Goal: Task Accomplishment & Management: Manage account settings

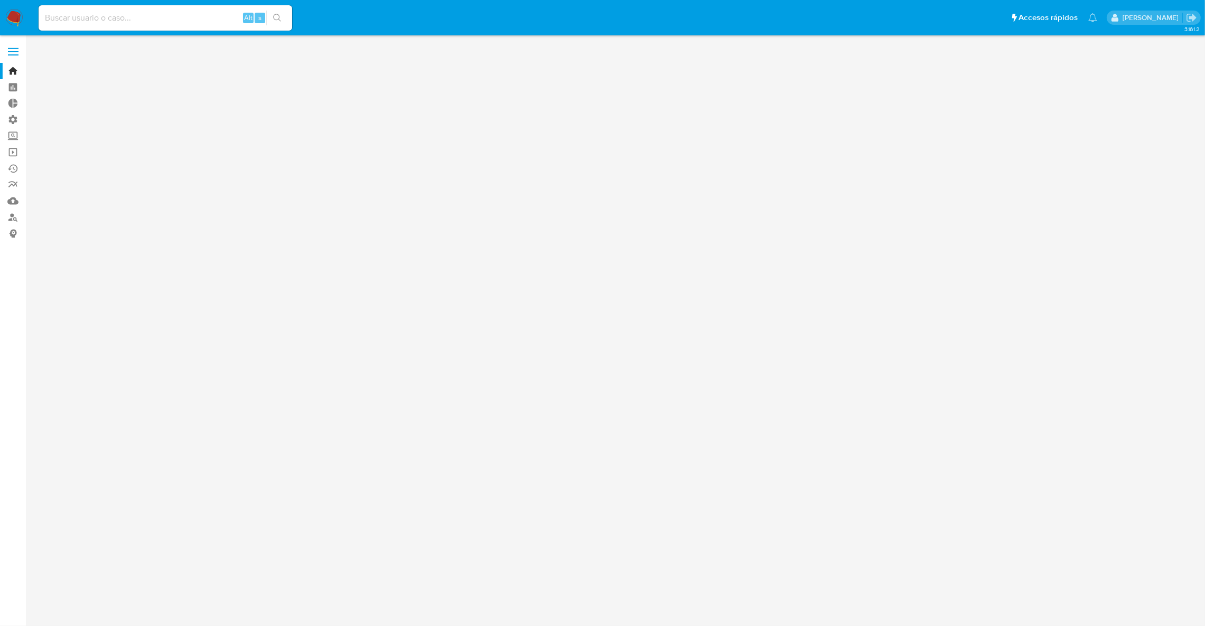
click at [151, 12] on input at bounding box center [166, 18] width 254 height 14
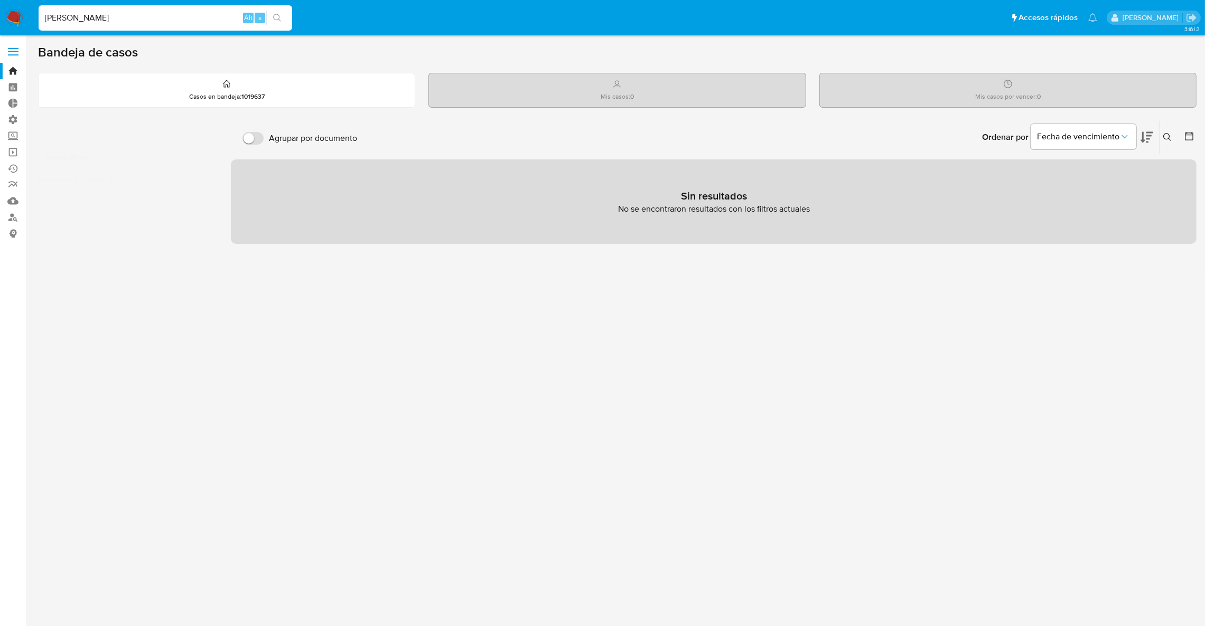
type input "santi greco"
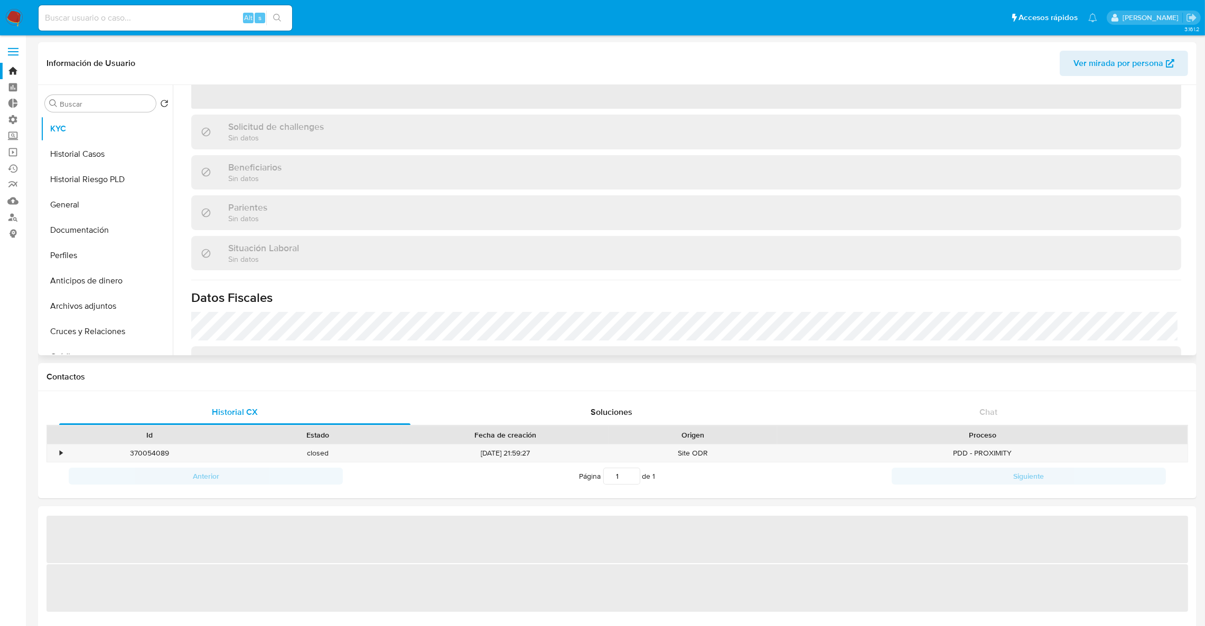
scroll to position [297, 0]
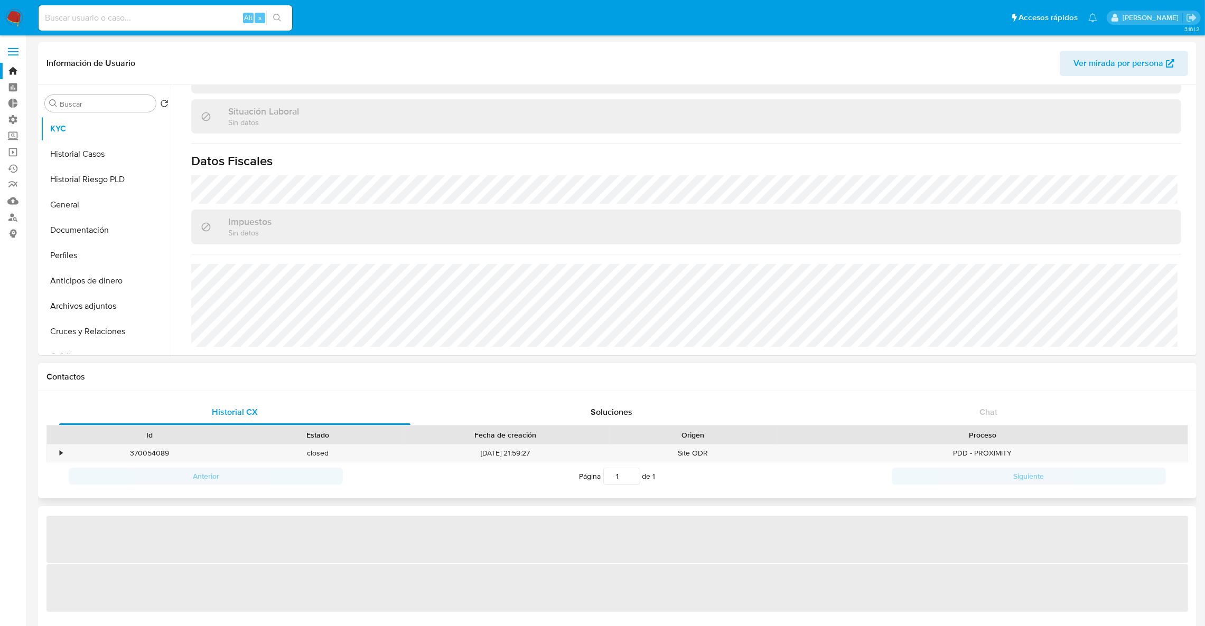
select select "10"
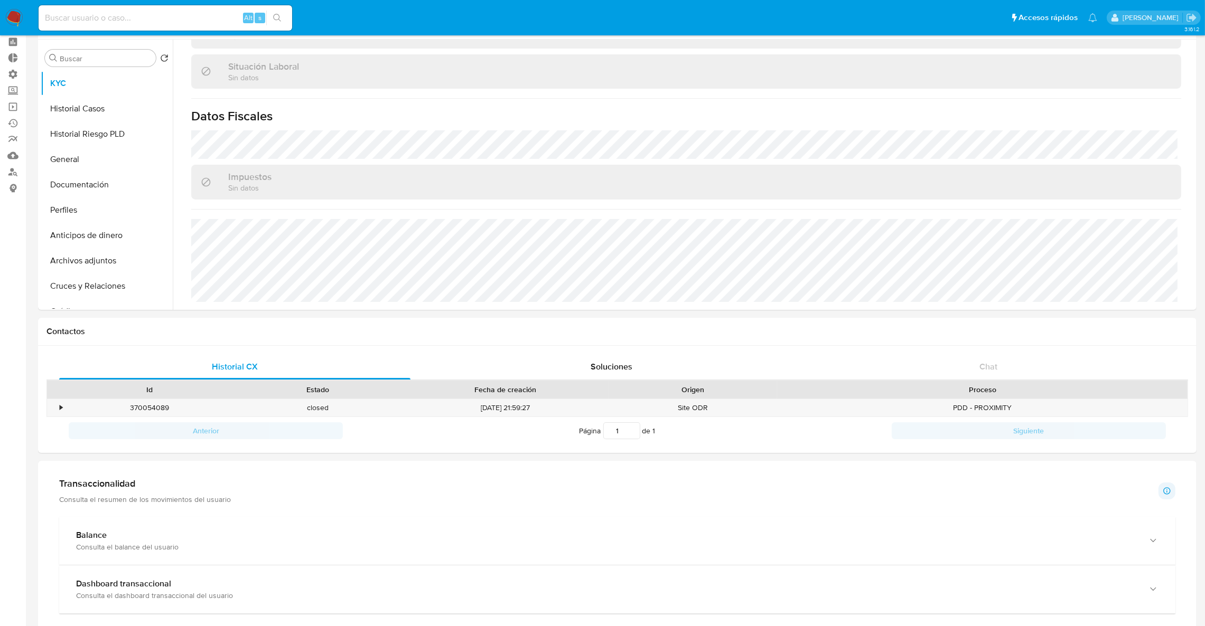
scroll to position [0, 0]
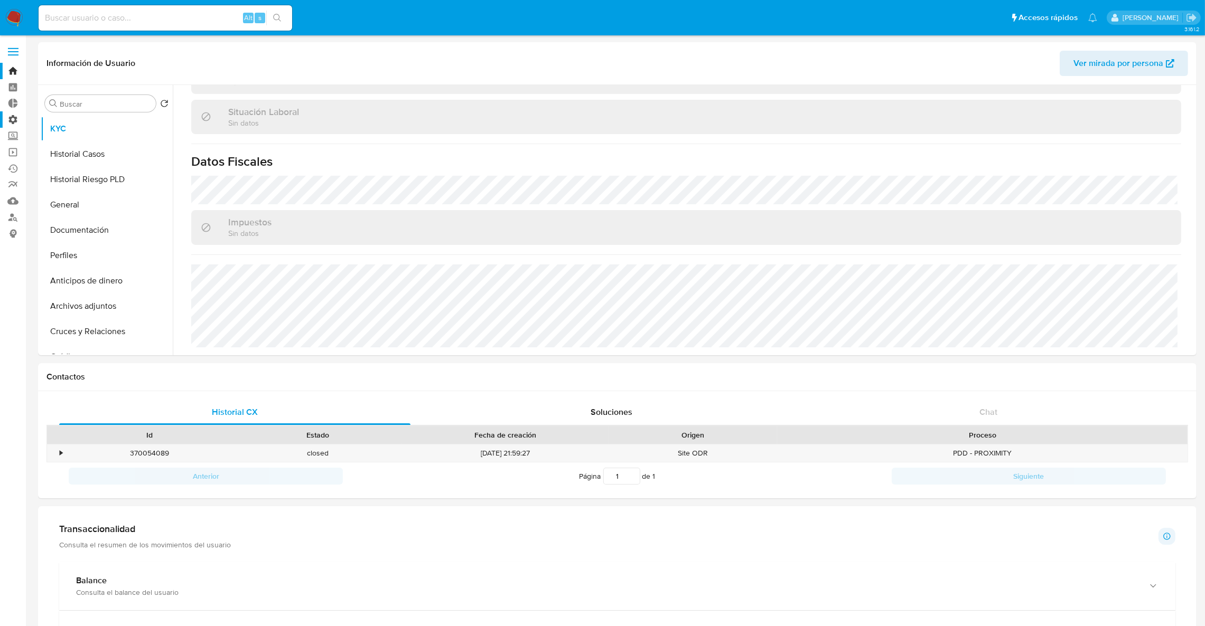
click at [18, 123] on label "Administración" at bounding box center [63, 119] width 126 height 16
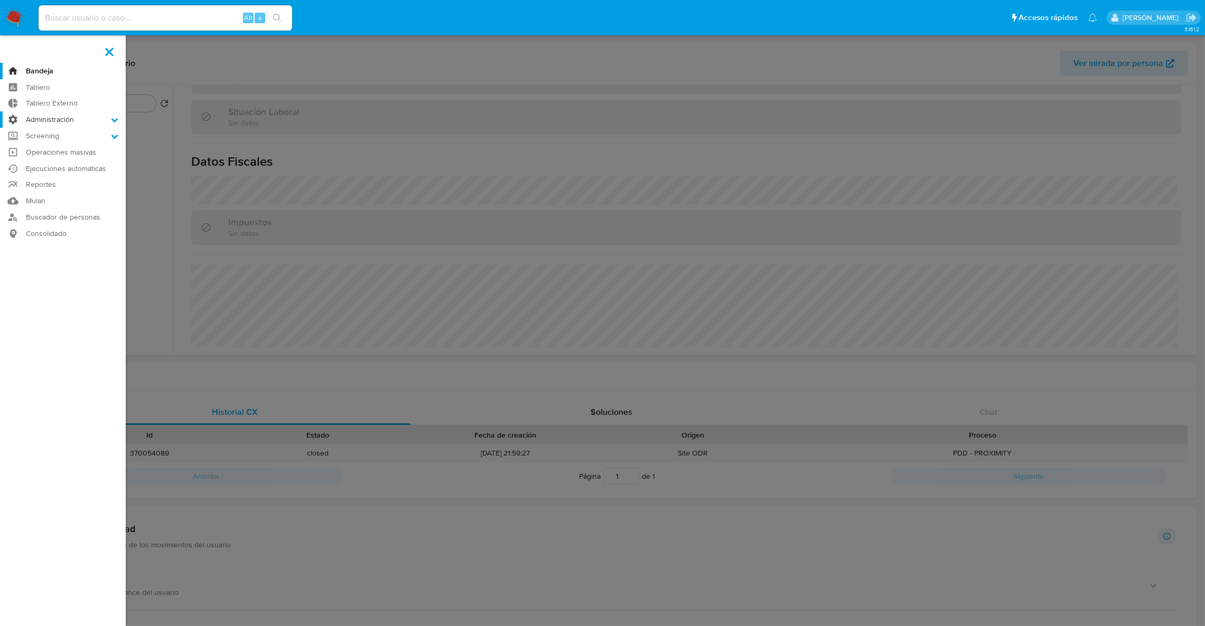
click at [0, 0] on input "Administración" at bounding box center [0, 0] width 0 height 0
click at [47, 138] on link "Reglas" at bounding box center [63, 134] width 126 height 13
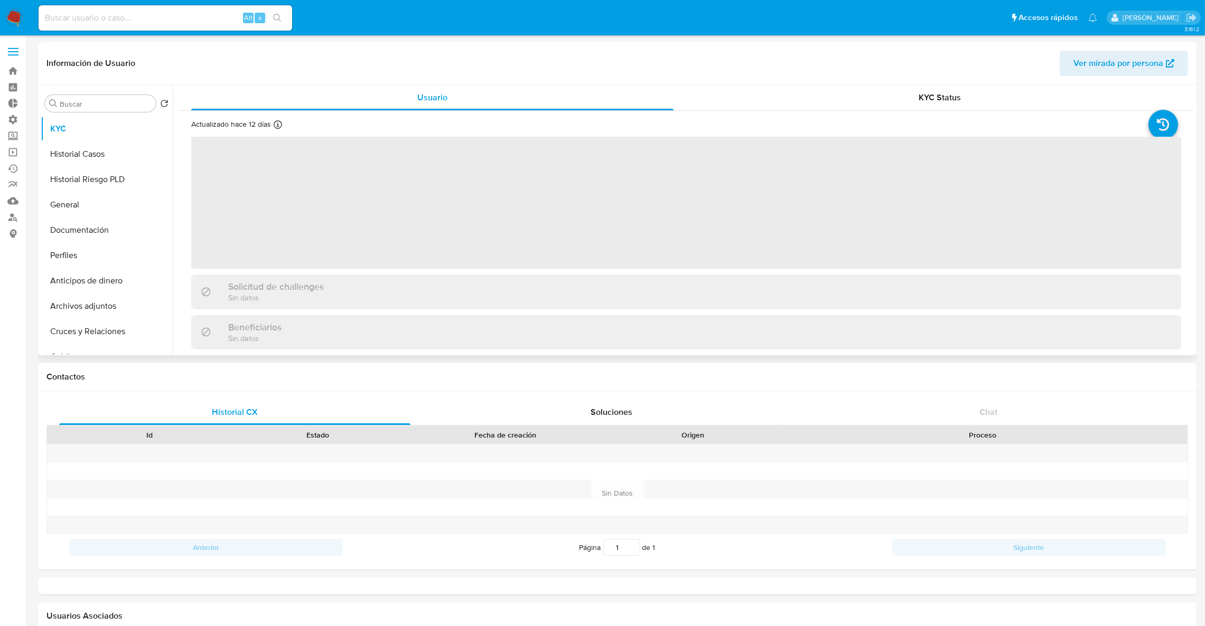
select select "10"
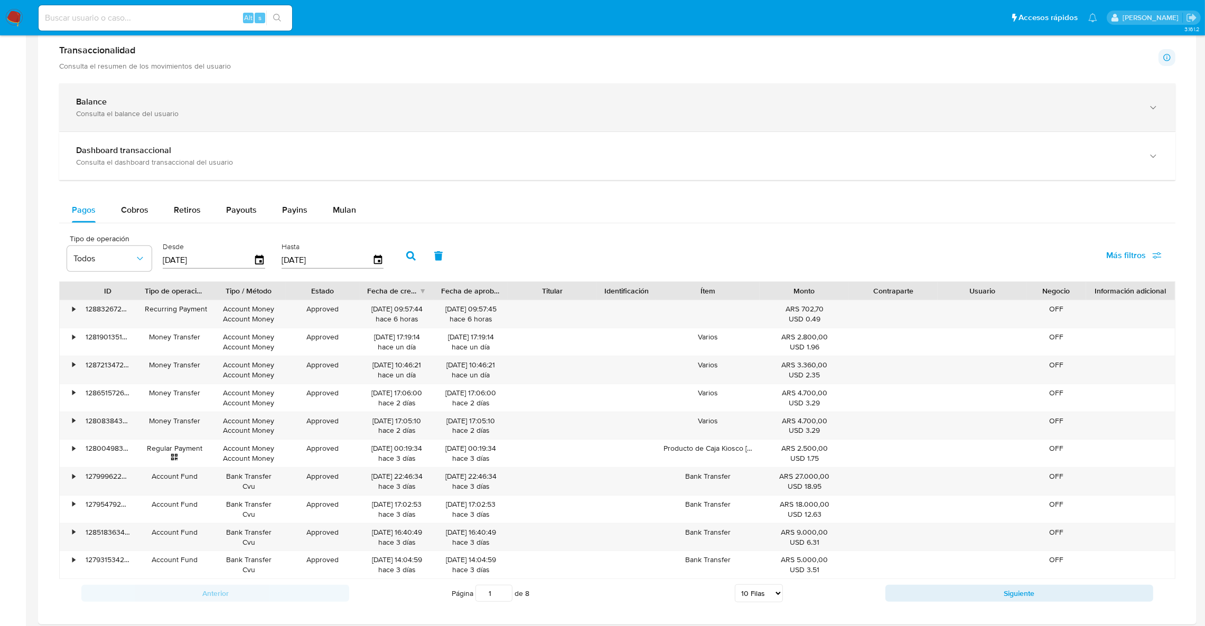
scroll to position [555, 0]
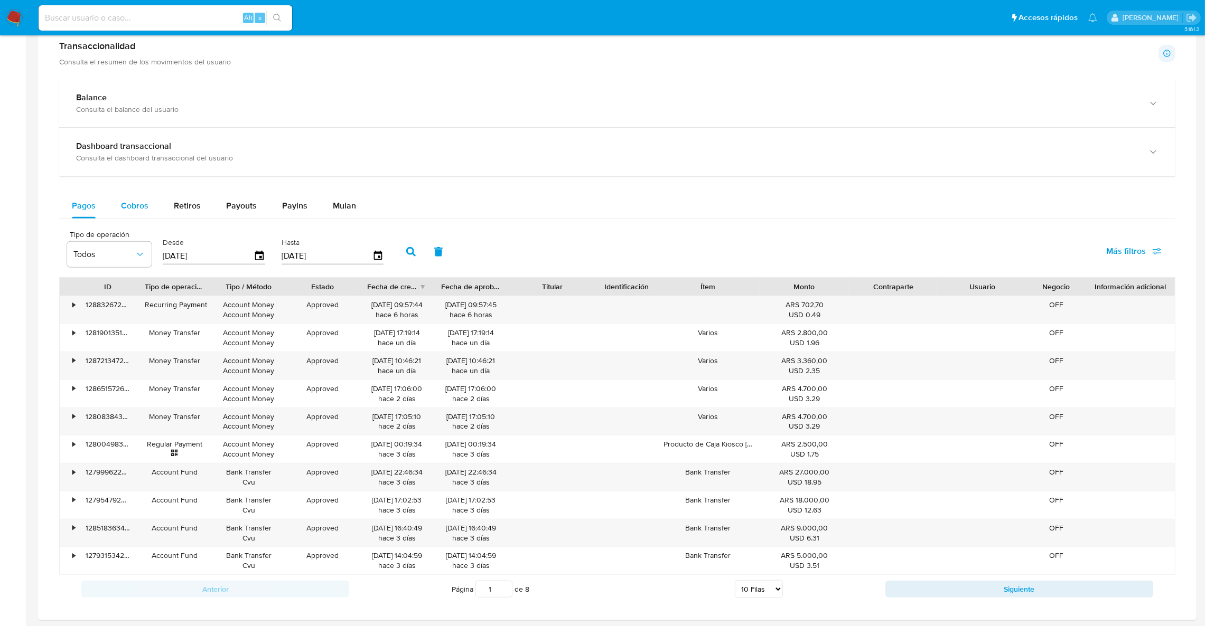
click at [137, 217] on div "Cobros" at bounding box center [134, 205] width 27 height 25
select select "10"
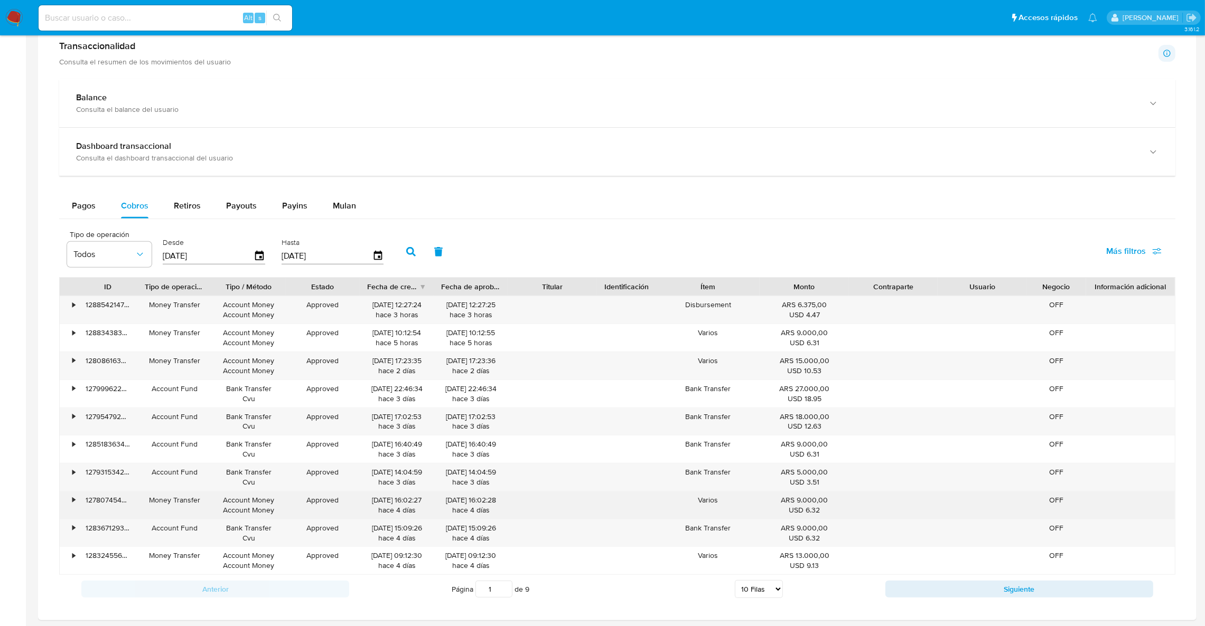
drag, startPoint x: 796, startPoint y: 507, endPoint x: 803, endPoint y: 509, distance: 7.0
click at [801, 508] on div "USD 6.32" at bounding box center [804, 510] width 74 height 10
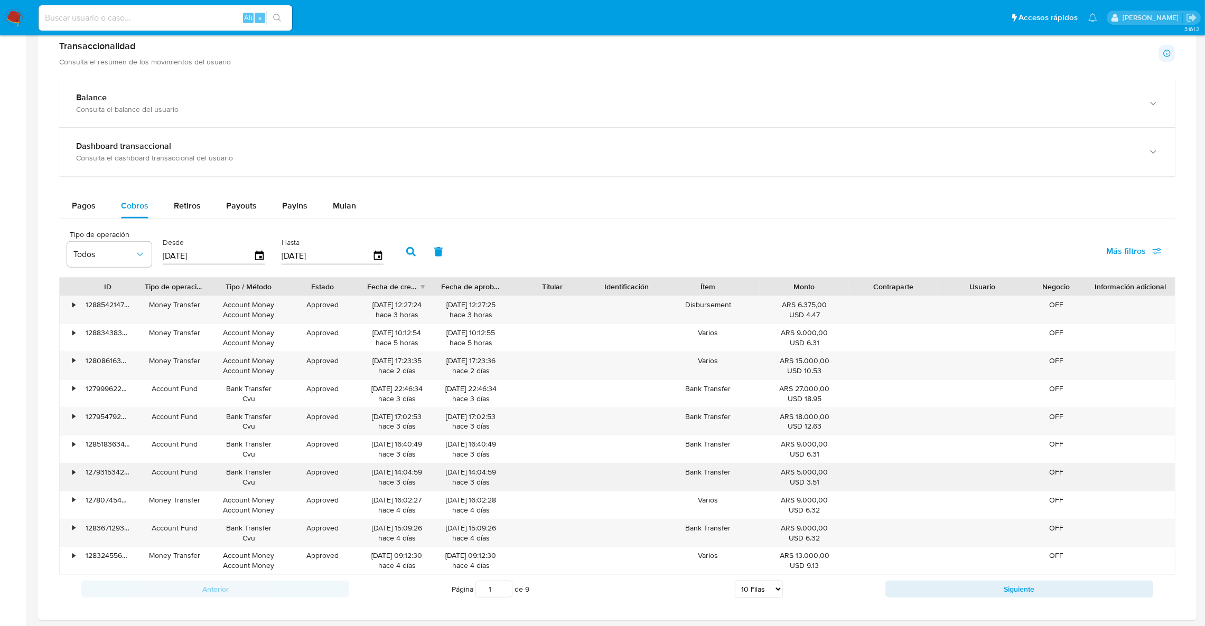
drag, startPoint x: 806, startPoint y: 469, endPoint x: 817, endPoint y: 470, distance: 10.6
click at [816, 471] on div "ARS 5.000,00 USD 3.51" at bounding box center [804, 477] width 89 height 27
drag, startPoint x: 804, startPoint y: 423, endPoint x: 817, endPoint y: 429, distance: 13.5
click at [816, 427] on div "USD 12.63" at bounding box center [804, 426] width 74 height 10
click at [988, 590] on button "Siguiente" at bounding box center [1019, 589] width 268 height 17
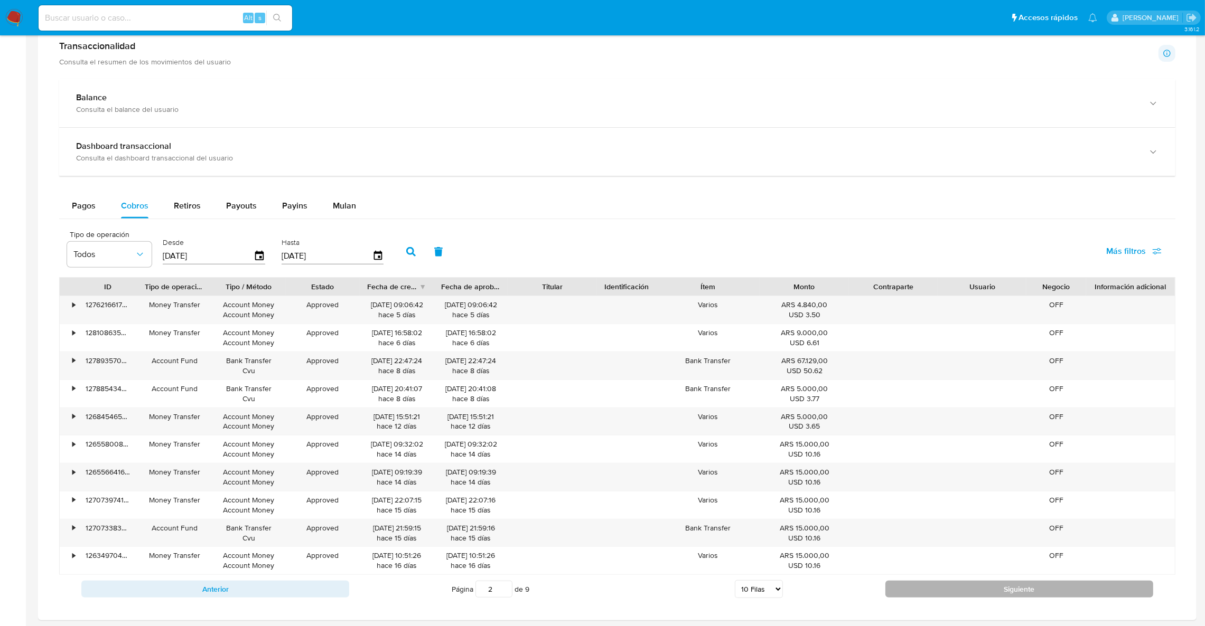
click at [975, 592] on button "Siguiente" at bounding box center [1019, 589] width 268 height 17
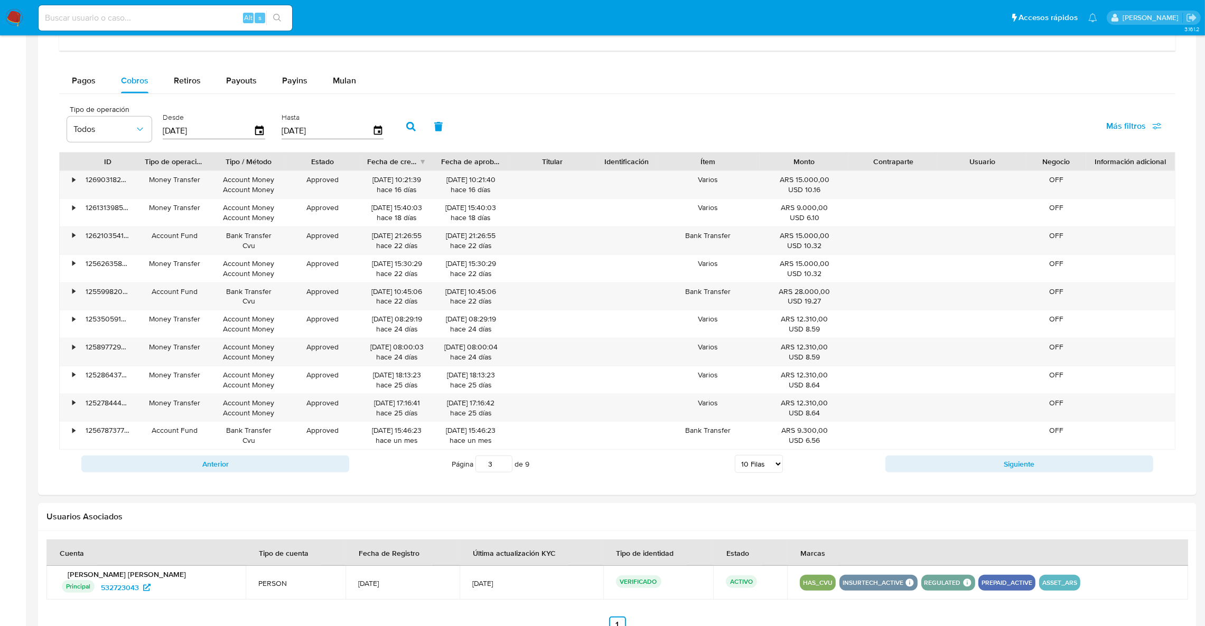
scroll to position [713, 0]
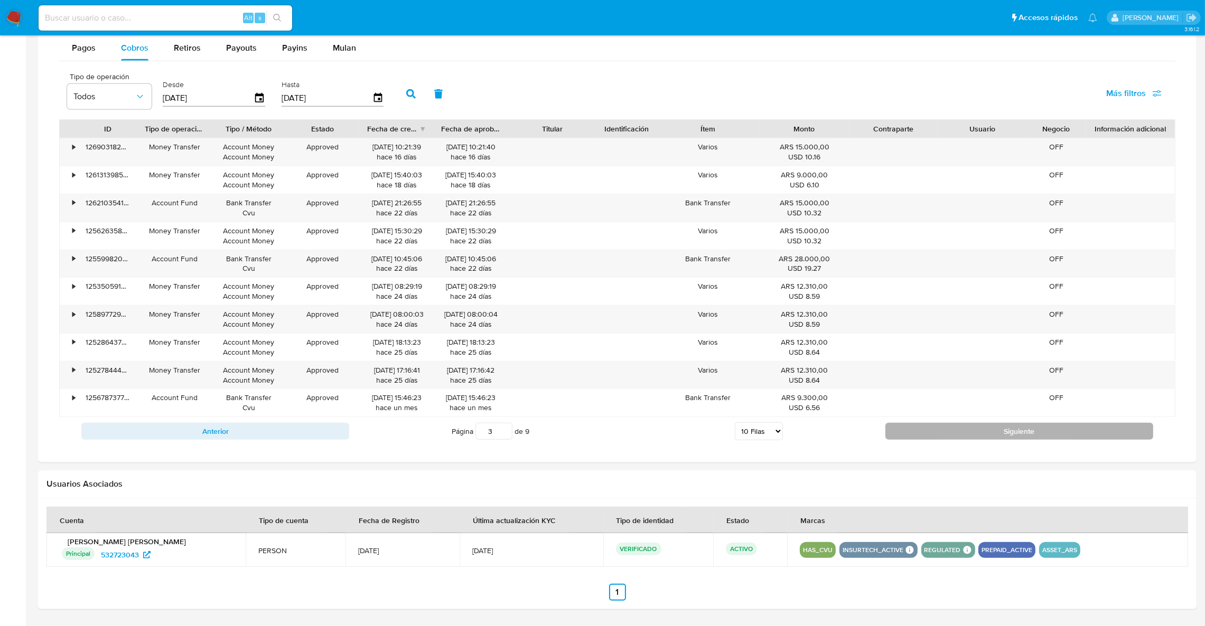
click at [935, 439] on button "Siguiente" at bounding box center [1019, 431] width 268 height 17
click at [984, 438] on button "Siguiente" at bounding box center [1019, 431] width 268 height 17
type input "6"
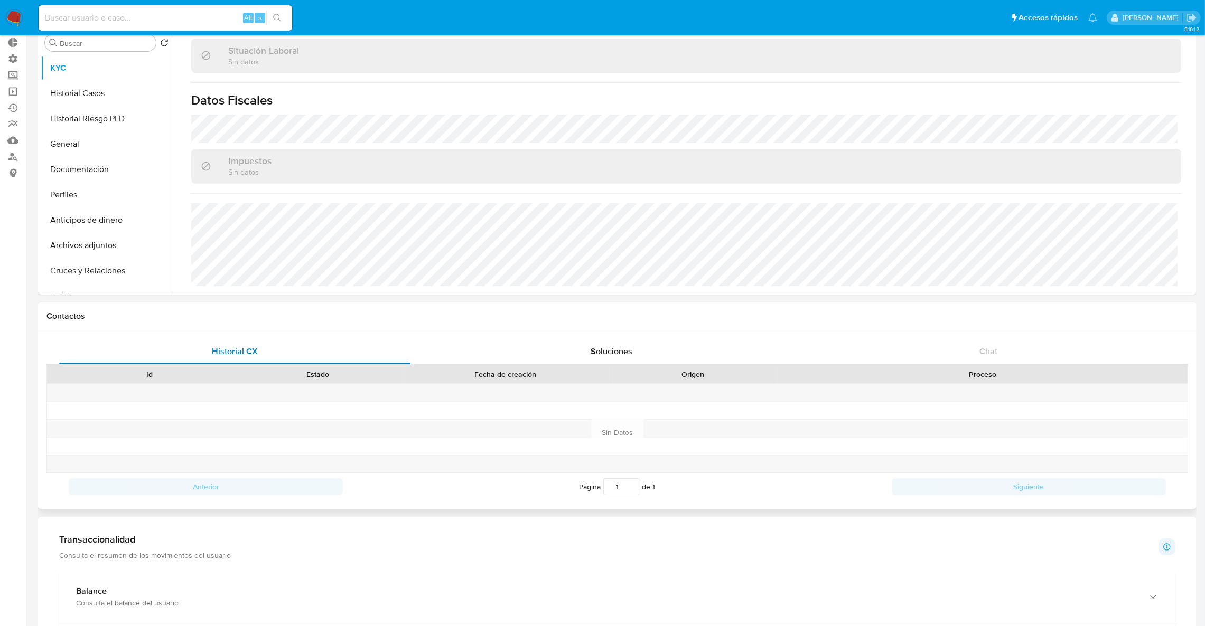
scroll to position [0, 0]
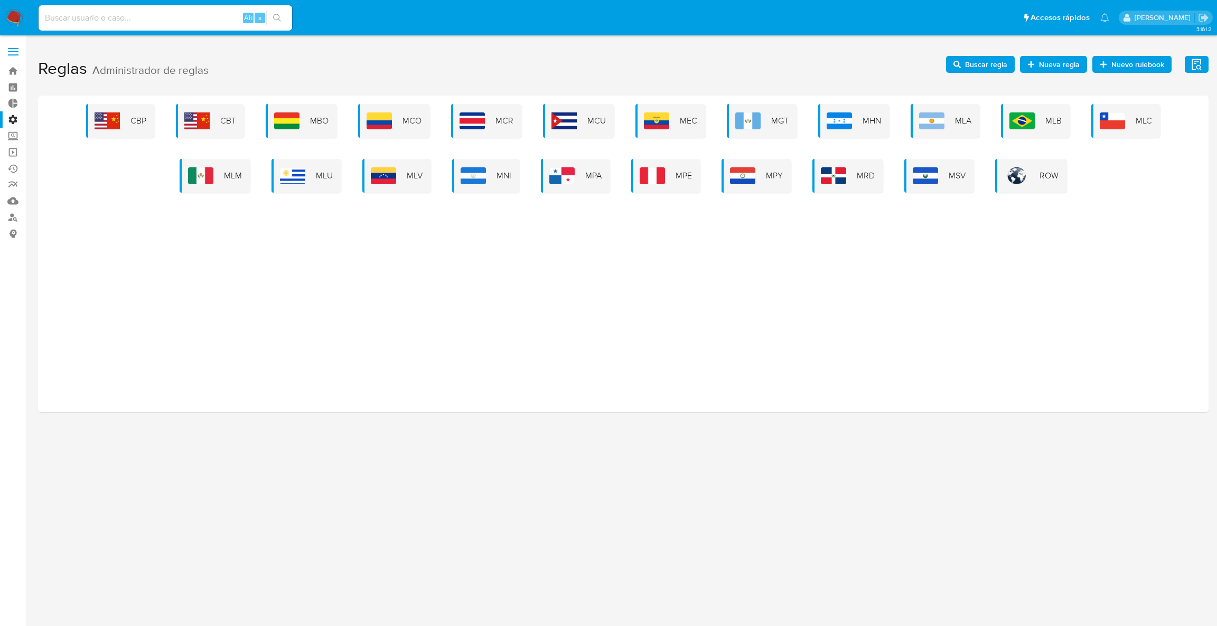
click at [176, 176] on div "CBP CBT MBO MCO MCR MCU MEC MGT MHN MLA MLB MLC MLM MLU MLV MNI MPA MPE MPY MRD…" at bounding box center [623, 148] width 1154 height 89
click at [198, 171] on img at bounding box center [200, 175] width 25 height 17
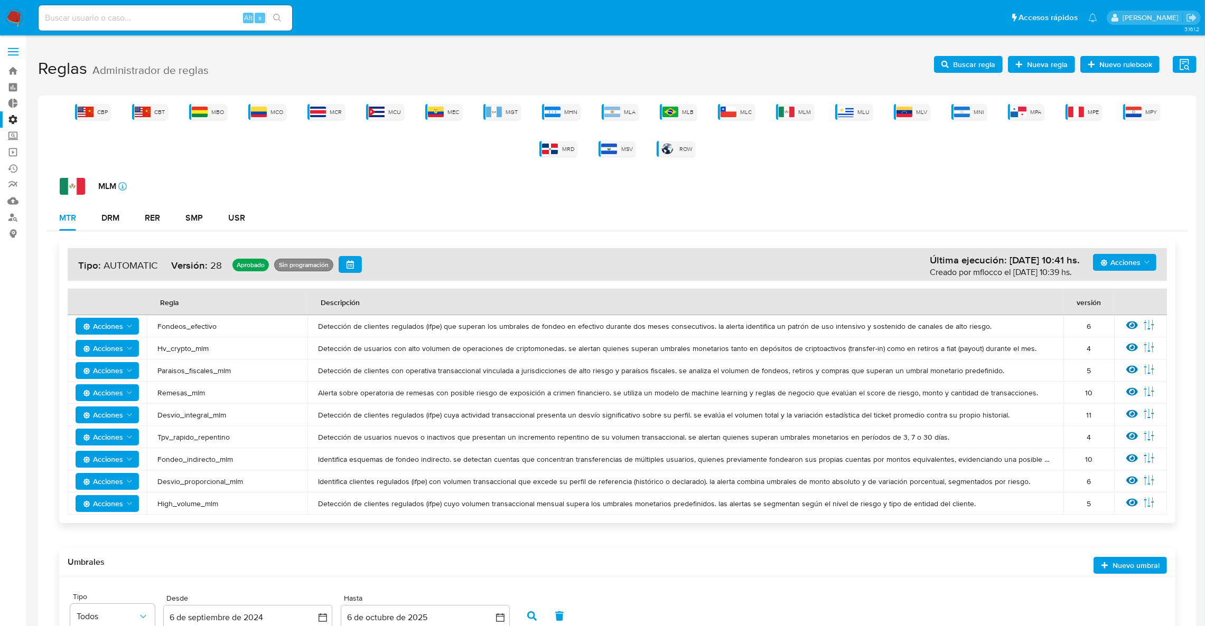
click at [995, 65] on span "Buscar regla" at bounding box center [974, 64] width 42 height 17
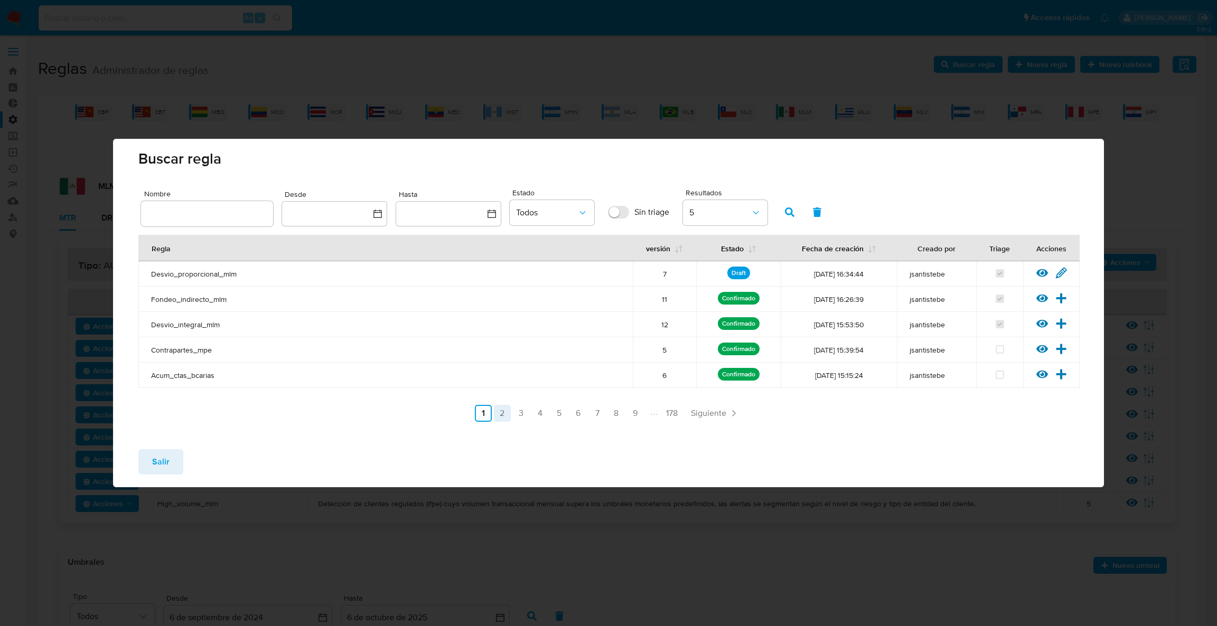
click at [496, 411] on link "2" at bounding box center [502, 413] width 17 height 17
drag, startPoint x: 163, startPoint y: 461, endPoint x: 169, endPoint y: 376, distance: 85.3
click at [162, 461] on span "Salir" at bounding box center [160, 462] width 17 height 23
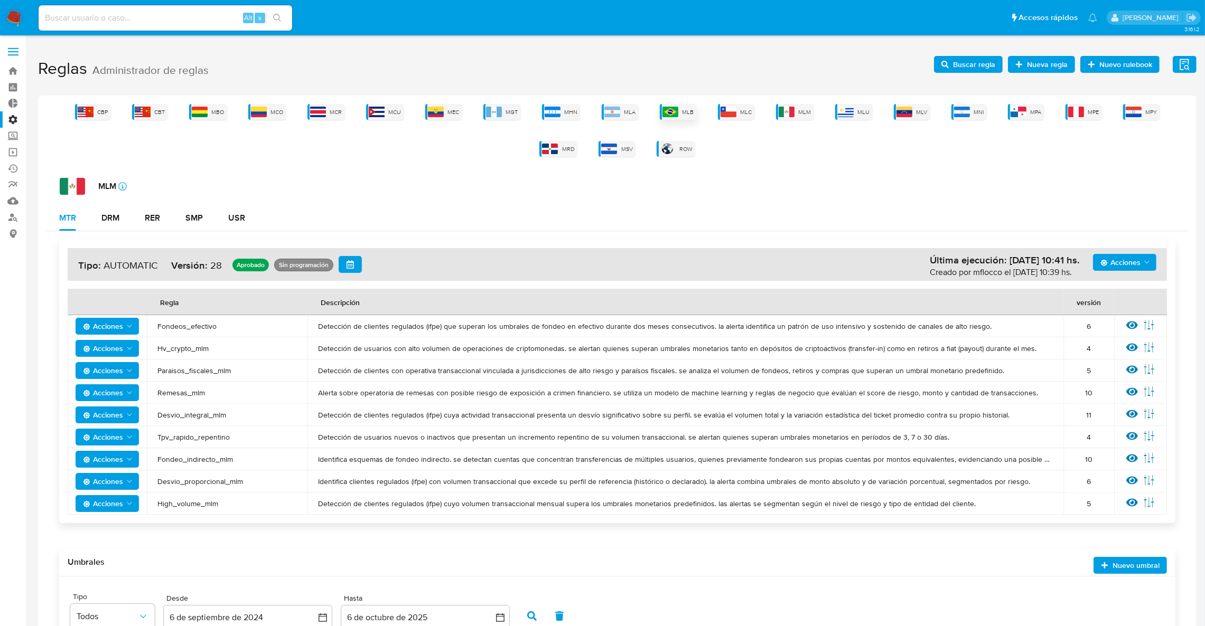
click at [660, 114] on div "MLB" at bounding box center [678, 112] width 37 height 16
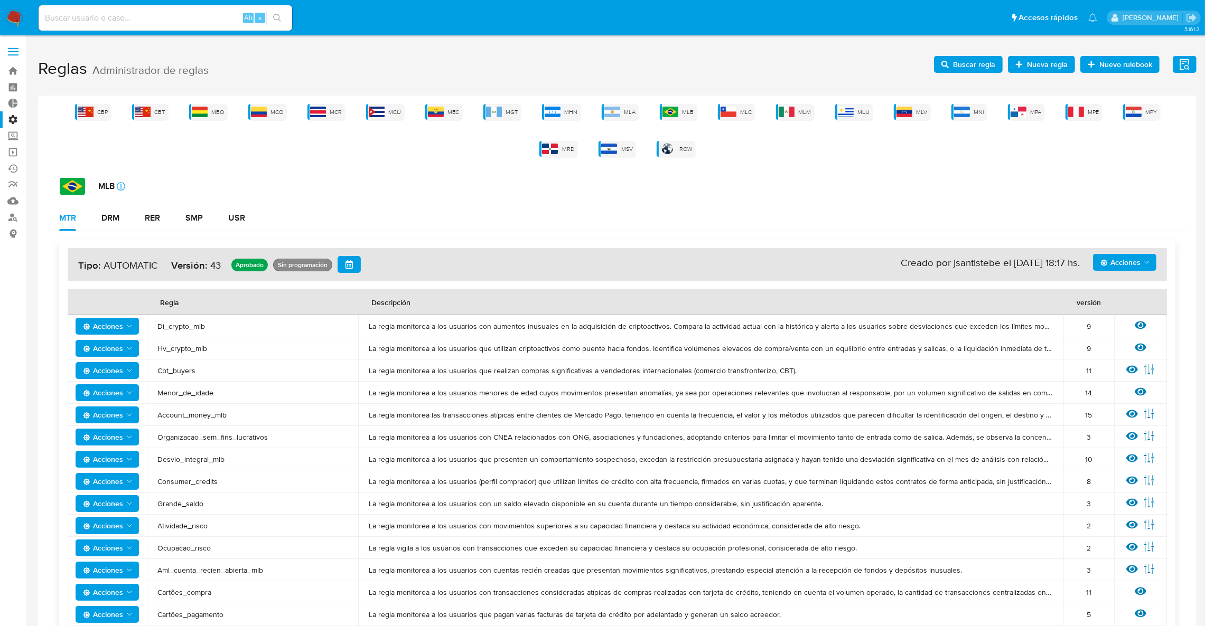
click at [962, 57] on span "Buscar regla" at bounding box center [974, 64] width 42 height 17
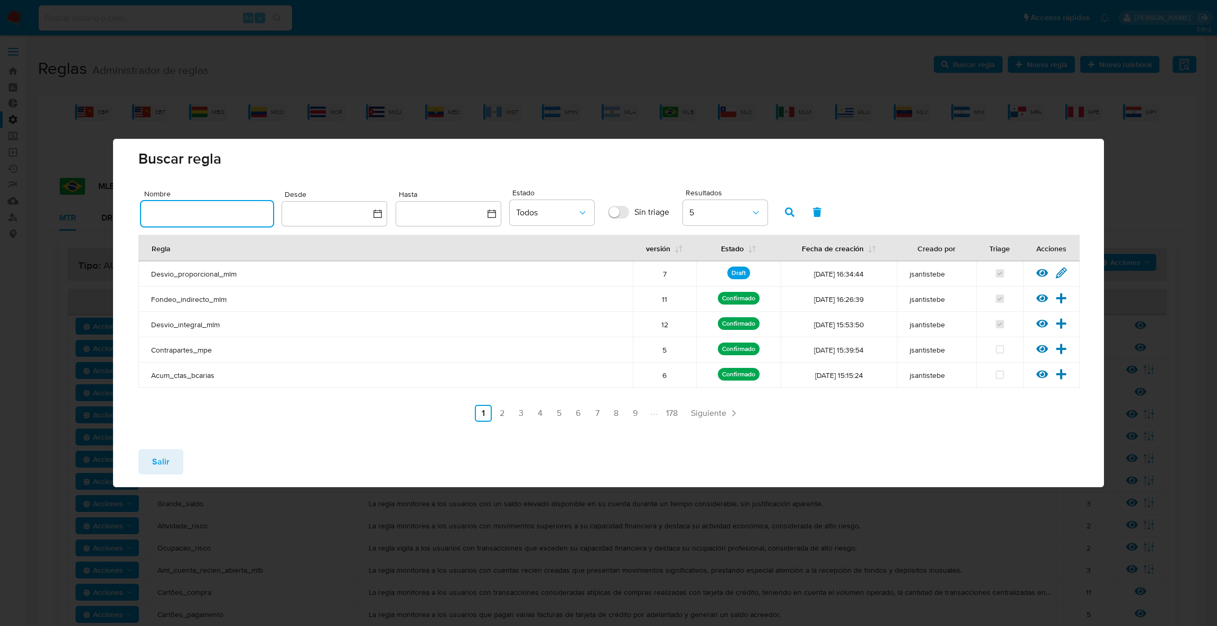
click at [223, 218] on input "text" at bounding box center [207, 214] width 132 height 14
type input "organiz"
click at [788, 203] on span "button" at bounding box center [790, 212] width 10 height 18
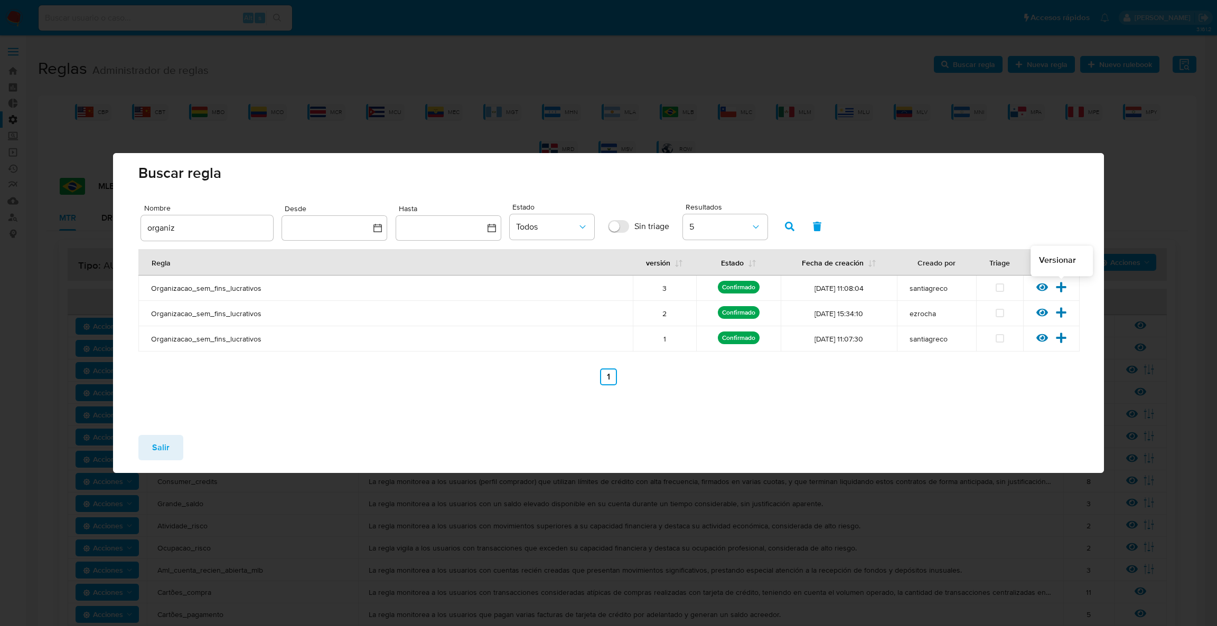
click at [1061, 292] on icon at bounding box center [1061, 287] width 10 height 10
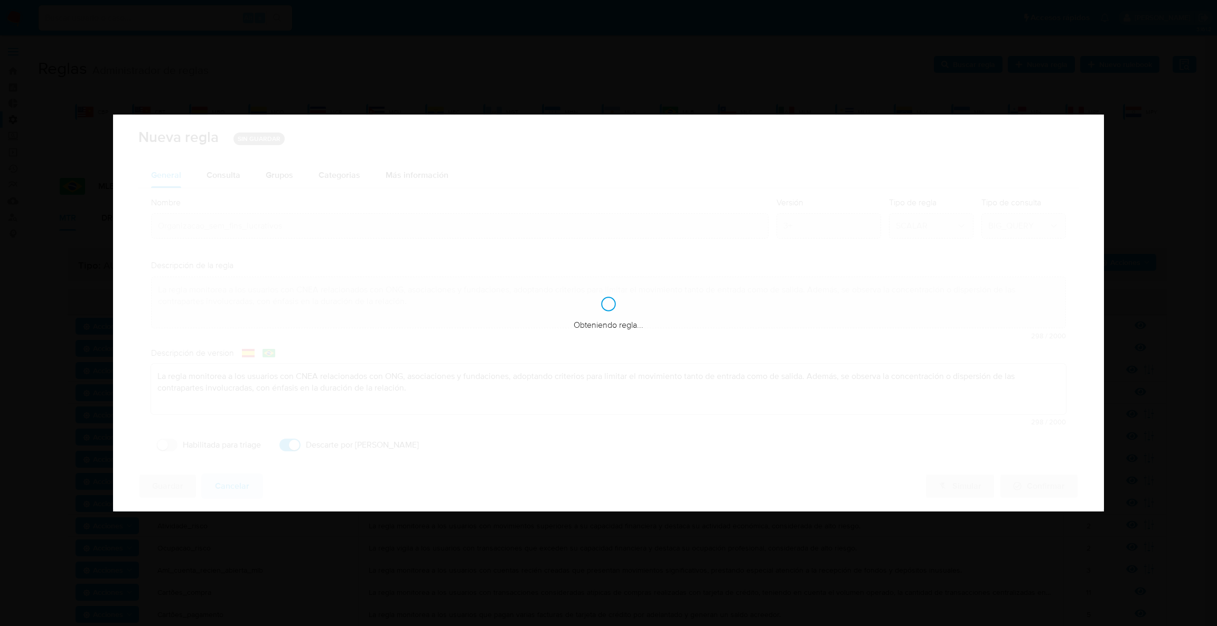
checkbox input "true"
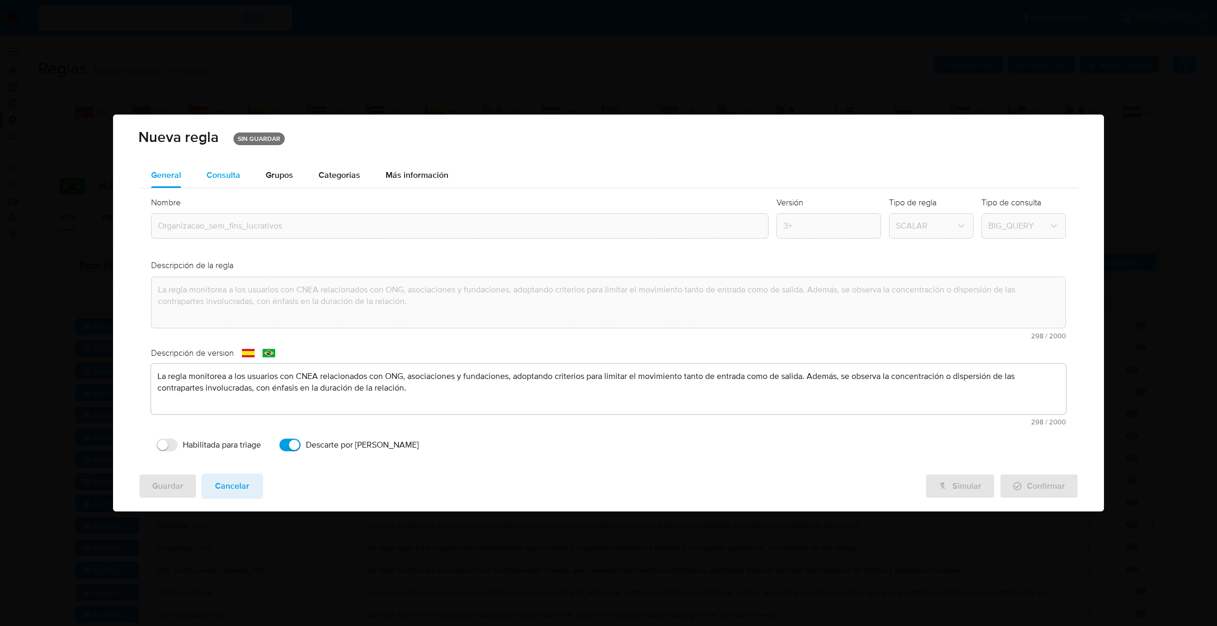
click at [230, 168] on div "Consulta" at bounding box center [224, 175] width 34 height 25
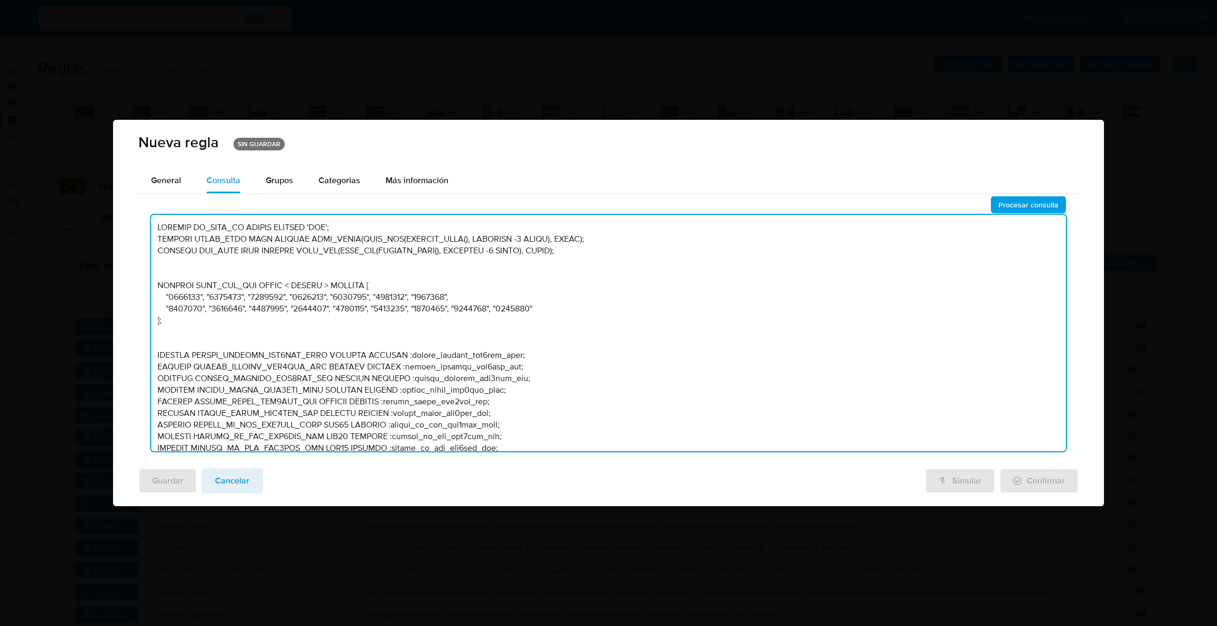
click at [354, 352] on textarea at bounding box center [608, 333] width 915 height 237
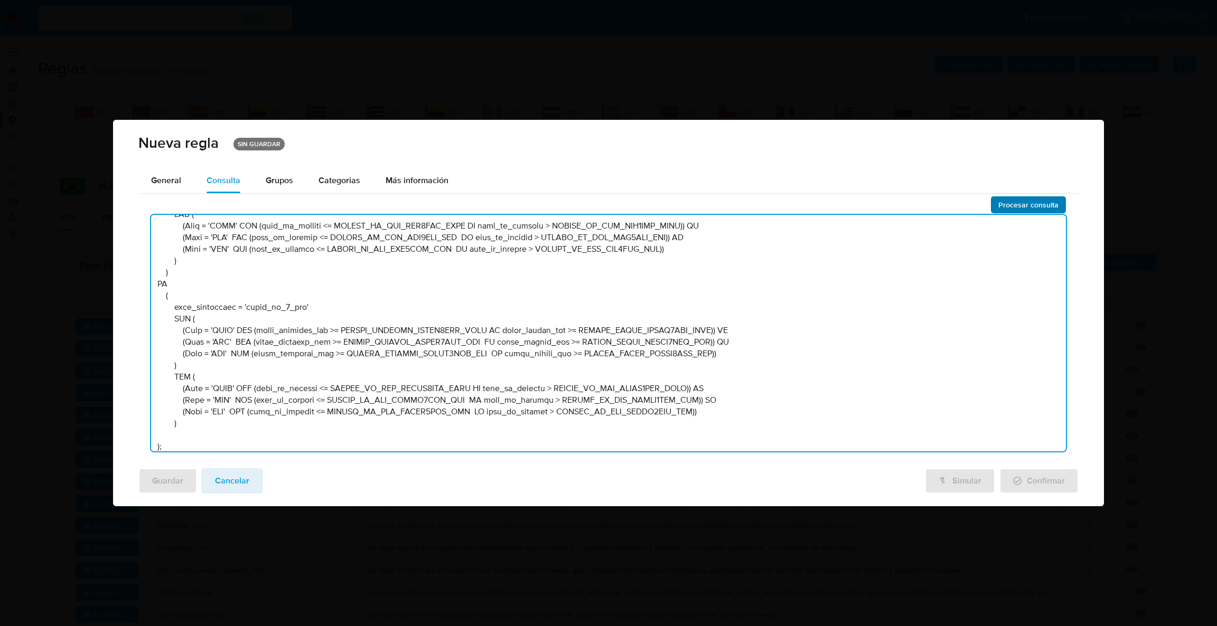
type textarea "DECLARE IN_SITE_ID STRING DEFAULT 'MLB'; DECLARE START_DATE DATE DEFAULT DATE_T…"
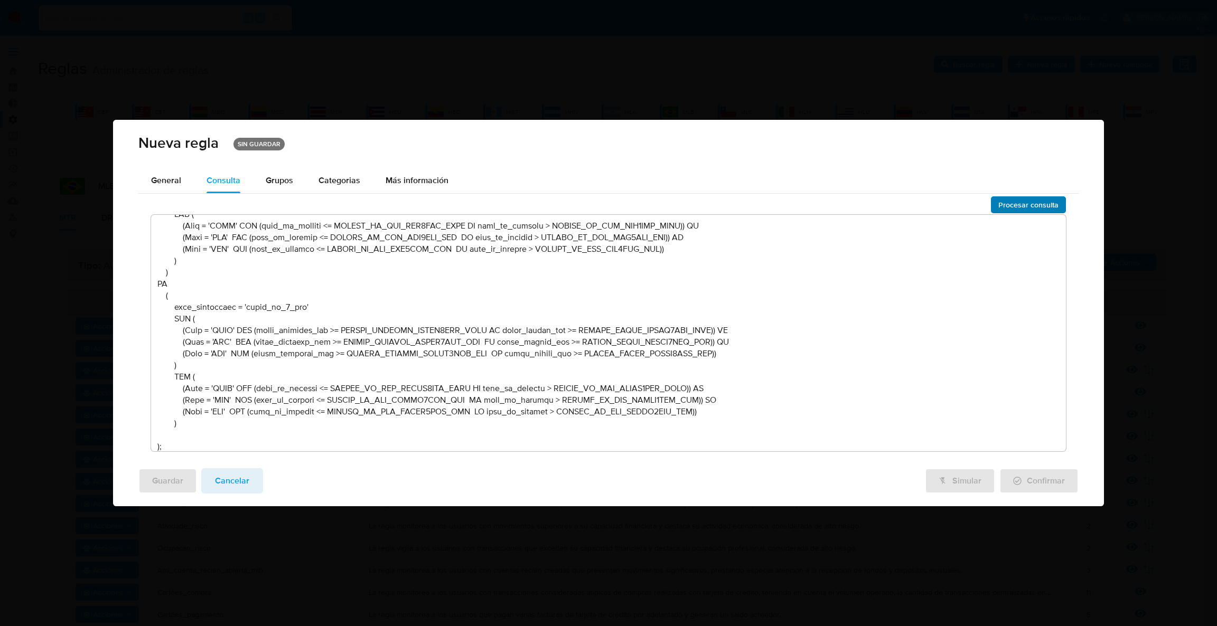
click at [997, 202] on button "Procesar consulta" at bounding box center [1028, 204] width 75 height 17
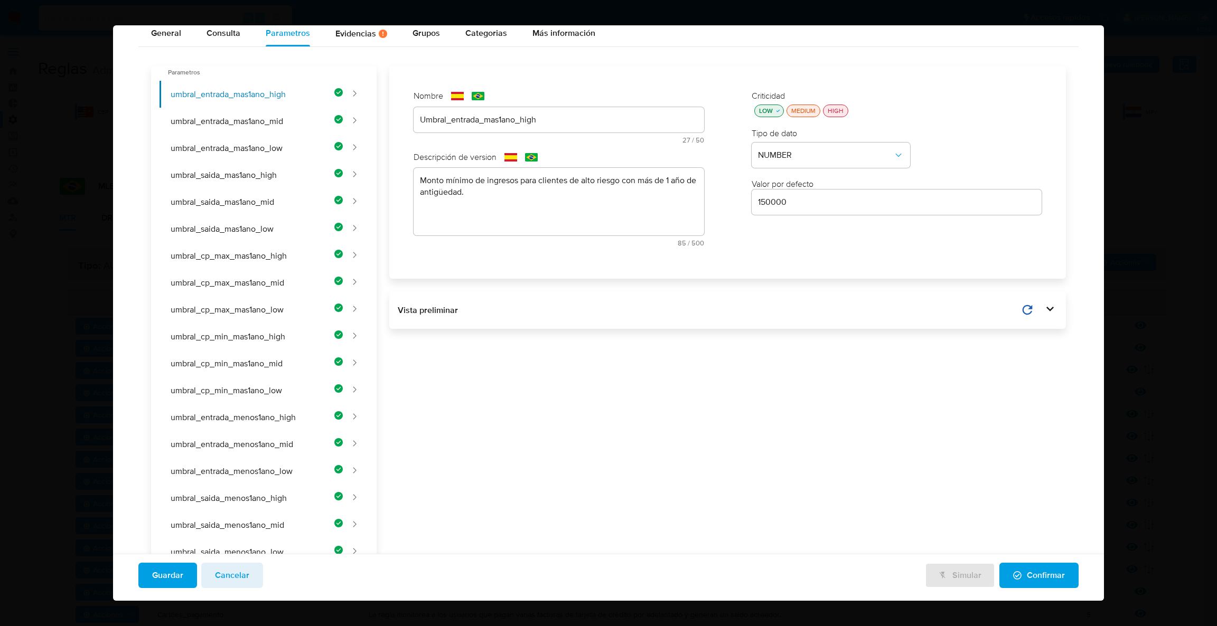
scroll to position [0, 0]
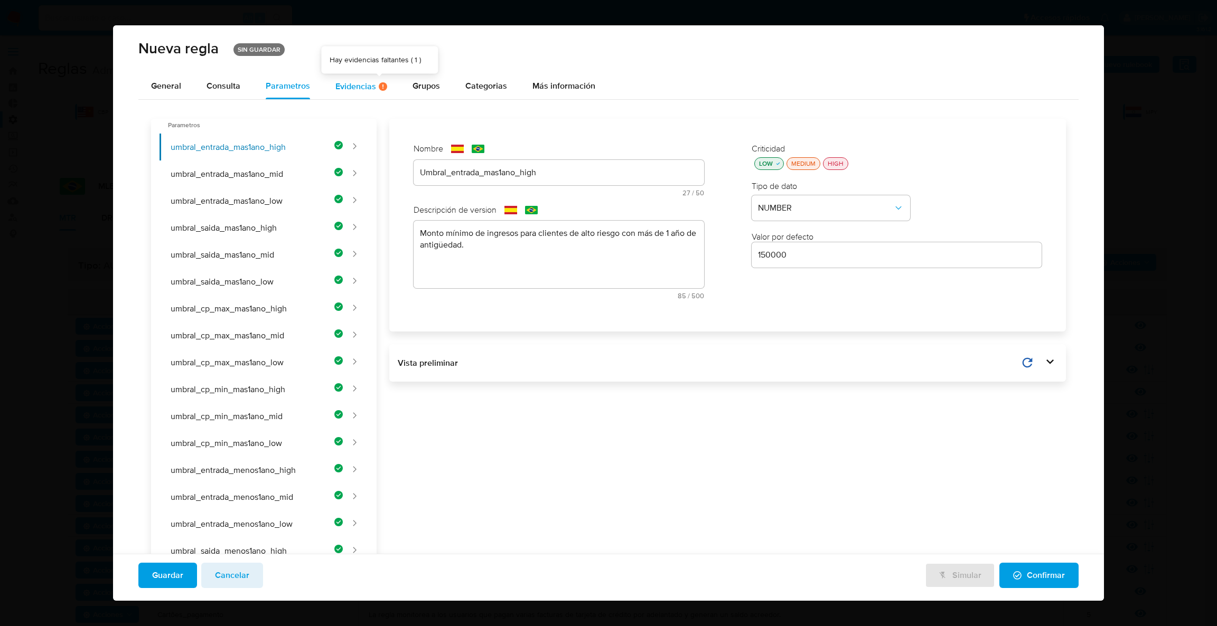
click at [376, 79] on div "Evidencias Hay evidencias faltantes ( 1 )" at bounding box center [361, 86] width 52 height 26
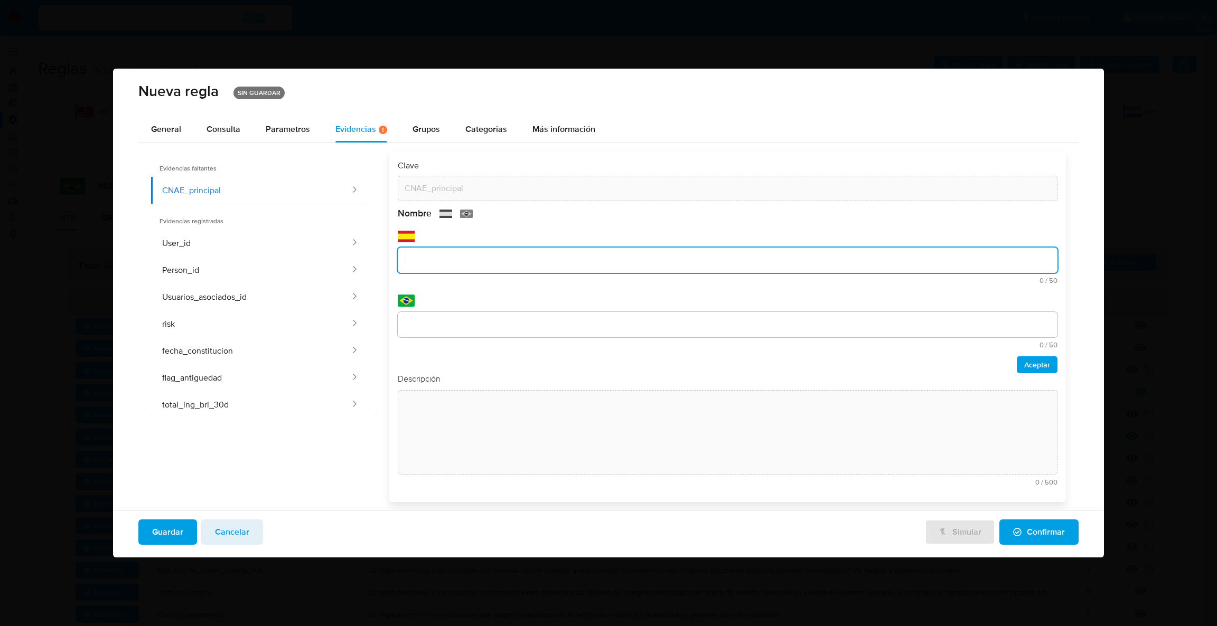
click at [445, 281] on div "text-es 0 / 50 50 caracteres restantes" at bounding box center [728, 266] width 660 height 36
paste input "CNAE Principal"
type input "CNAE Principal"
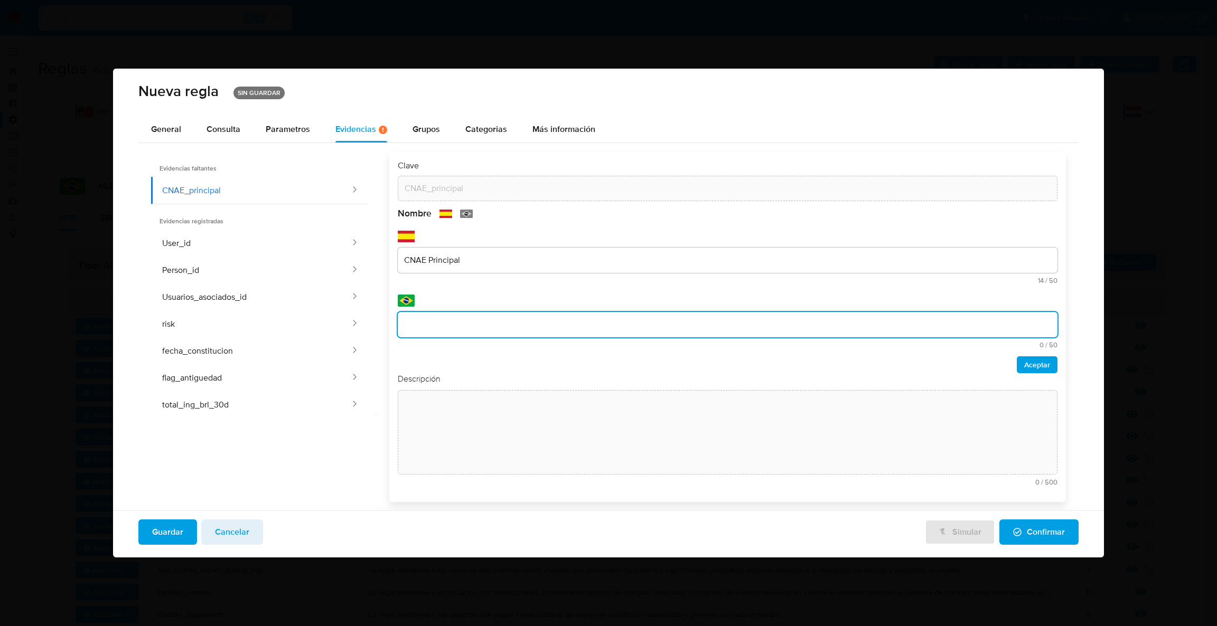
click at [446, 324] on input "text" at bounding box center [728, 325] width 660 height 14
type input "CNAE Principal"
click at [1038, 367] on span "Aceptar" at bounding box center [1037, 365] width 26 height 15
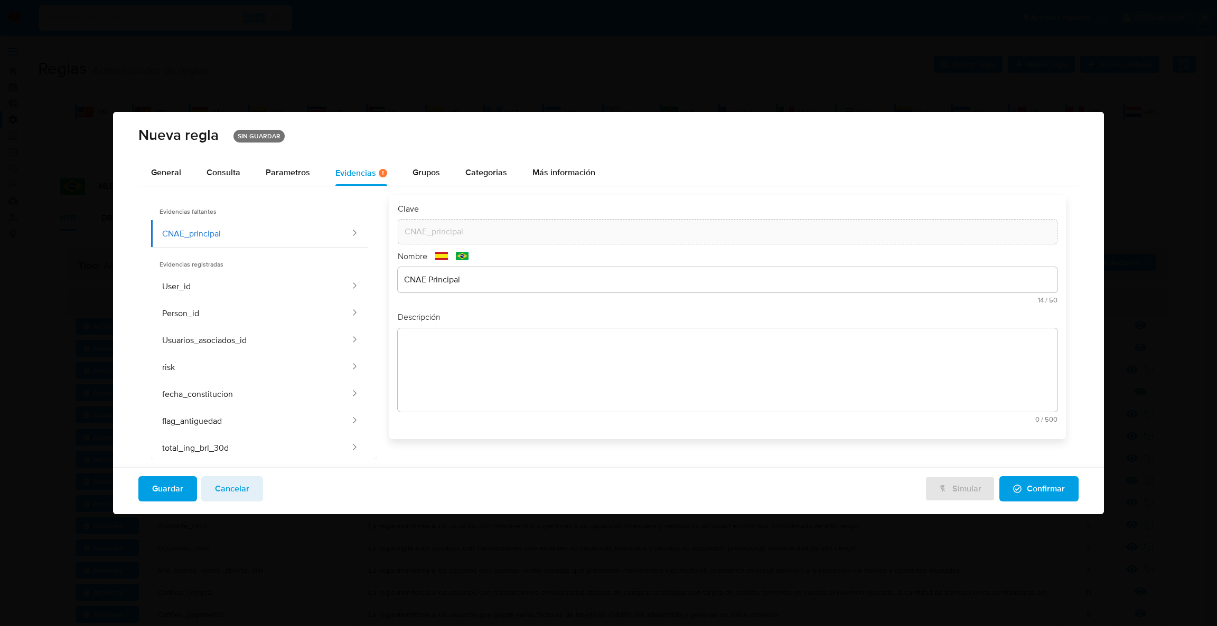
click at [556, 382] on div "Descripción text-es 0 / 500 500 caracteres restantes text-pt 0 / 500 500 caract…" at bounding box center [728, 371] width 660 height 119
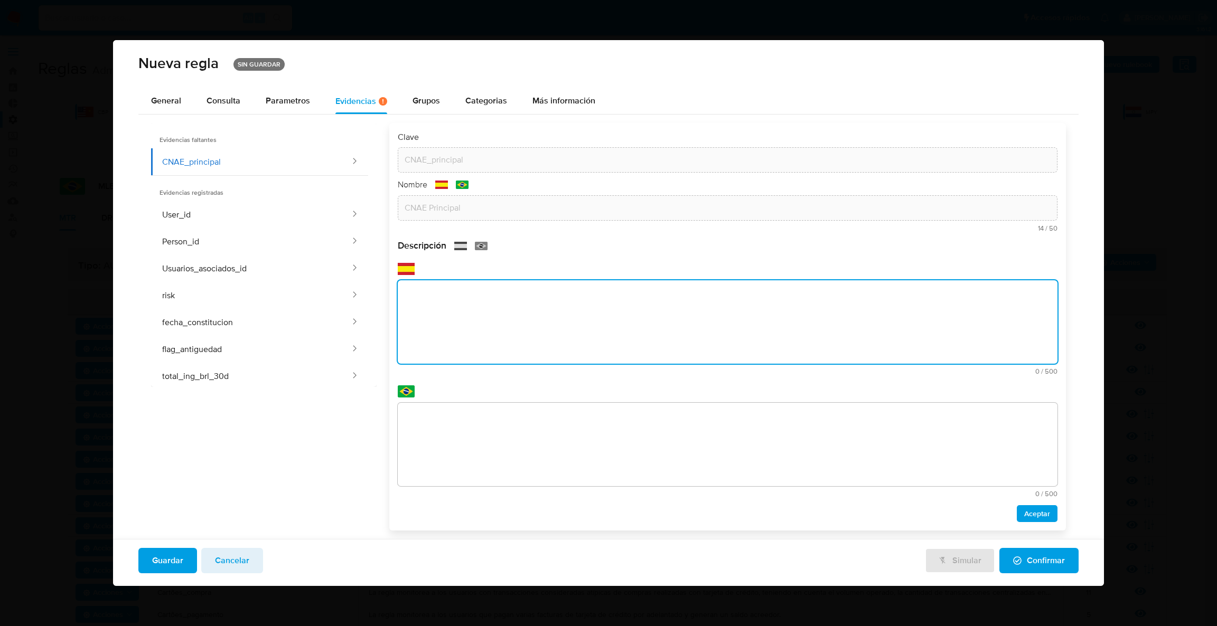
paste textarea "Código da atividade econômica principal"
type textarea "Código da atividade econômica principal"
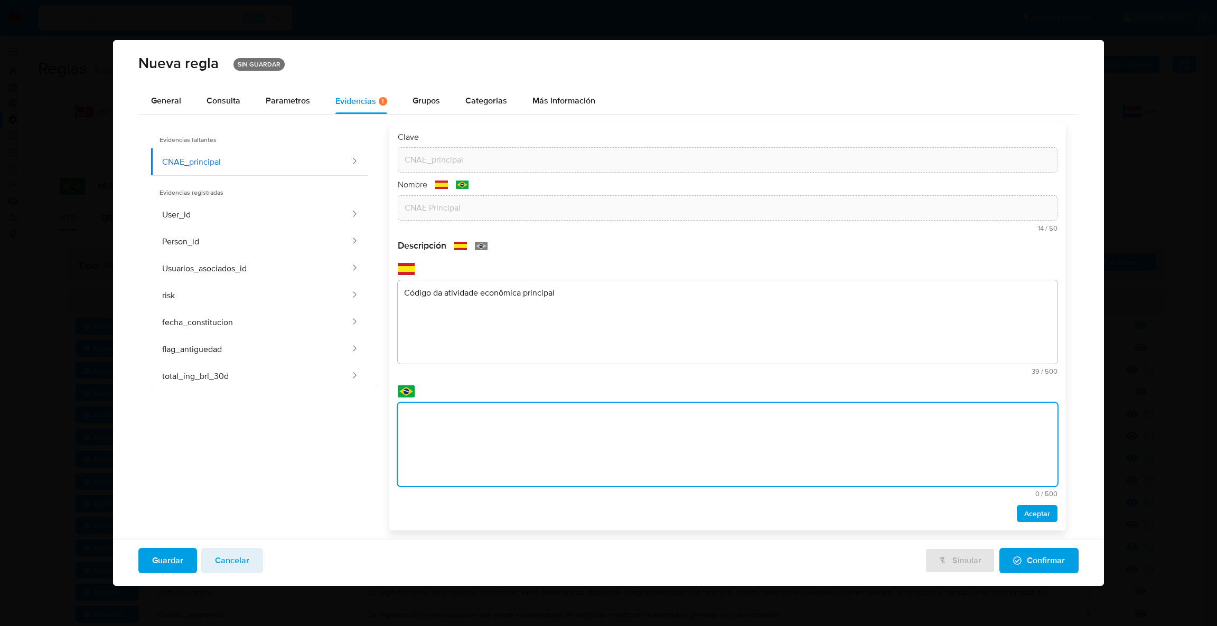
click at [566, 474] on textarea at bounding box center [728, 444] width 660 height 83
type textarea "Código da atividade econômica principal"
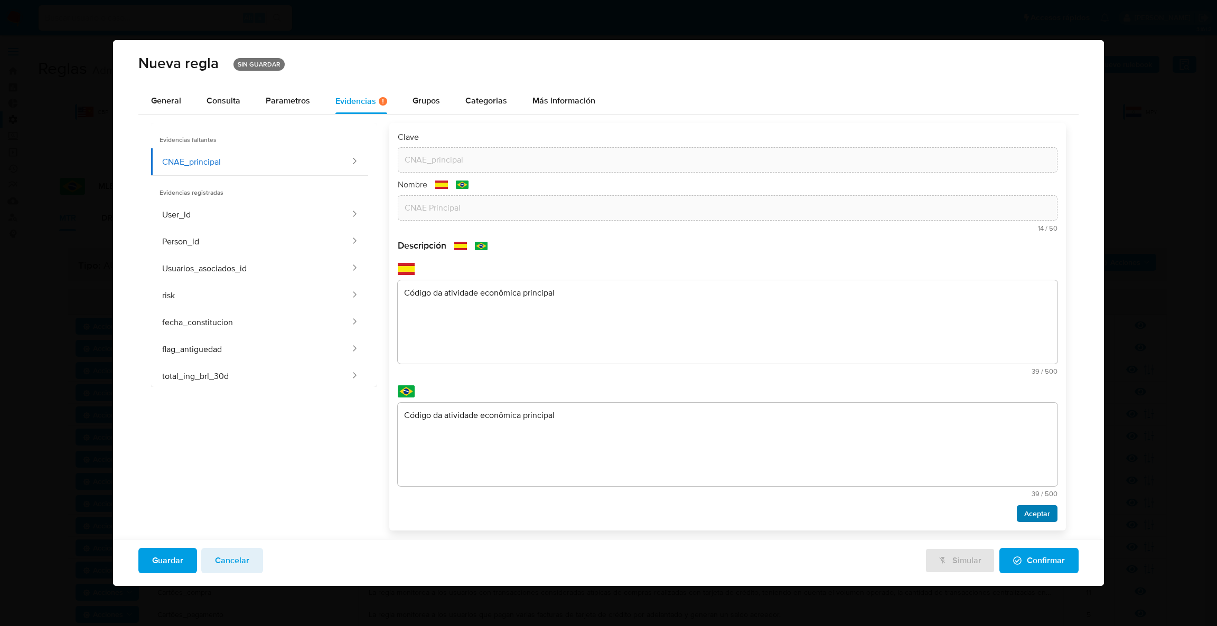
click at [1047, 507] on span "Aceptar" at bounding box center [1037, 514] width 26 height 15
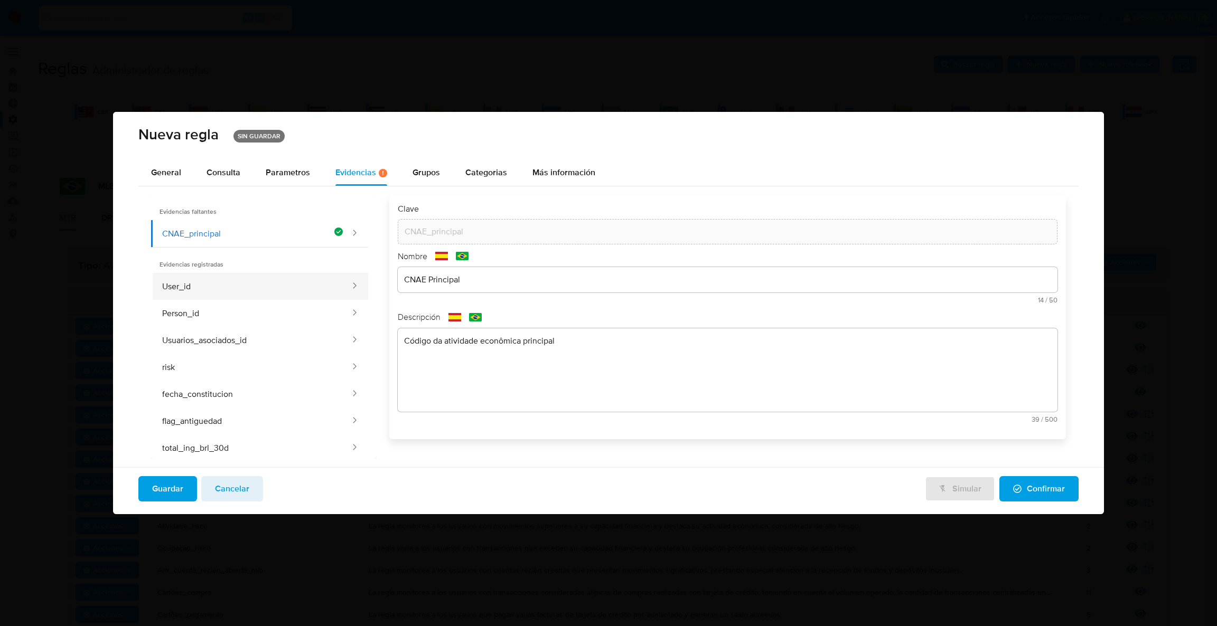
click at [278, 287] on button "User_id" at bounding box center [251, 286] width 200 height 27
type input "User_id"
type input "Id usuario"
type textarea "Identificador único asignado a un usuario."
click at [268, 179] on div "Parametros" at bounding box center [288, 173] width 44 height 26
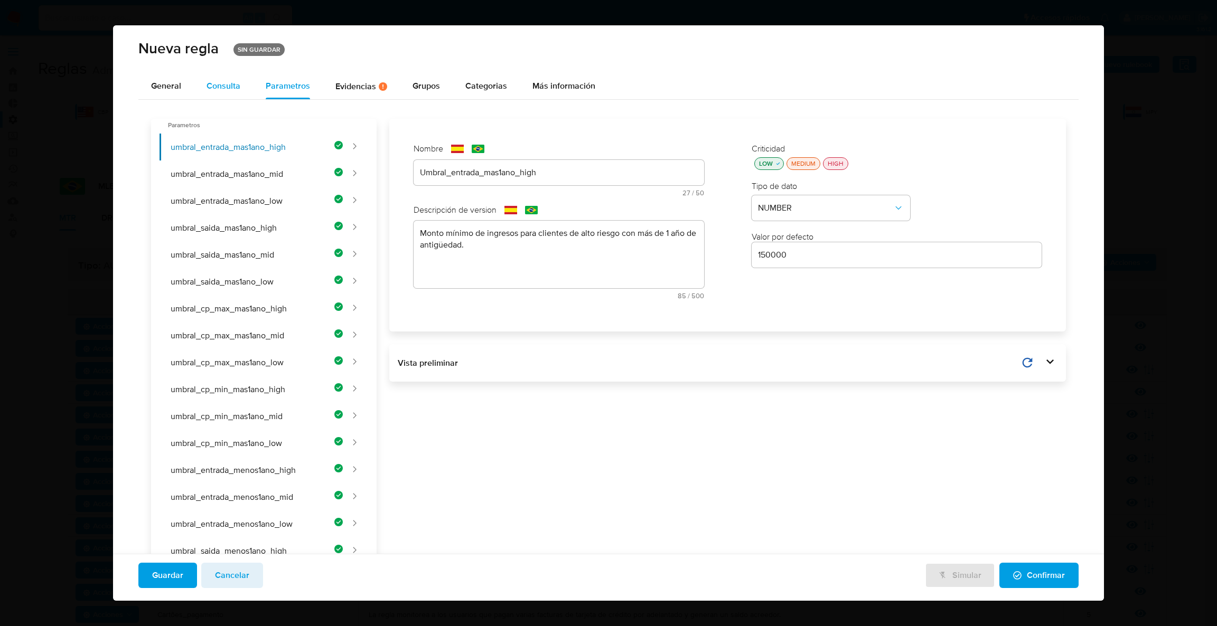
click at [226, 89] on div "Consulta" at bounding box center [224, 86] width 34 height 8
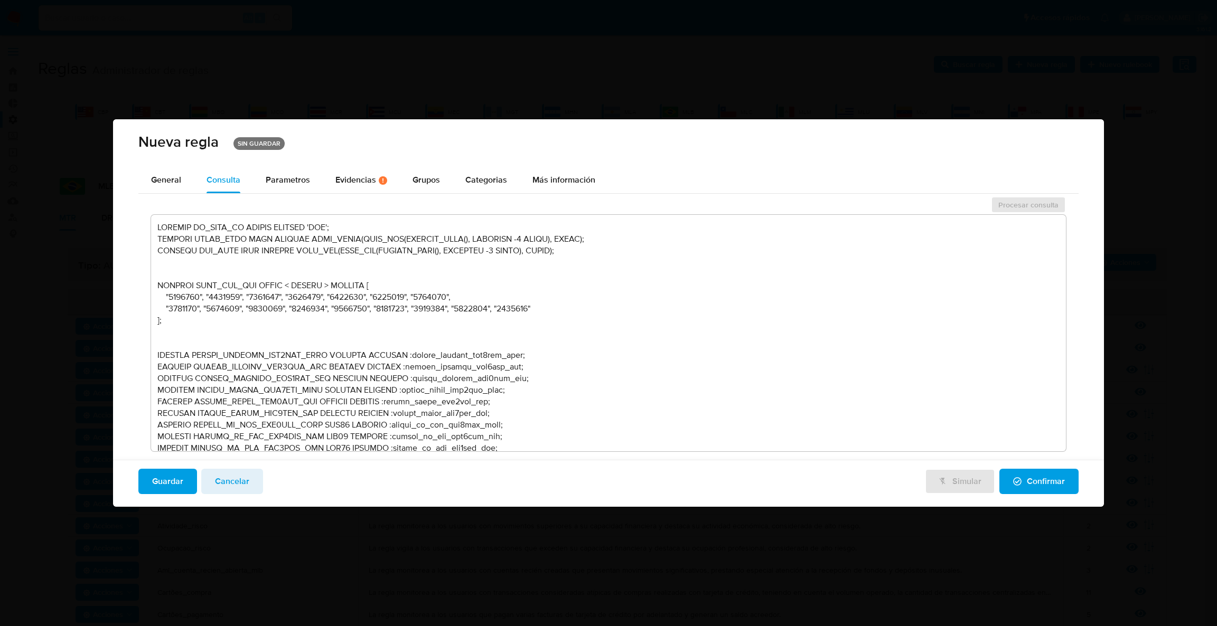
drag, startPoint x: 819, startPoint y: 277, endPoint x: 839, endPoint y: 265, distance: 23.5
click at [833, 269] on textarea at bounding box center [608, 333] width 915 height 237
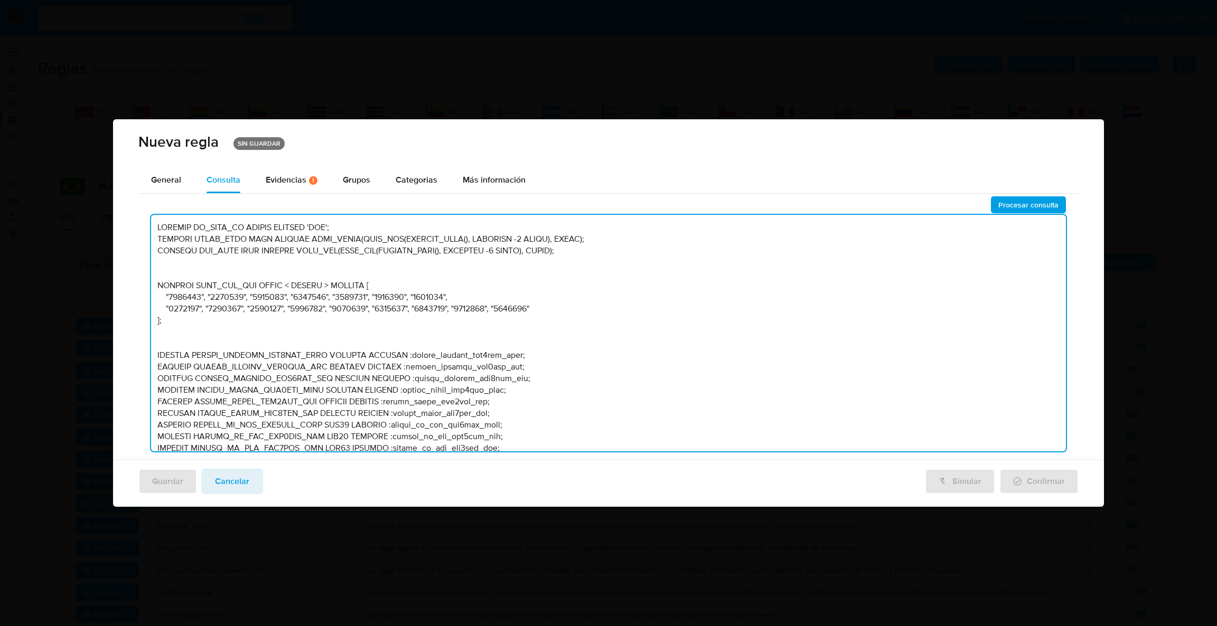
type textarea "DECLARE IN_SITE_ID STRING DEFAULT 'MLB'; DECLARE START_DATE DATE DEFAULT DATE_T…"
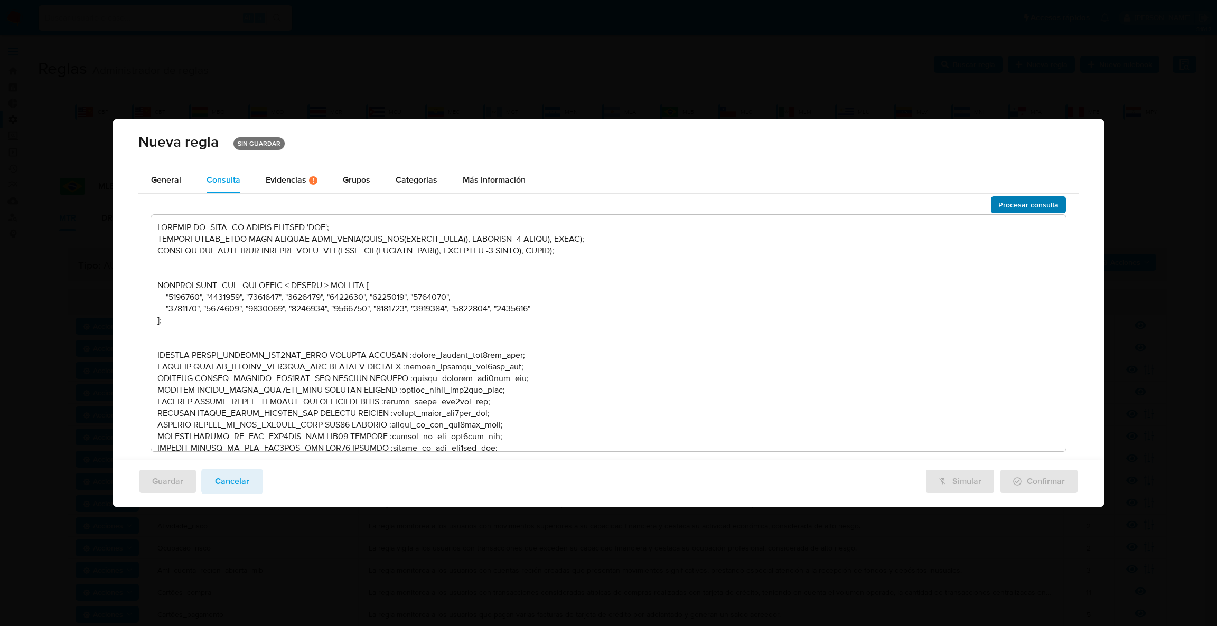
click at [1051, 202] on span "Procesar consulta" at bounding box center [1028, 205] width 60 height 15
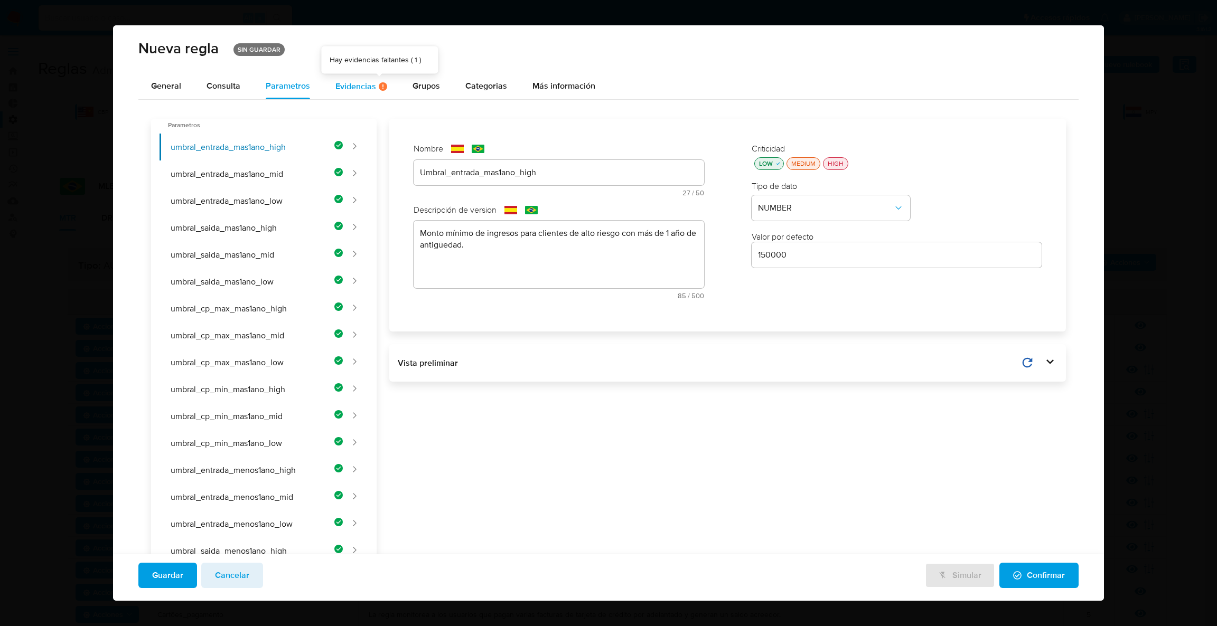
click at [379, 87] on icon at bounding box center [383, 86] width 8 height 8
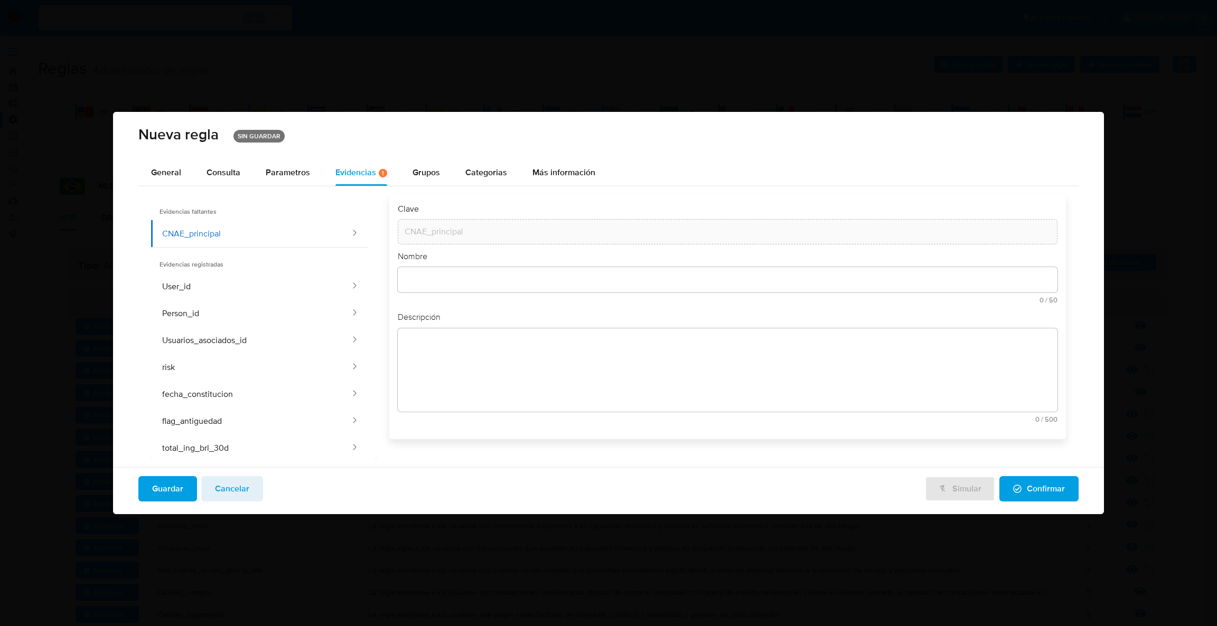
click at [543, 258] on div "Nombre" at bounding box center [728, 257] width 660 height 12
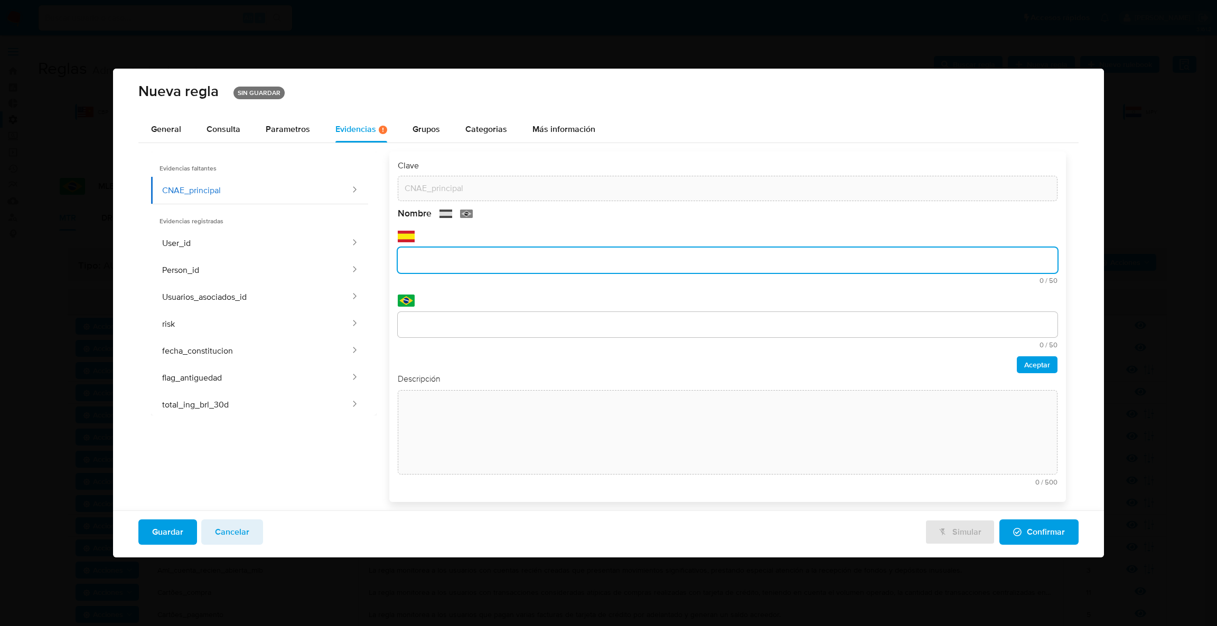
click at [528, 277] on div "text-es 0 / 50 50 caracteres restantes" at bounding box center [728, 266] width 660 height 36
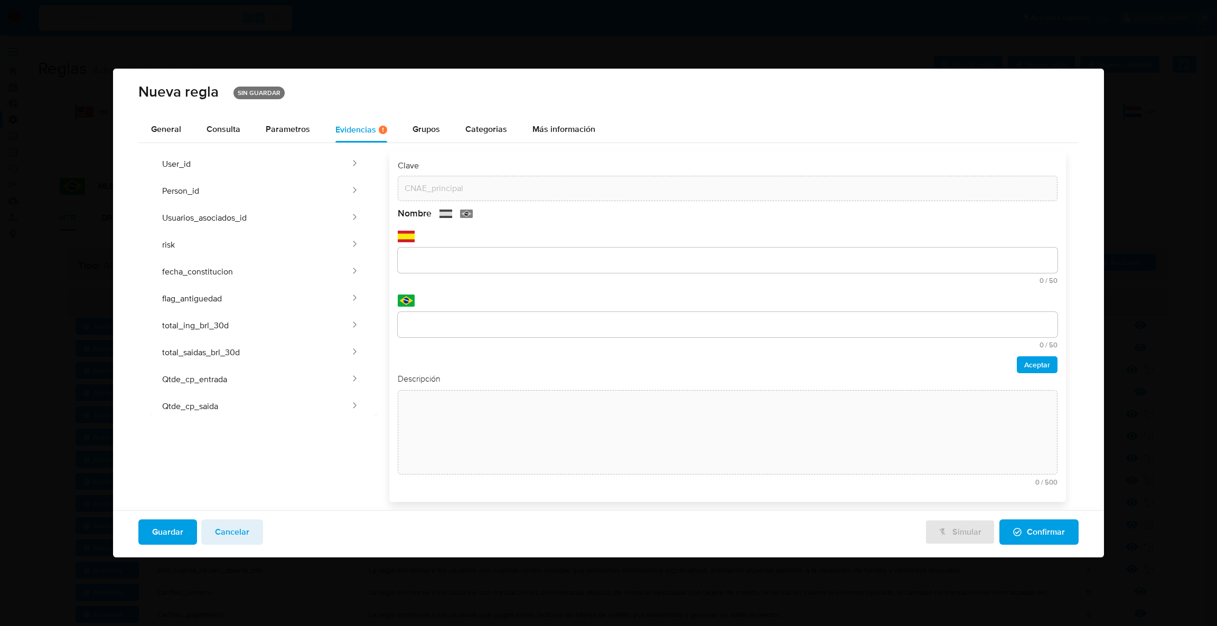
click at [500, 261] on input "text" at bounding box center [728, 261] width 660 height 14
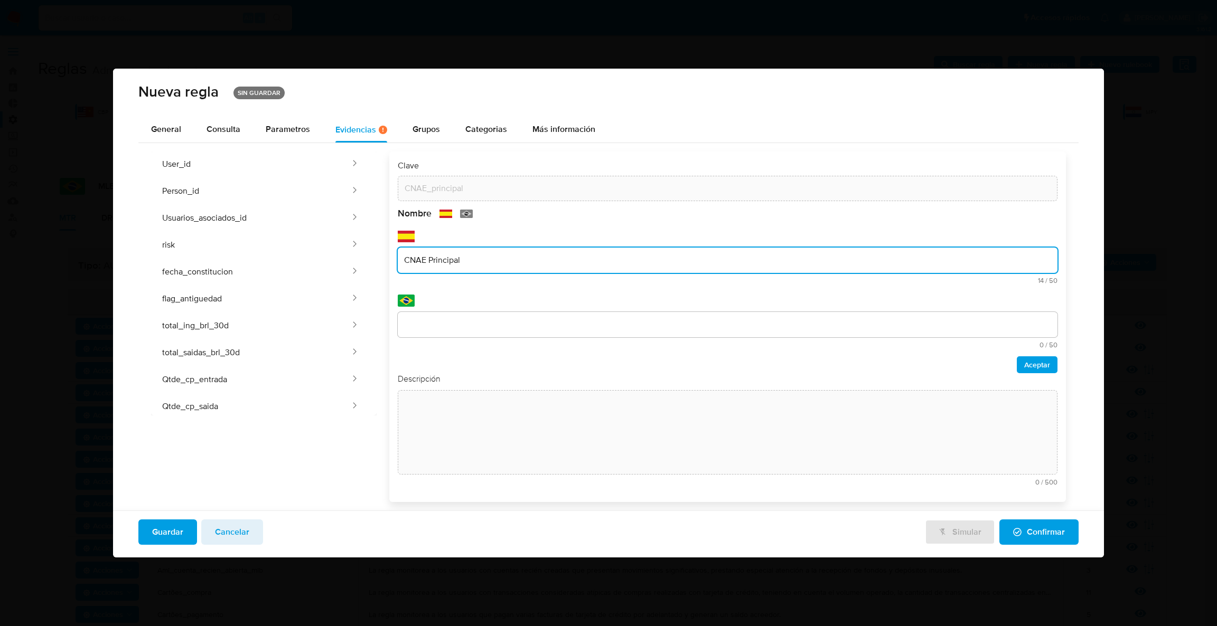
type input "CNAE Principal"
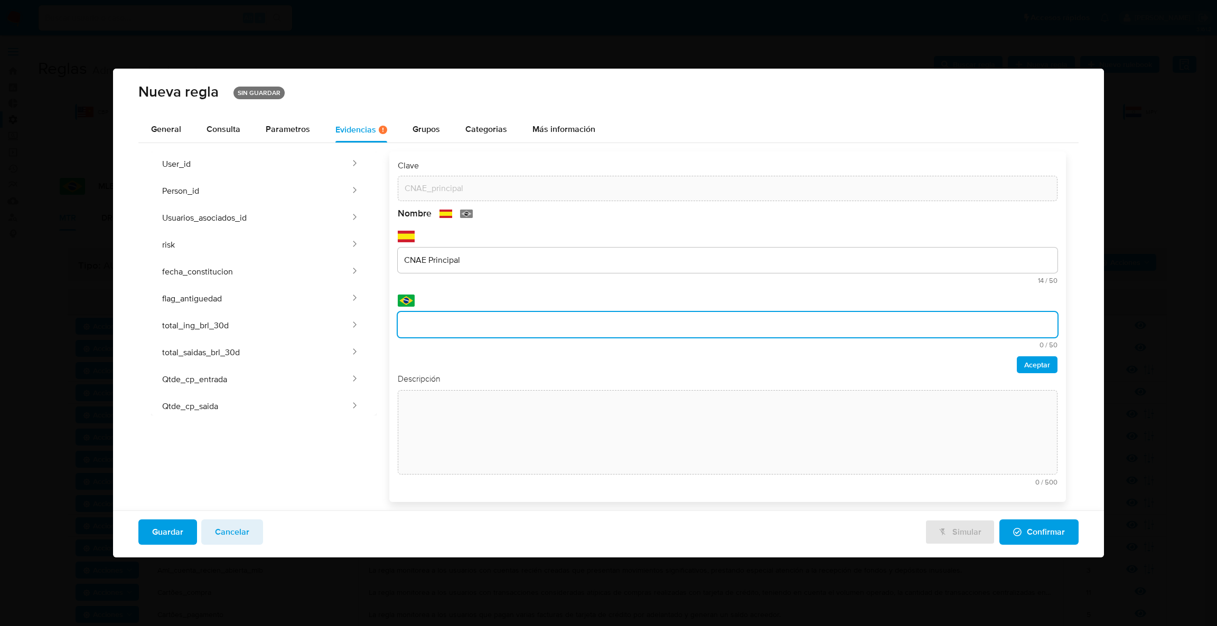
click at [419, 330] on input "text" at bounding box center [728, 325] width 660 height 14
type input "CNAE Principal"
click at [1018, 364] on button "Aceptar" at bounding box center [1037, 365] width 41 height 17
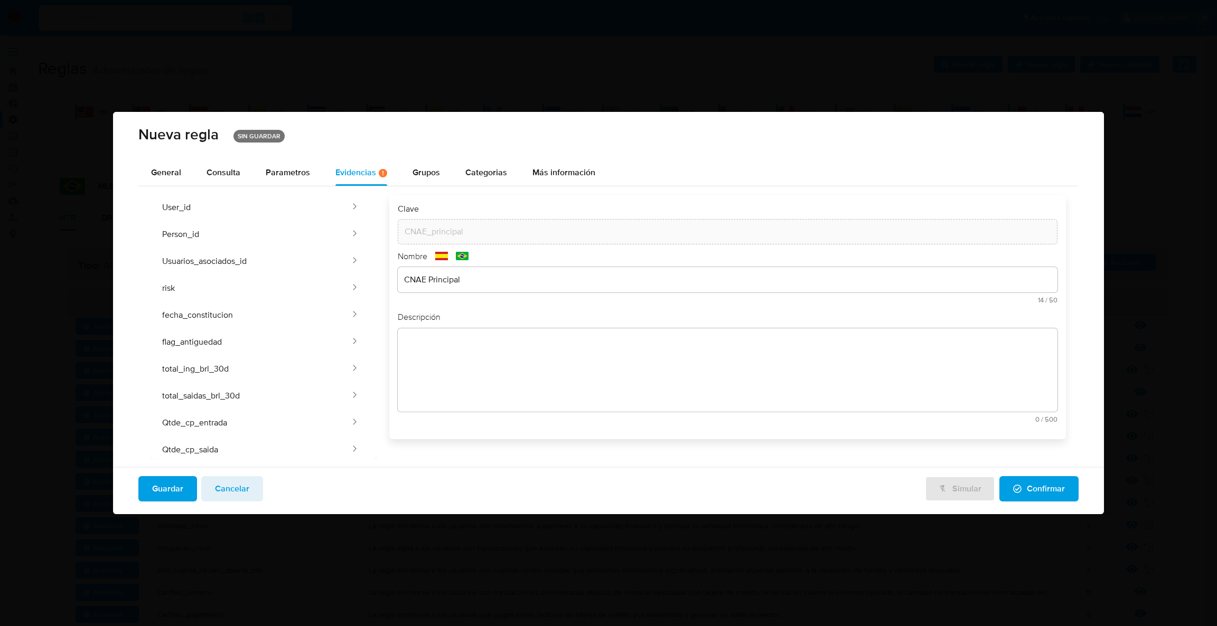
click at [580, 376] on div "Descripción text-es 0 / 500 500 caracteres restantes text-pt 0 / 500 500 caract…" at bounding box center [728, 371] width 660 height 119
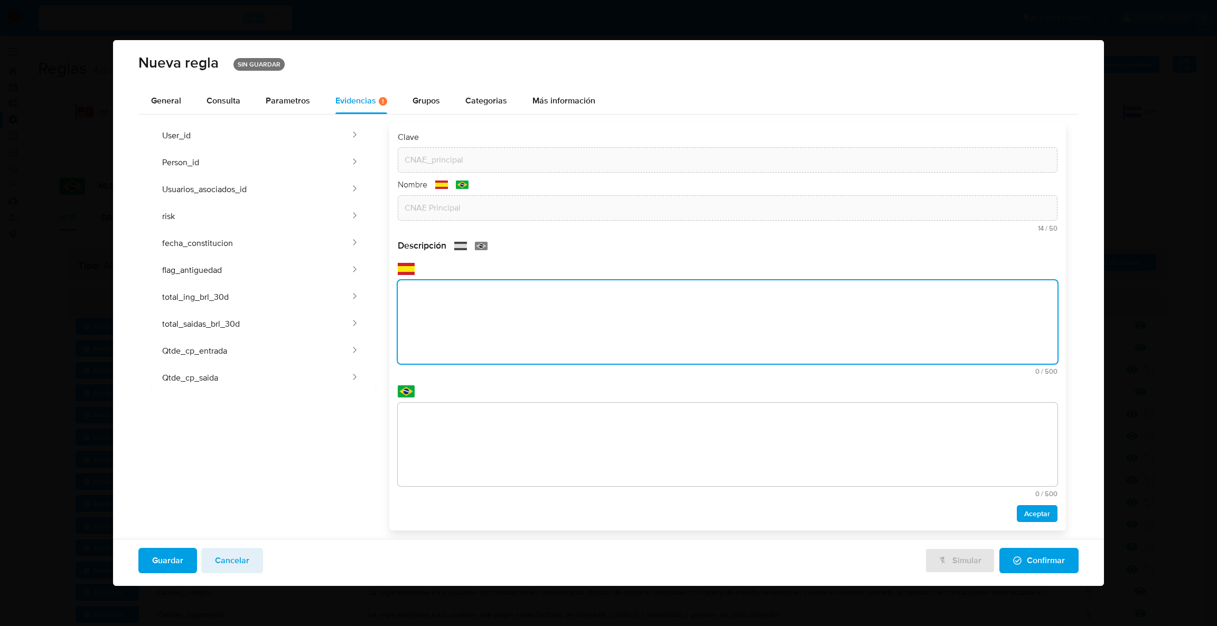
drag, startPoint x: 577, startPoint y: 310, endPoint x: 572, endPoint y: 319, distance: 10.4
click at [576, 310] on textarea at bounding box center [728, 321] width 660 height 83
paste textarea "Código da atividade econômica principal"
type textarea "Código da atividade econômica principal"
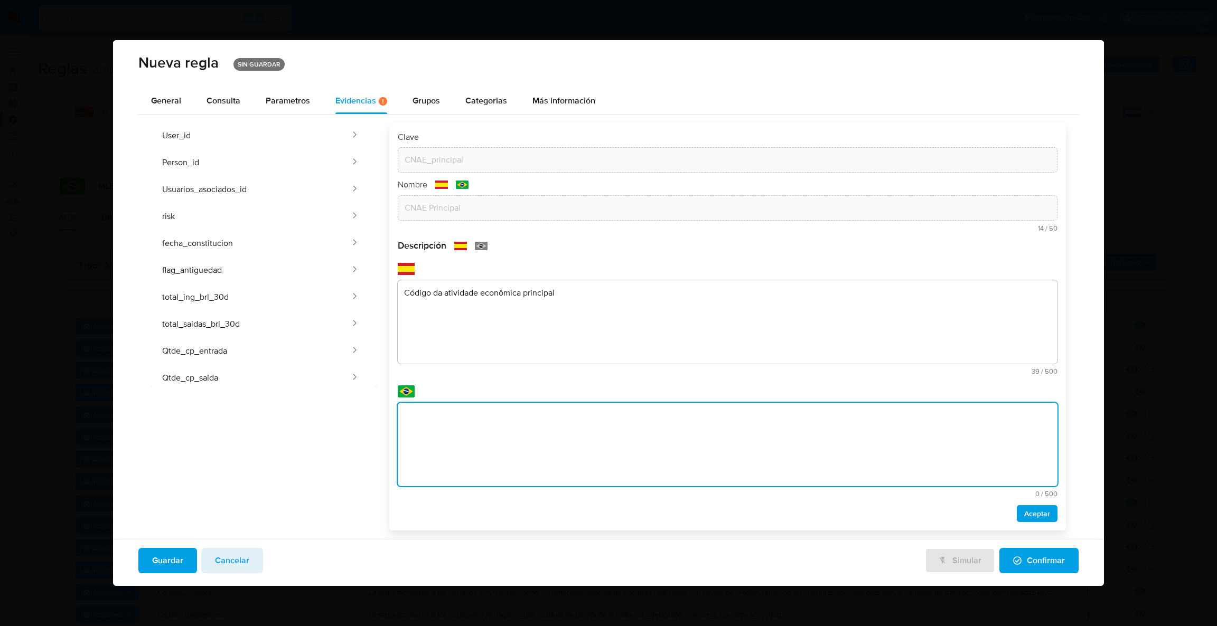
click at [513, 433] on textarea at bounding box center [728, 444] width 660 height 83
type textarea "Código da atividade econômica principal"
click at [1034, 517] on span "Aceptar" at bounding box center [1037, 514] width 26 height 15
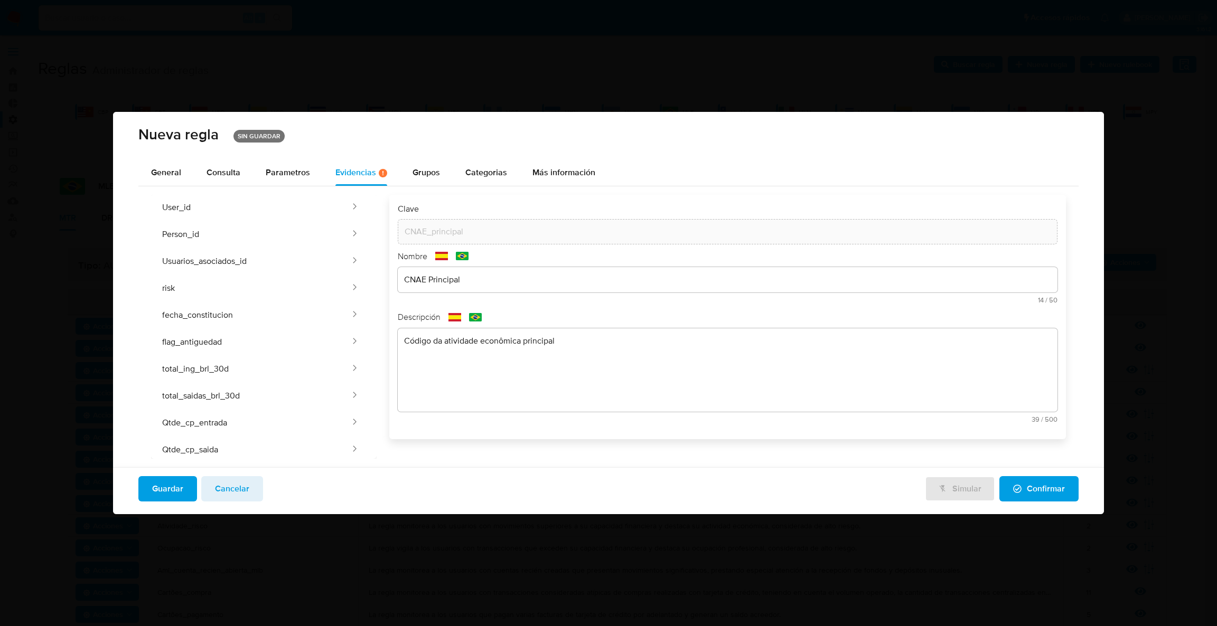
click at [173, 495] on span "Guardar" at bounding box center [167, 488] width 31 height 23
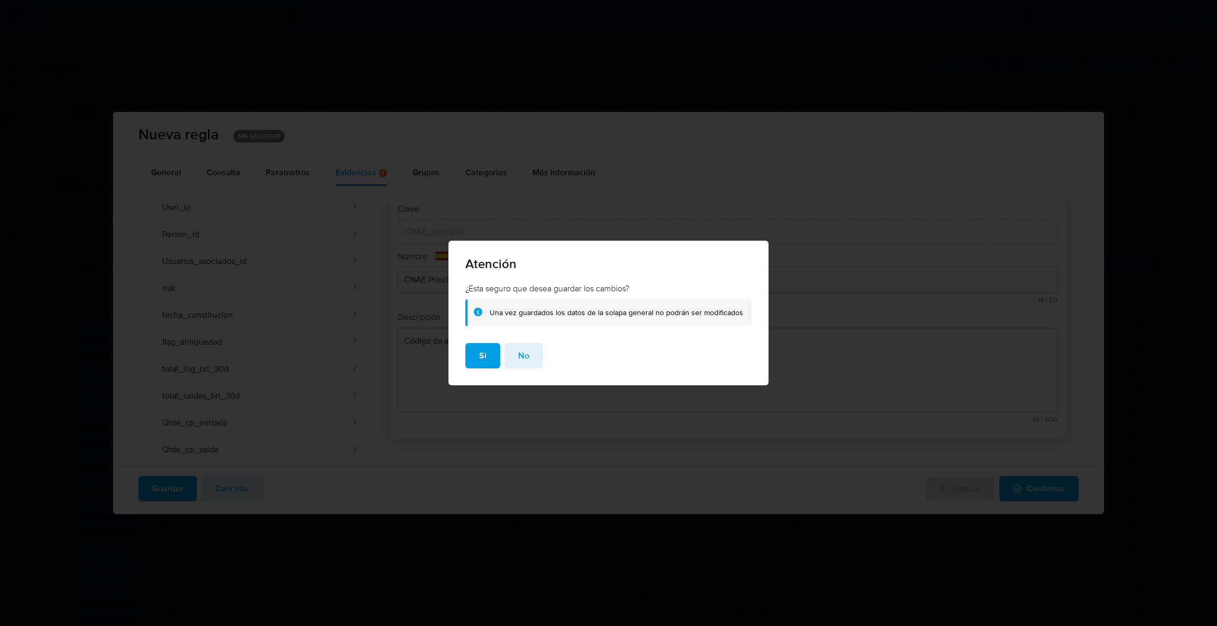
click at [466, 357] on div "Si No" at bounding box center [608, 364] width 320 height 42
click at [475, 358] on button "Si" at bounding box center [482, 355] width 35 height 25
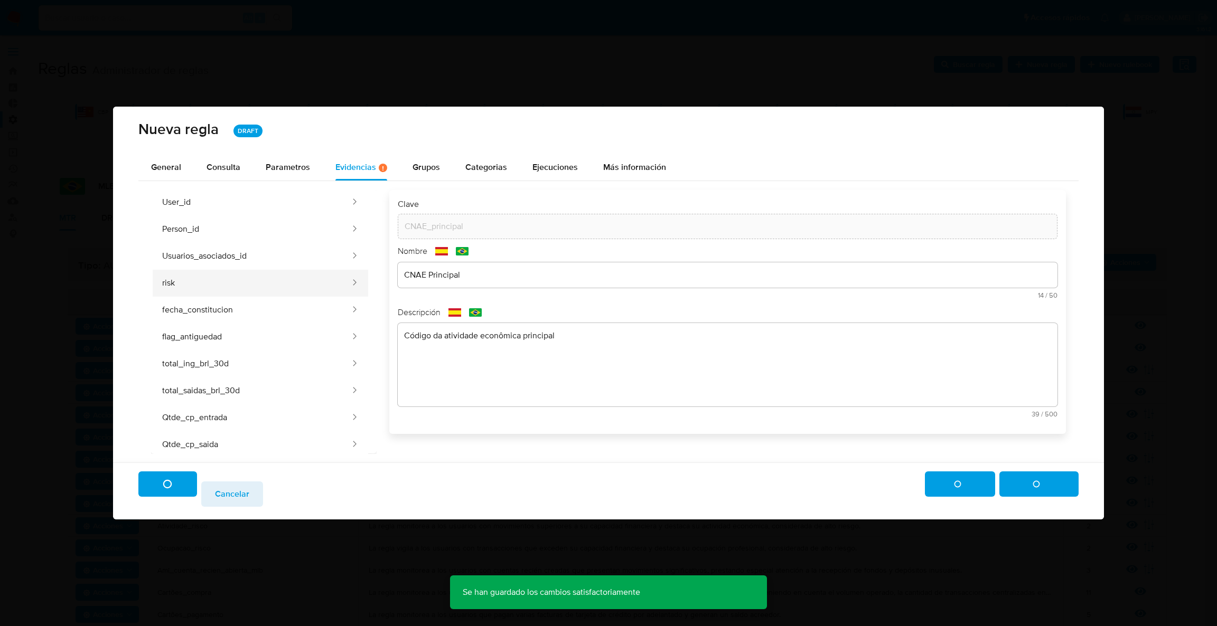
scroll to position [26, 0]
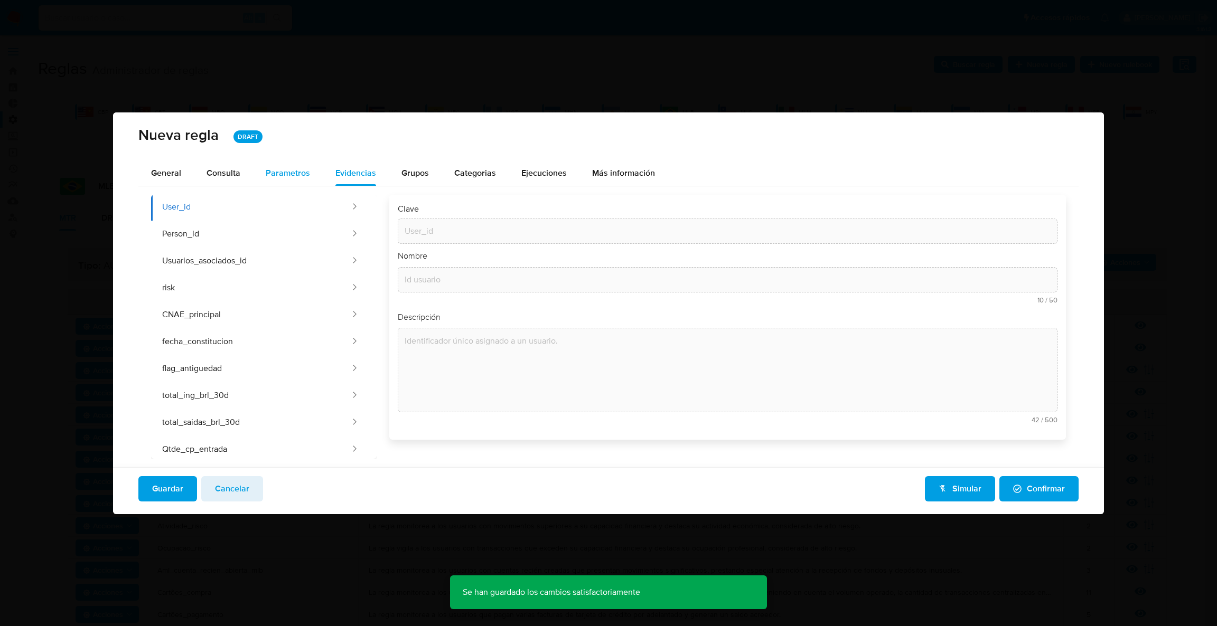
click at [285, 173] on span "Parametros" at bounding box center [288, 173] width 44 height 12
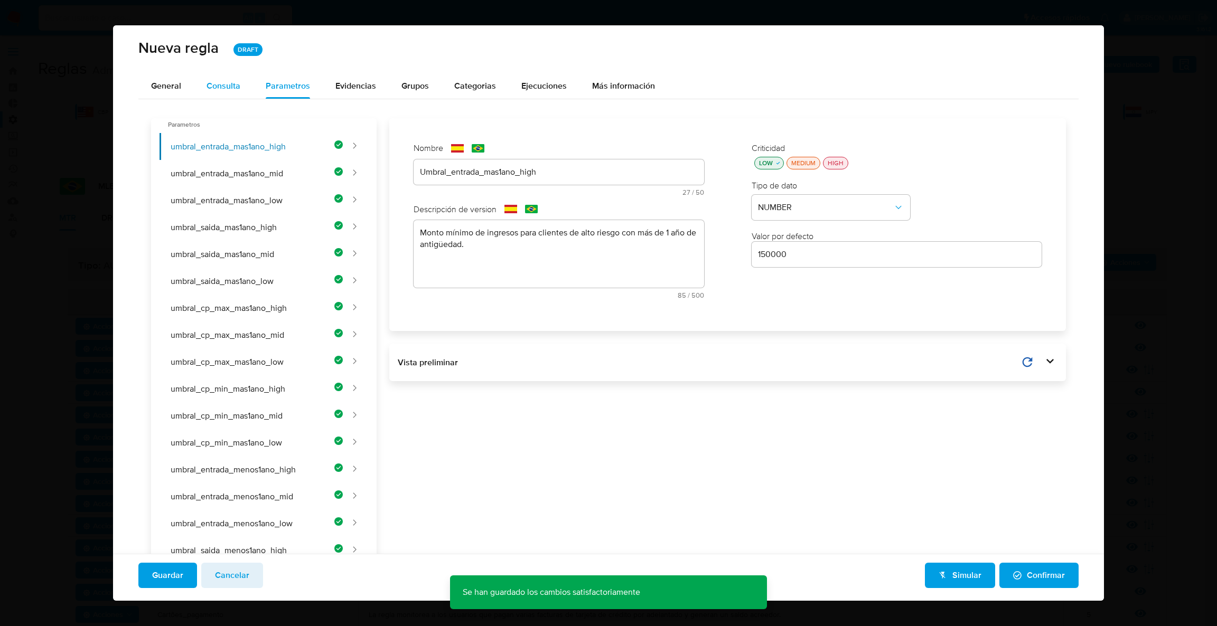
click at [232, 95] on div "Consulta" at bounding box center [224, 85] width 34 height 25
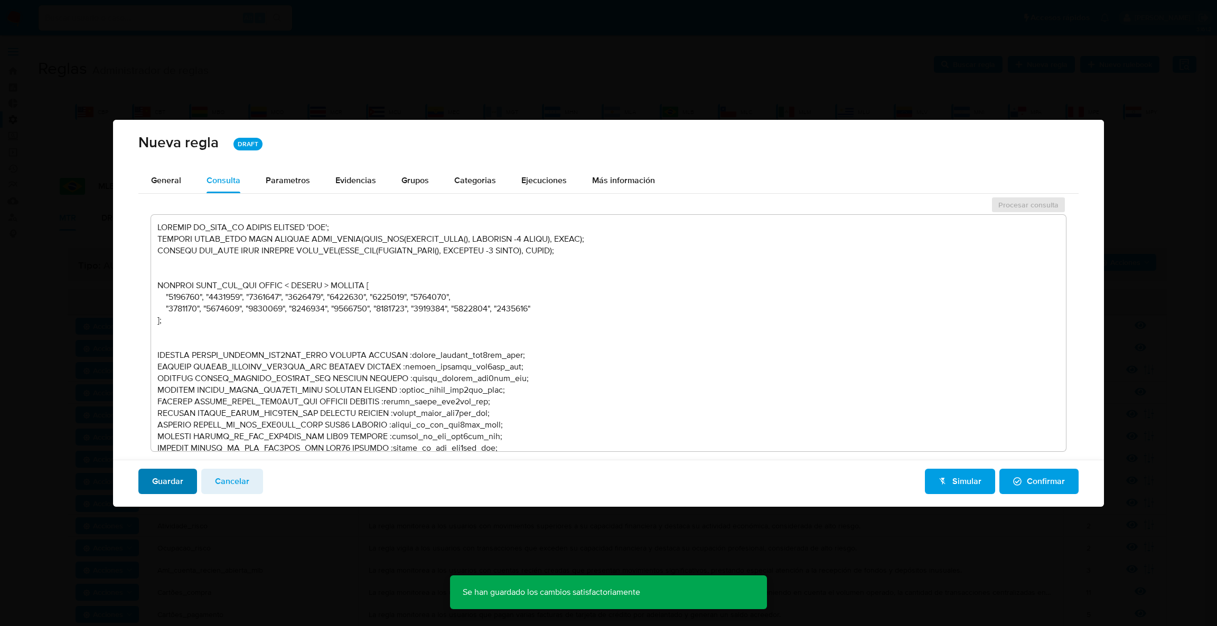
click at [162, 485] on span "Guardar" at bounding box center [167, 481] width 31 height 23
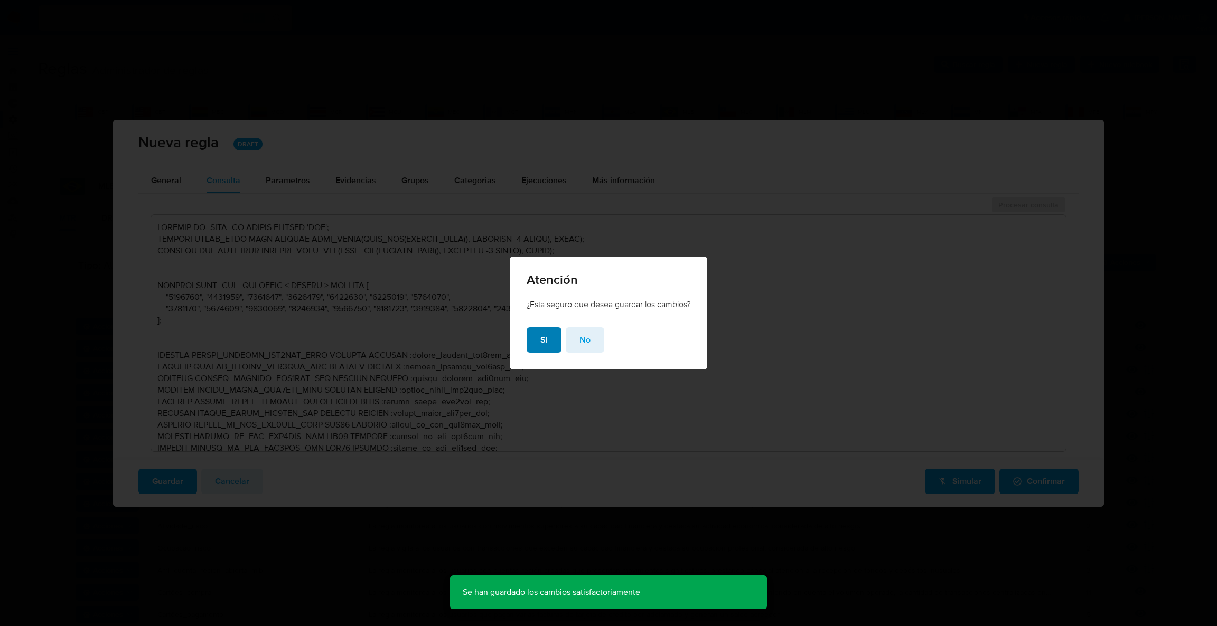
click at [540, 344] on span "Si" at bounding box center [543, 340] width 7 height 23
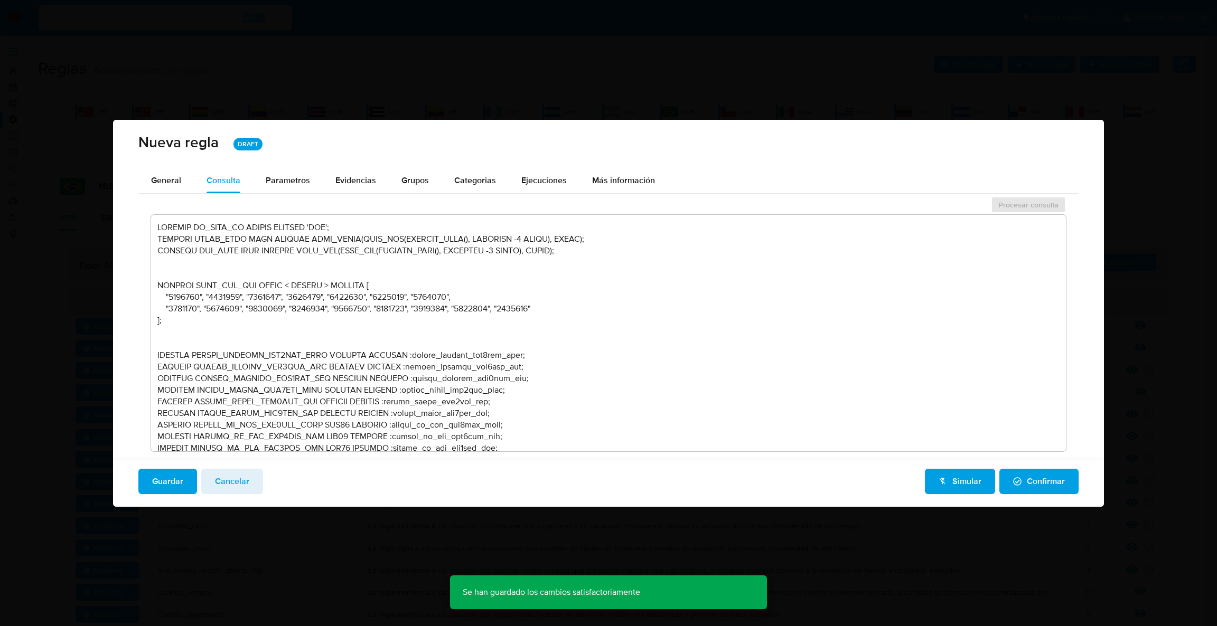
click at [1053, 472] on span "Confirmar" at bounding box center [1039, 481] width 52 height 23
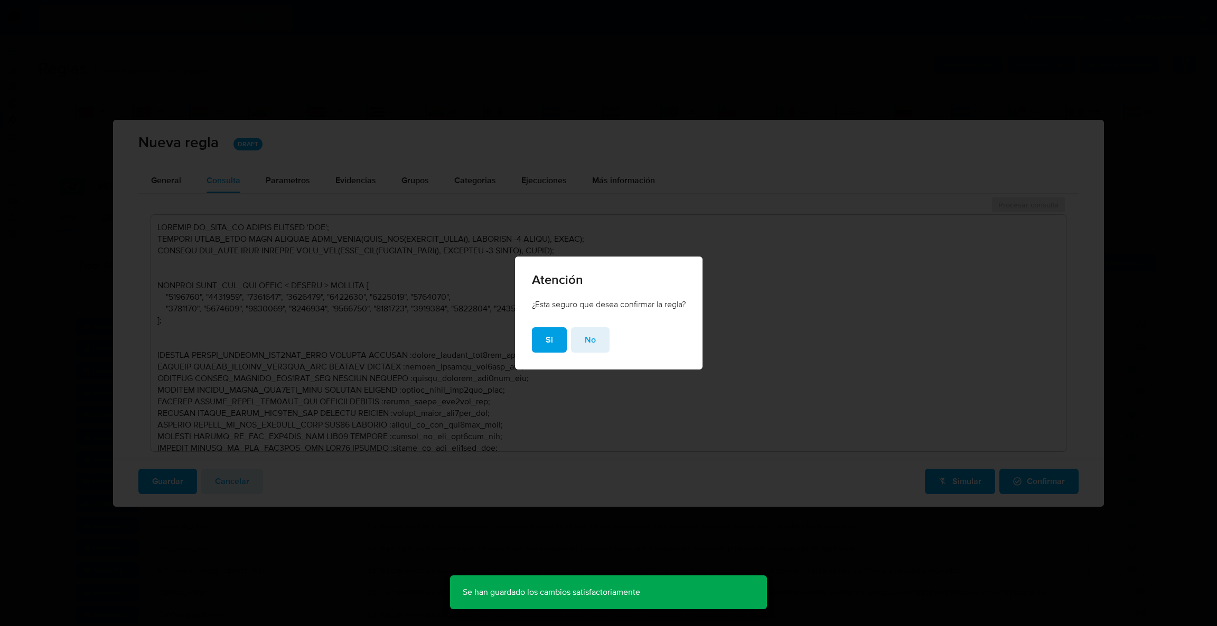
click at [533, 338] on button "Si" at bounding box center [549, 339] width 35 height 25
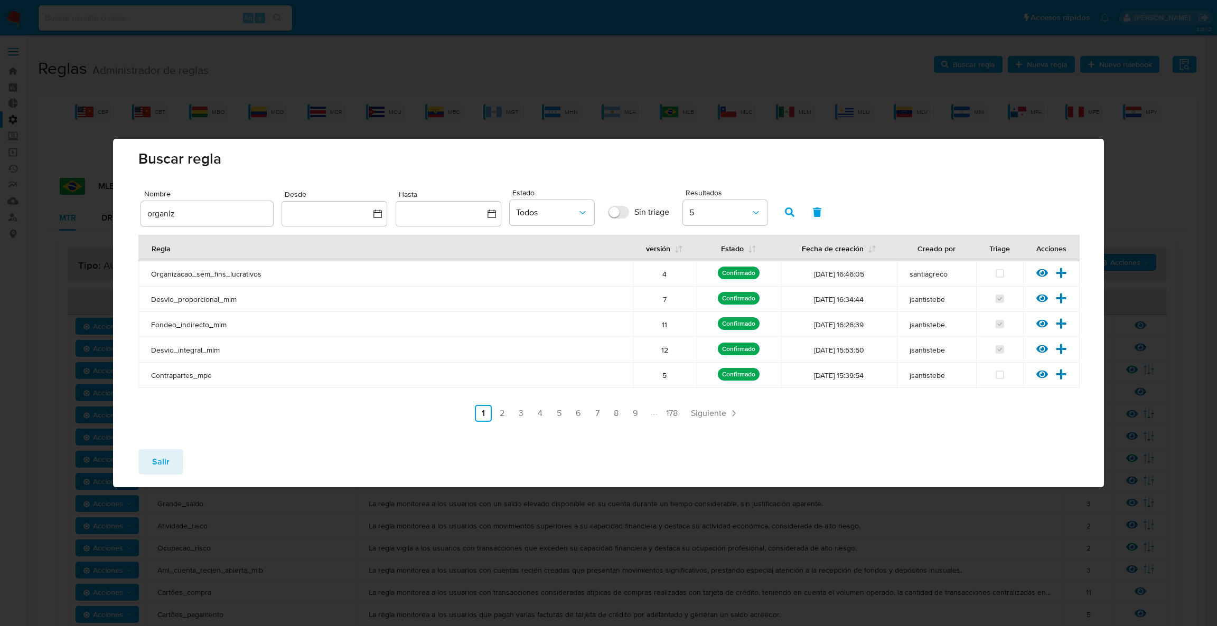
drag, startPoint x: 150, startPoint y: 465, endPoint x: 261, endPoint y: 449, distance: 112.0
click at [152, 465] on button "Salir" at bounding box center [160, 461] width 45 height 25
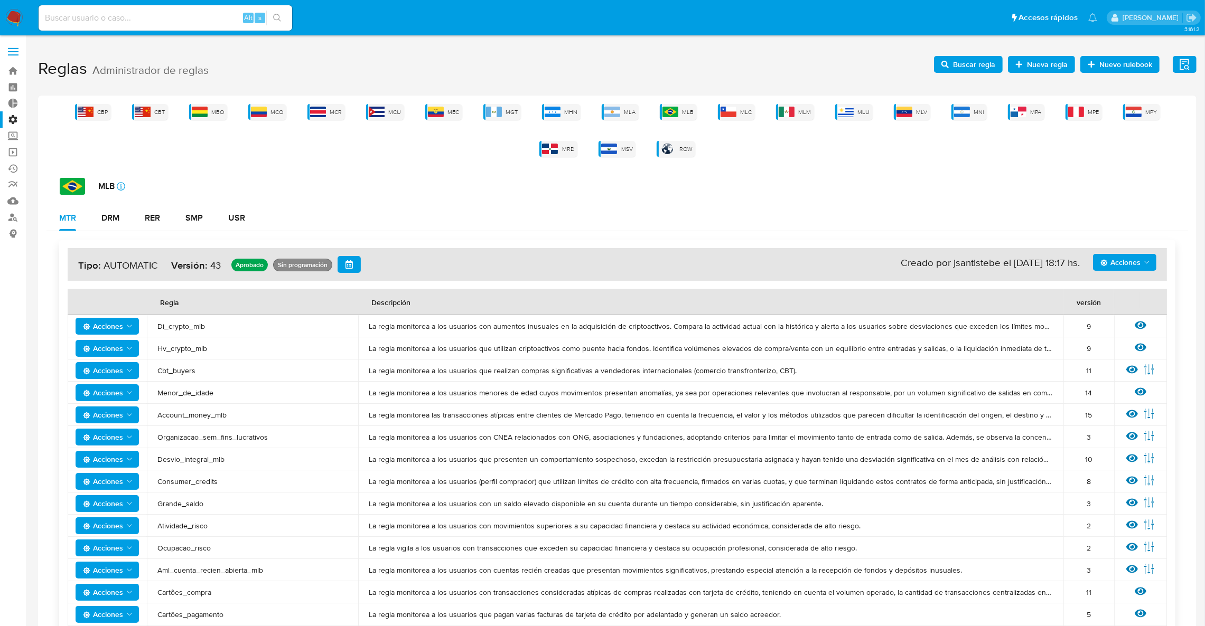
click at [971, 62] on span "Buscar regla" at bounding box center [974, 64] width 42 height 17
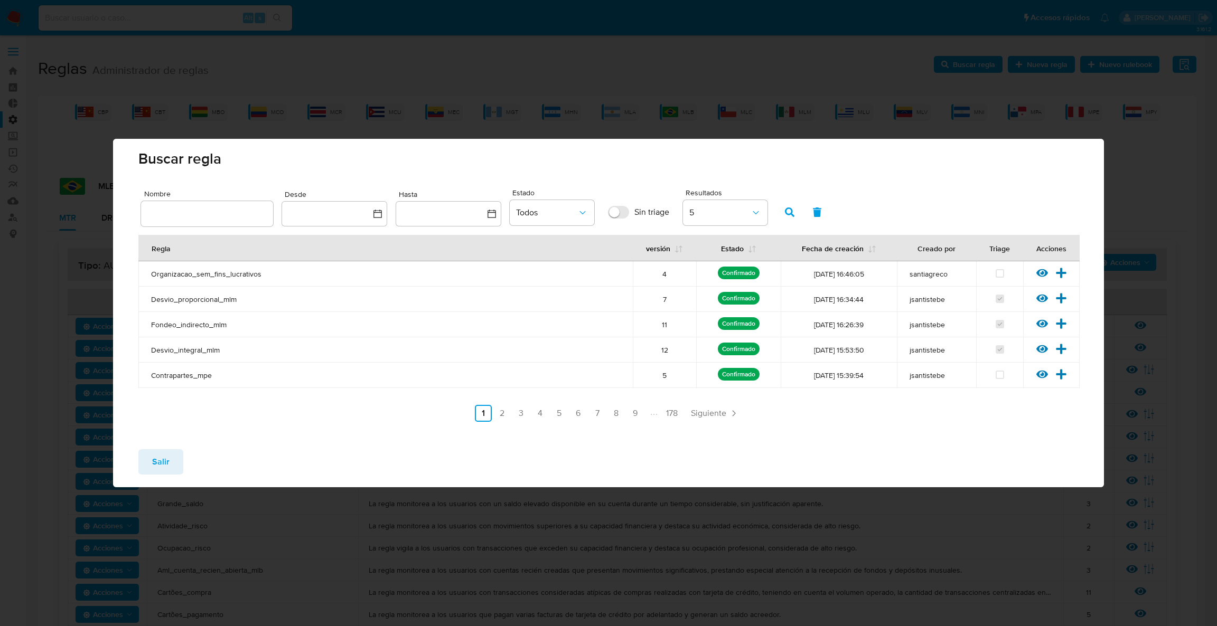
drag, startPoint x: 179, startPoint y: 214, endPoint x: 189, endPoint y: 198, distance: 18.8
click at [185, 212] on input "text" at bounding box center [207, 214] width 132 height 14
type input "pf_renda"
click at [791, 213] on icon "button" at bounding box center [790, 213] width 10 height 10
click at [1064, 275] on icon at bounding box center [1061, 273] width 12 height 12
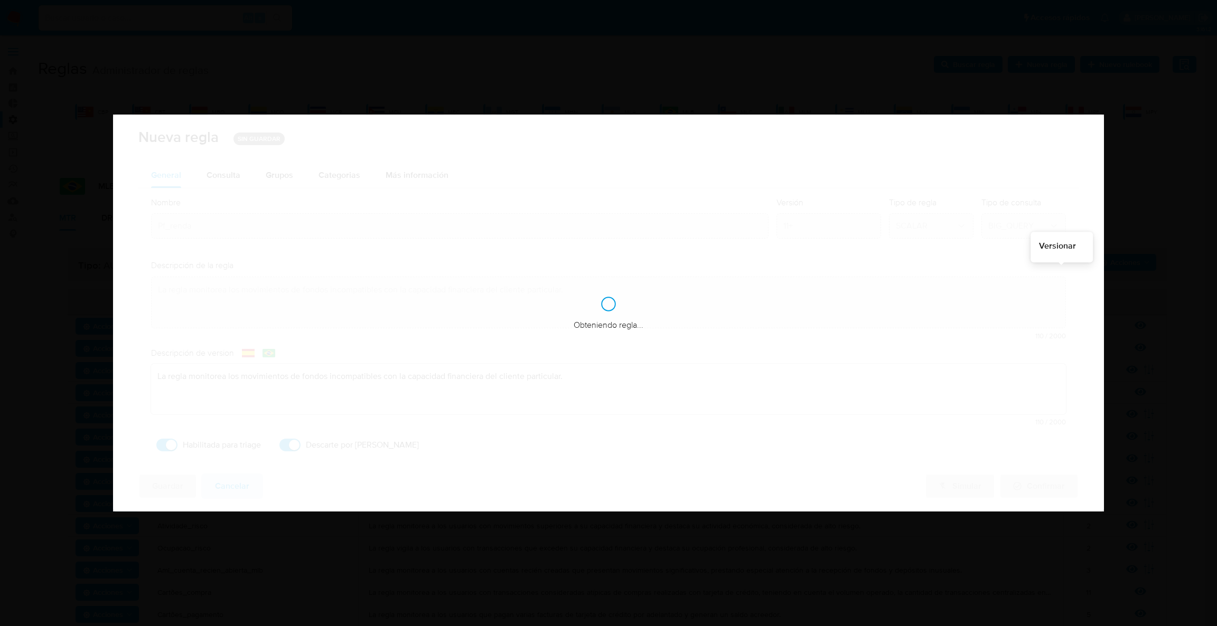
checkbox input "true"
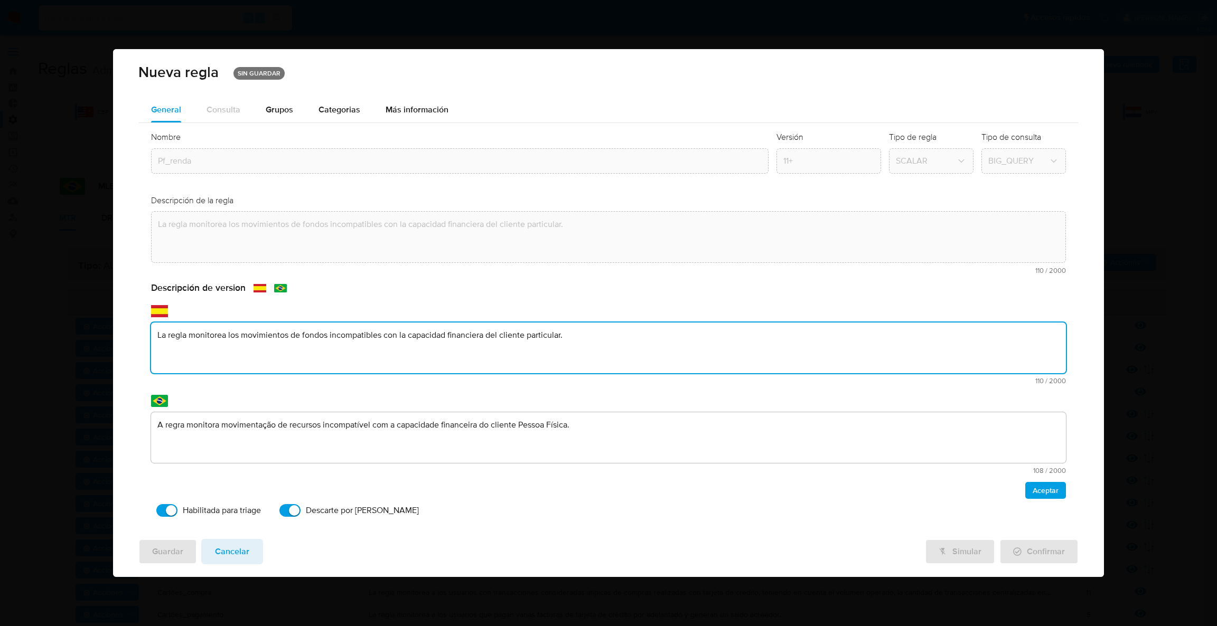
click at [306, 374] on div "text-es La regla monitorea los movimientos de fondos incompatibles con la capac…" at bounding box center [608, 354] width 915 height 62
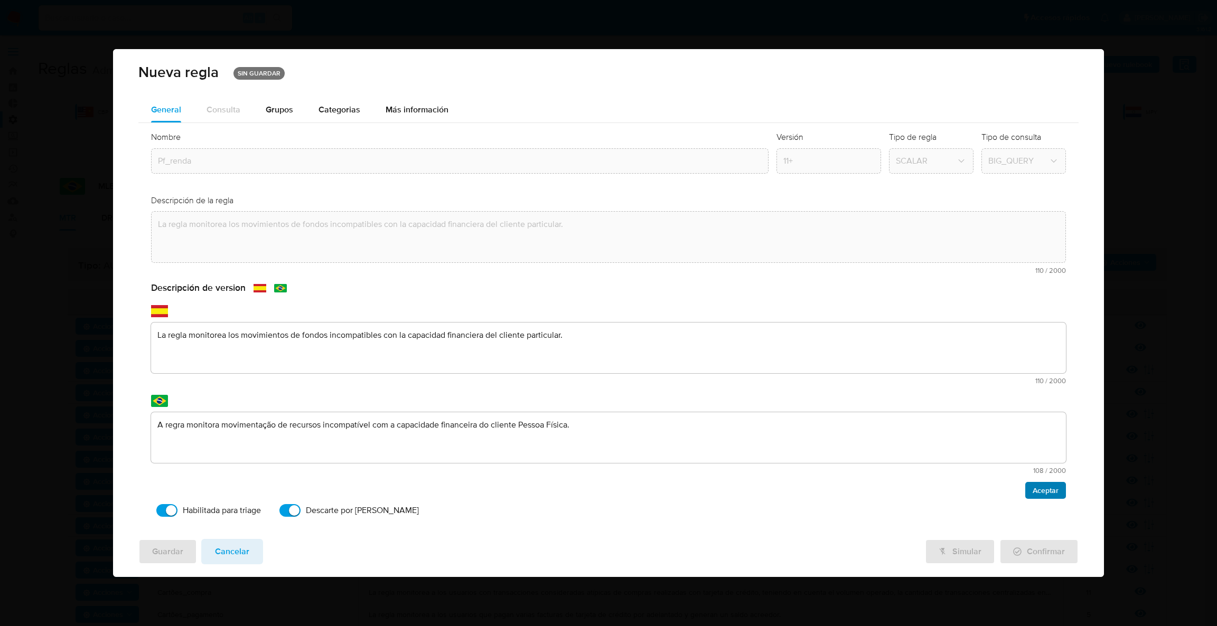
drag, startPoint x: 1060, startPoint y: 492, endPoint x: 874, endPoint y: 364, distance: 225.5
click at [1059, 493] on button "Aceptar" at bounding box center [1045, 490] width 41 height 17
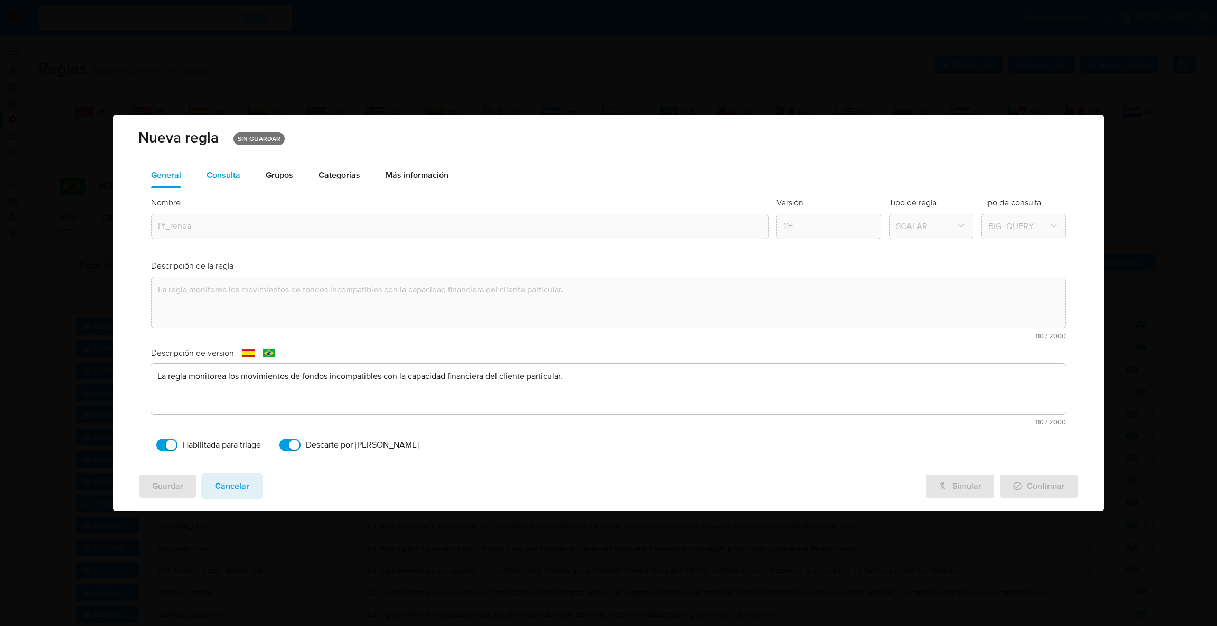
click at [224, 173] on div "Consulta" at bounding box center [224, 175] width 34 height 8
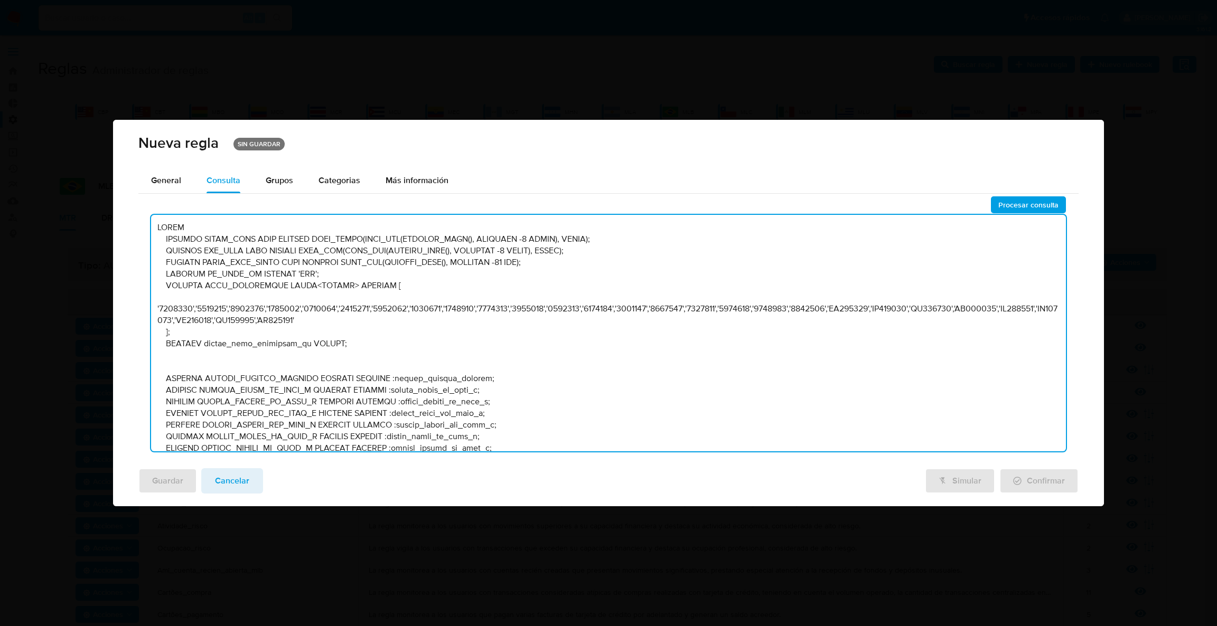
drag, startPoint x: 449, startPoint y: 303, endPoint x: 465, endPoint y: 290, distance: 20.7
click at [451, 303] on textarea at bounding box center [608, 333] width 915 height 237
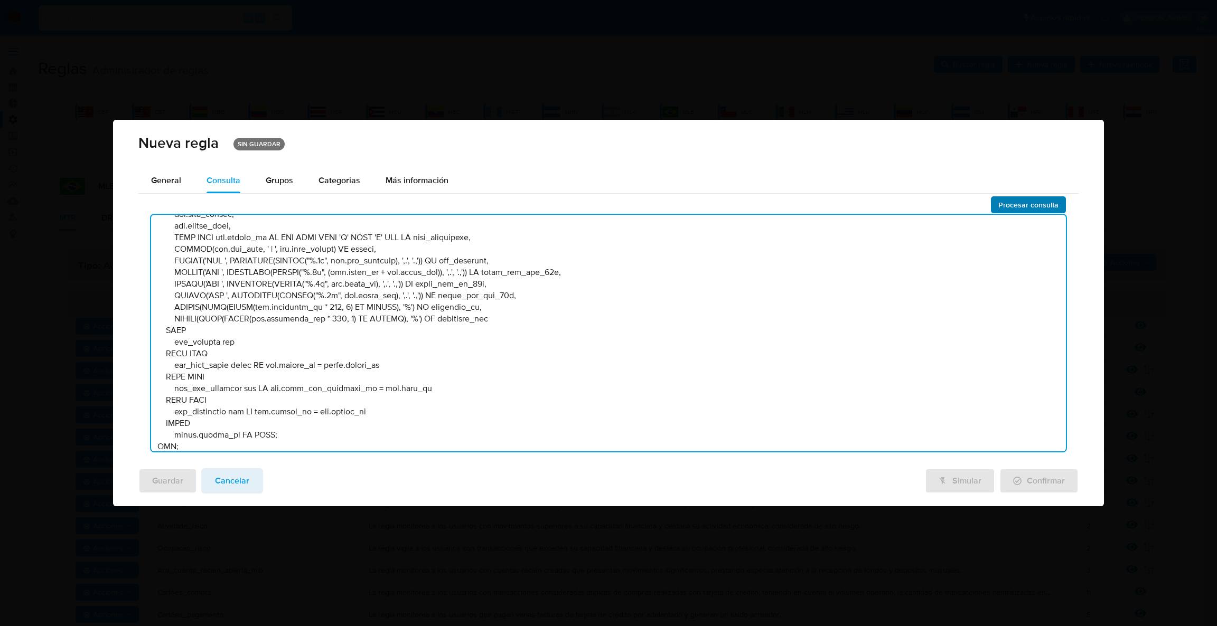
type textarea "BEGIN DECLARE START_DATE DATE DEFAULT DATE_TRUNC(DATE_ADD(CURRENT_DATE(), INTER…"
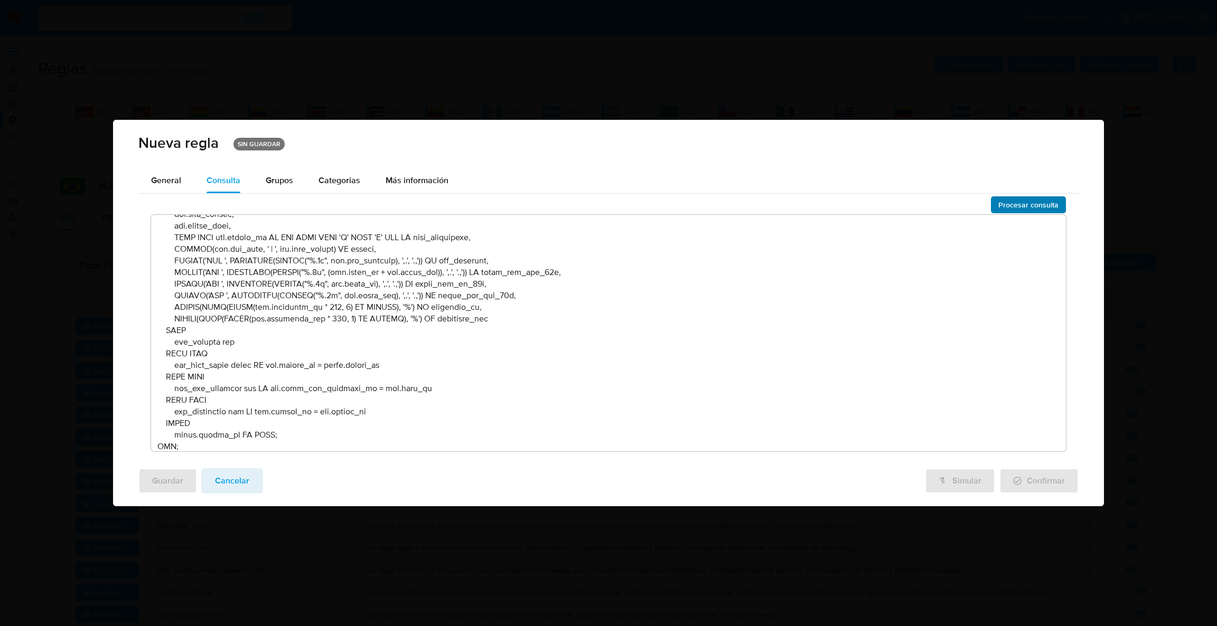
click at [1038, 207] on span "Procesar consulta" at bounding box center [1028, 205] width 60 height 15
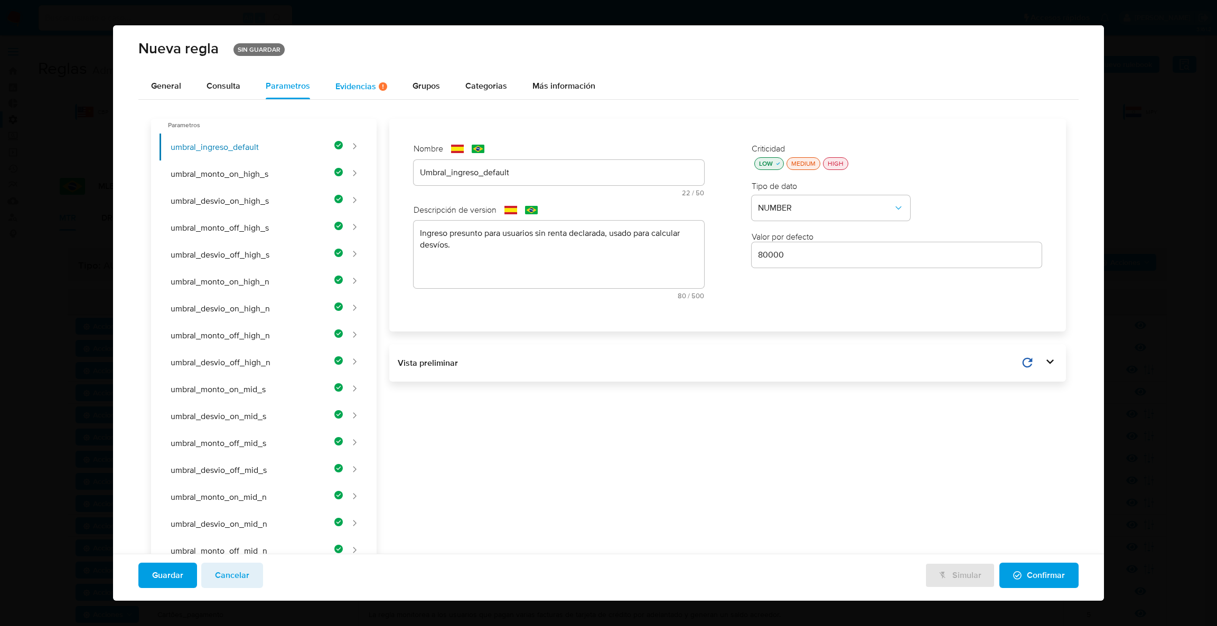
click at [369, 82] on div "Evidencias Hay evidencias faltantes ( 1 )" at bounding box center [361, 86] width 52 height 9
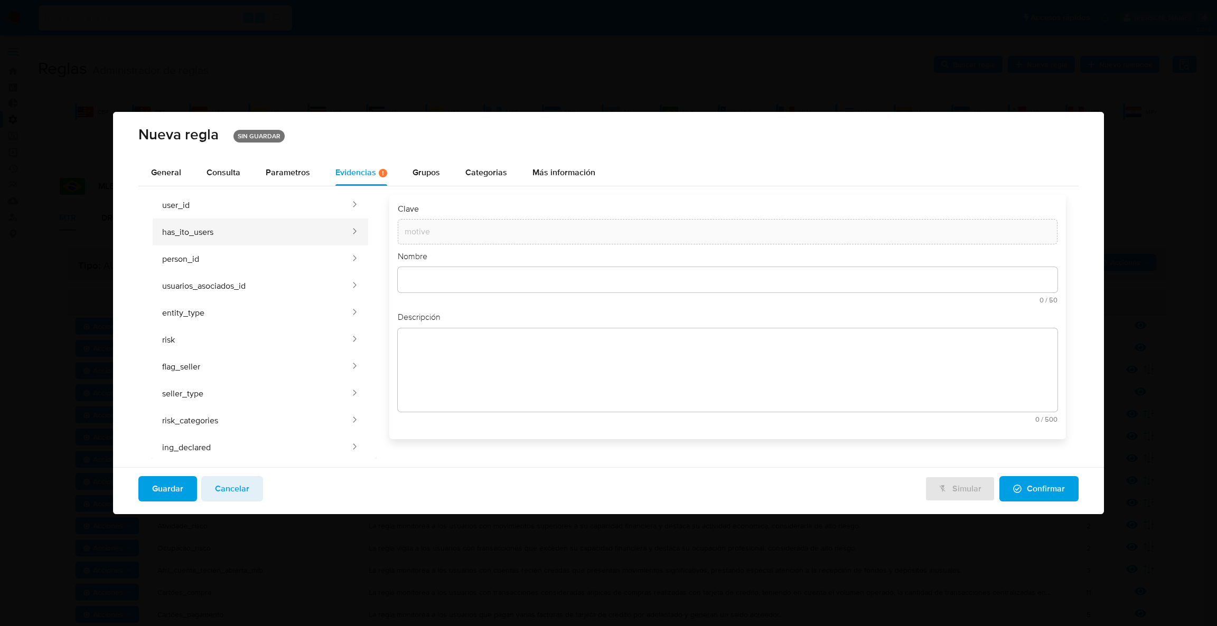
scroll to position [0, 0]
drag, startPoint x: 222, startPoint y: 175, endPoint x: 245, endPoint y: 209, distance: 40.3
click at [222, 176] on div "Consulta" at bounding box center [224, 172] width 34 height 8
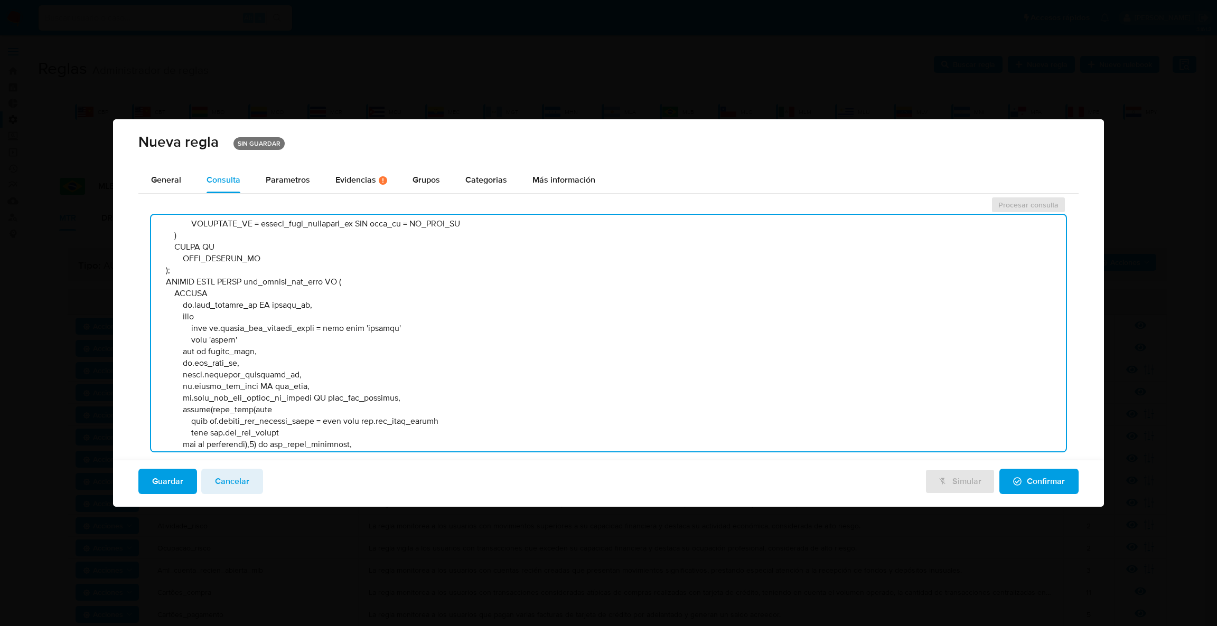
scroll to position [1464, 0]
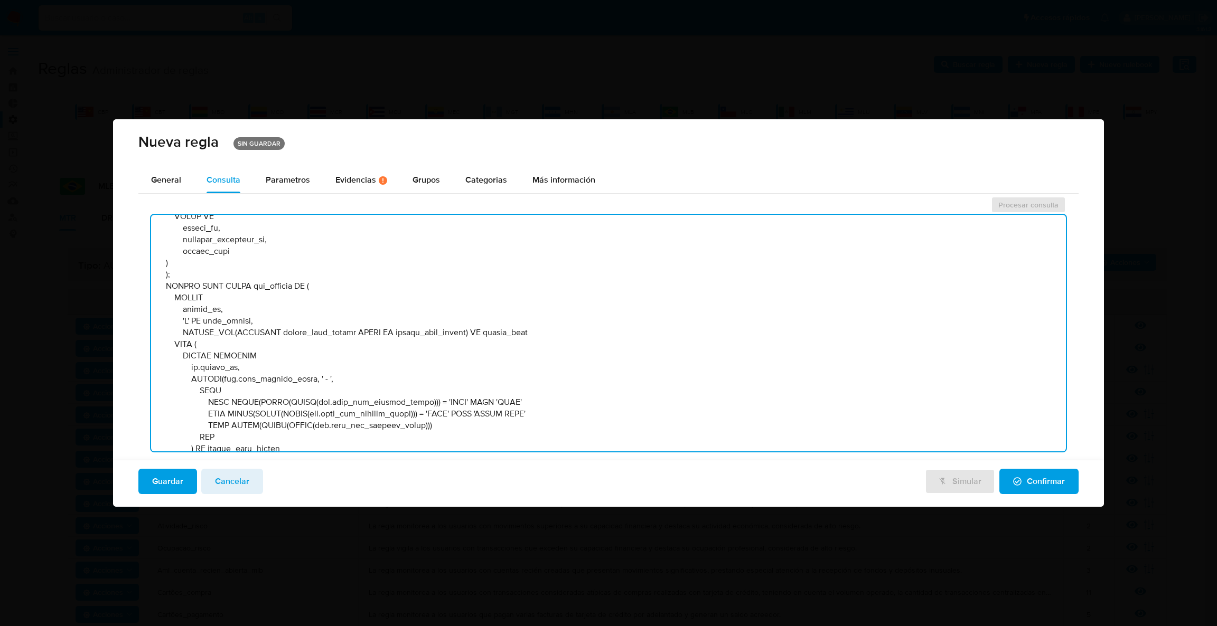
drag, startPoint x: 1061, startPoint y: 279, endPoint x: 1065, endPoint y: 459, distance: 180.2
click at [1065, 459] on div "Procesar consulta" at bounding box center [608, 328] width 941 height 264
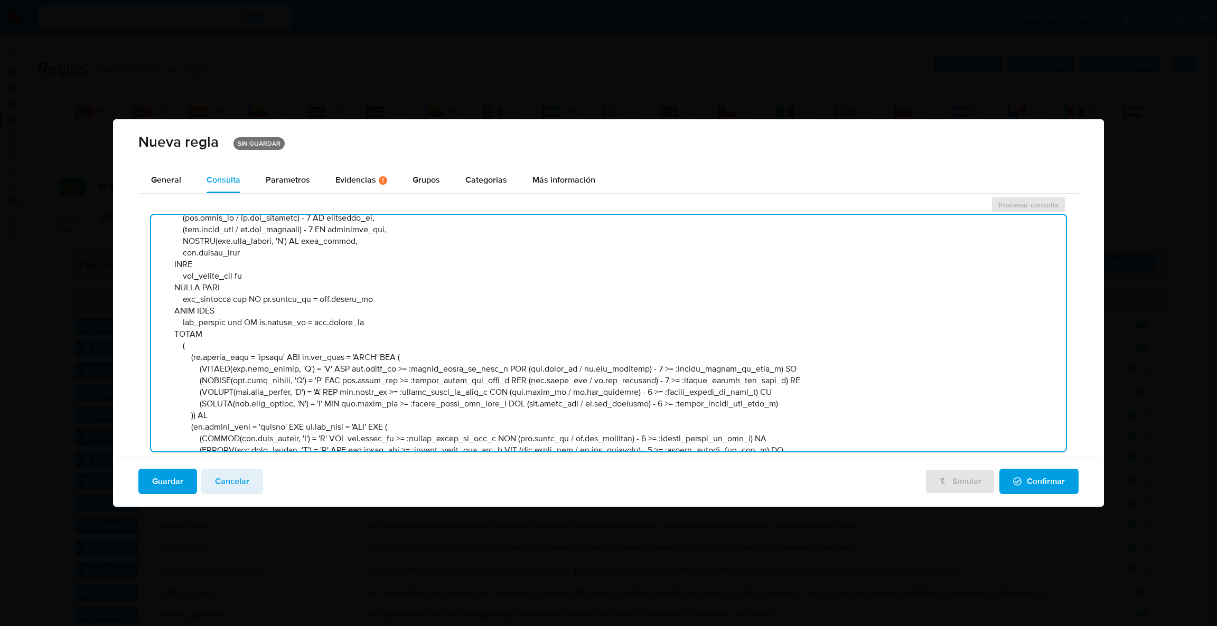
scroll to position [2628, 0]
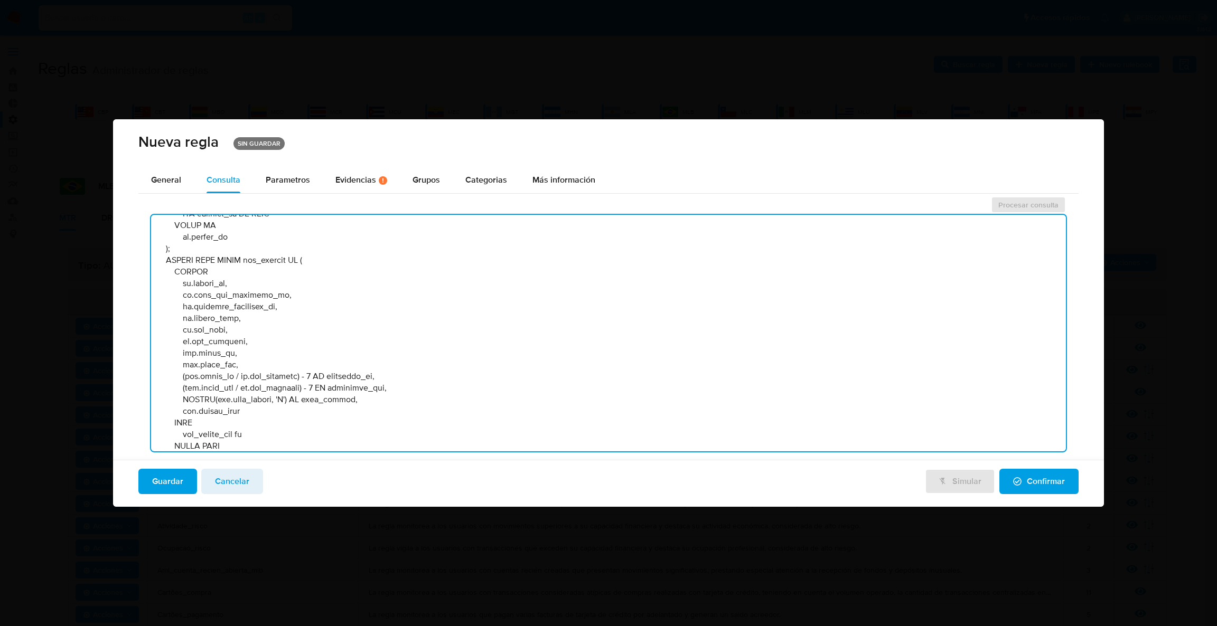
click at [239, 400] on textarea at bounding box center [608, 333] width 915 height 237
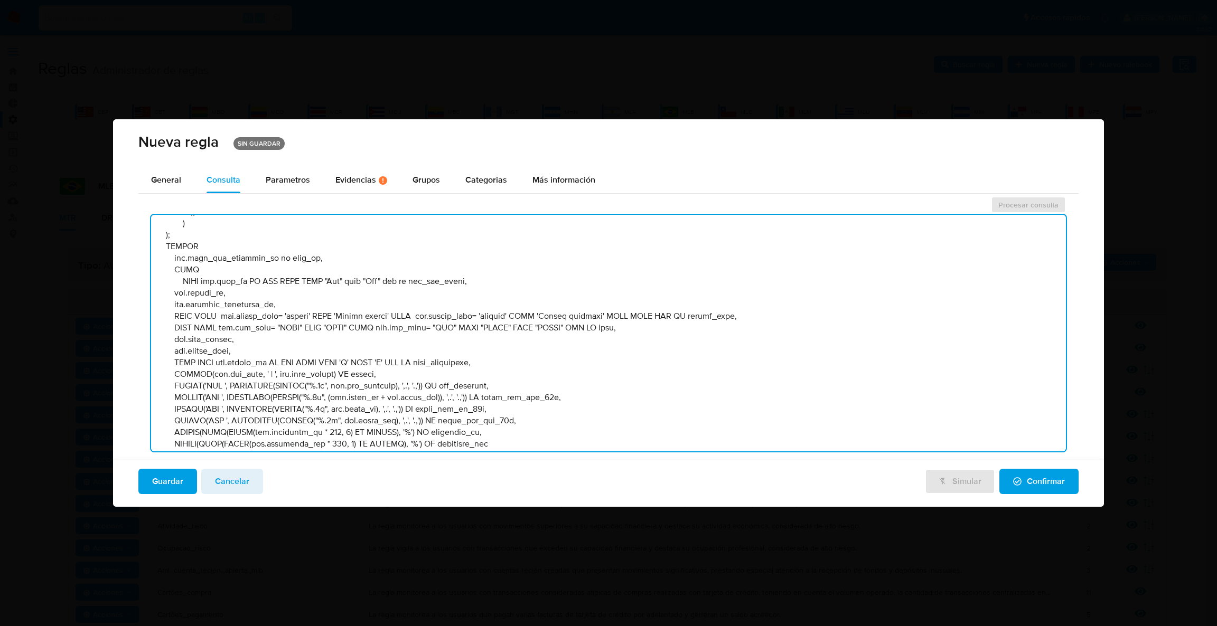
scroll to position [3183, 0]
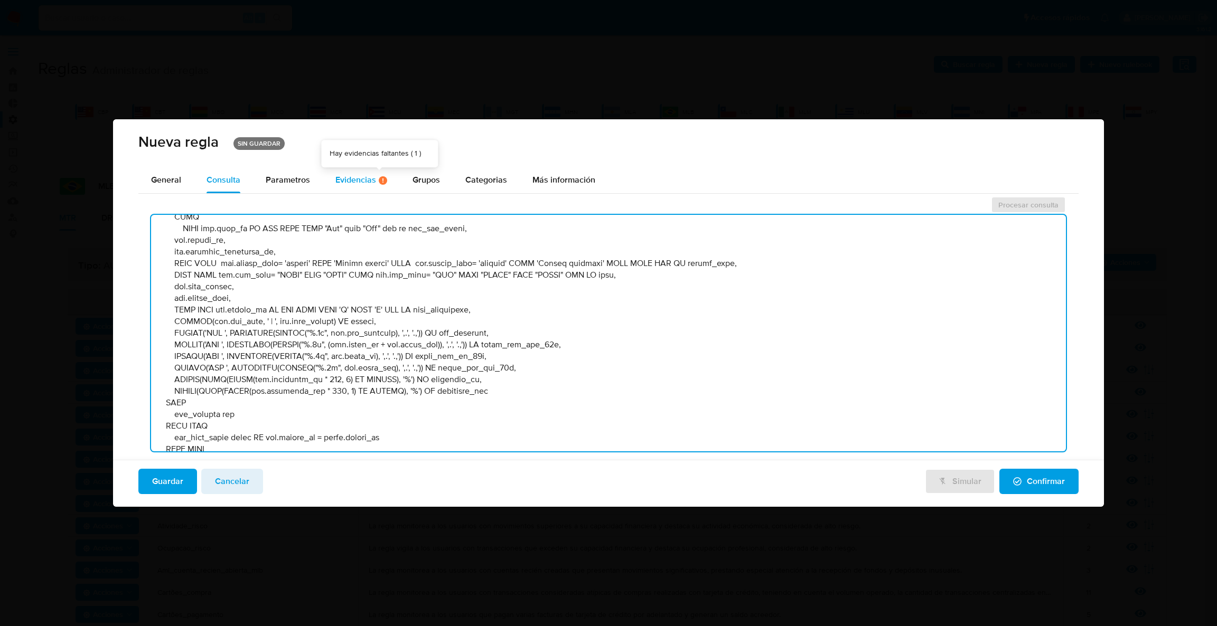
click at [380, 182] on icon at bounding box center [383, 180] width 8 height 8
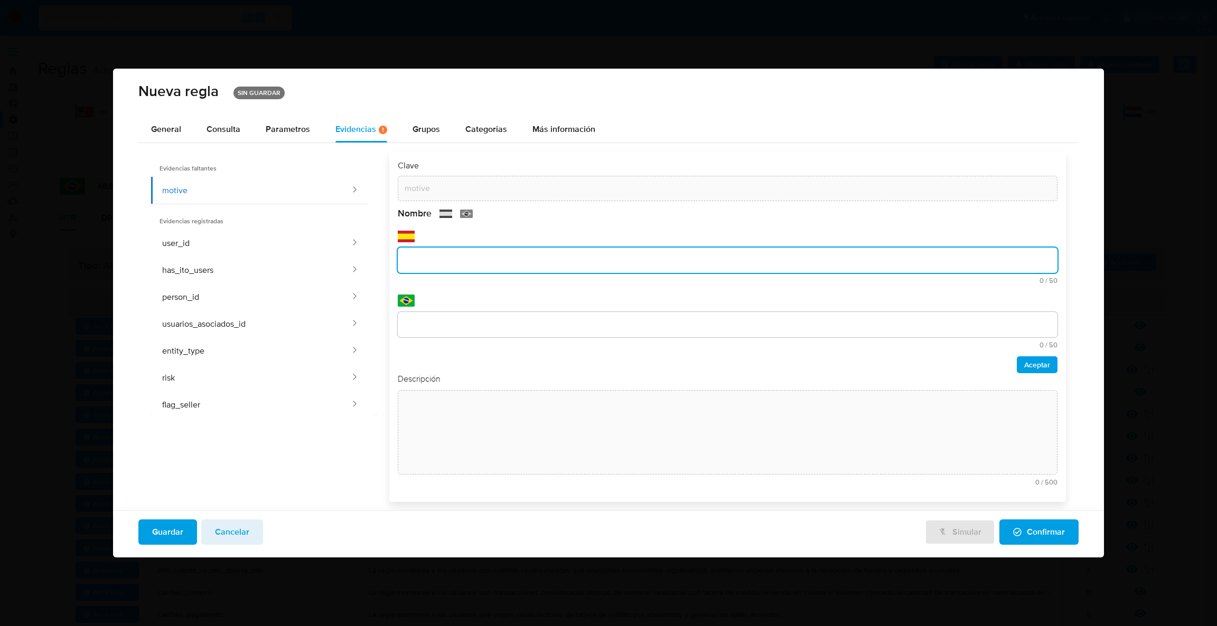
click at [442, 280] on div "text-es 0 / 50 50 caracteres restantes" at bounding box center [728, 266] width 660 height 36
type input "Vendedor Mercado Livre"
click at [436, 328] on input "text" at bounding box center [728, 325] width 660 height 14
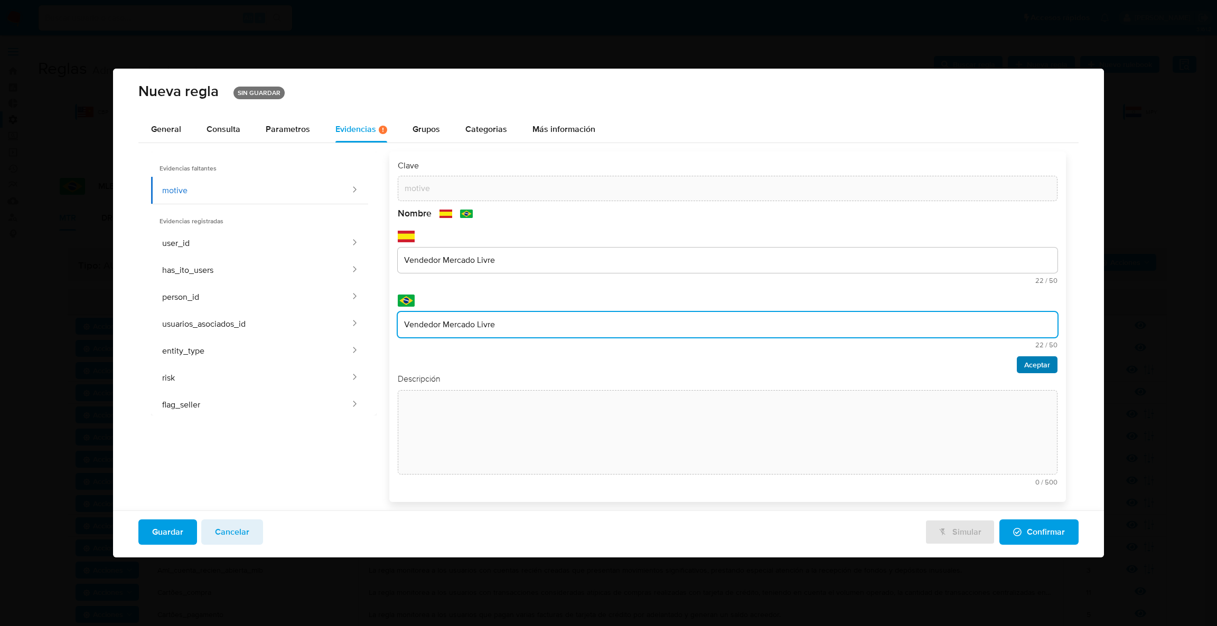
type input "Vendedor Mercado Livre"
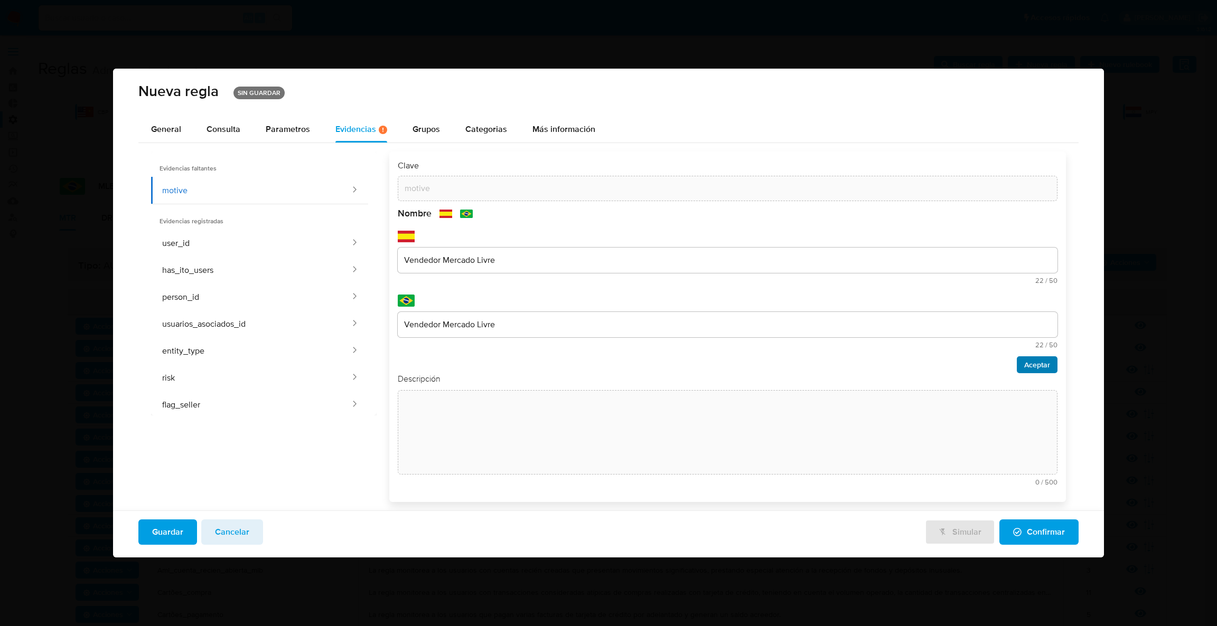
click at [1042, 370] on span "Aceptar" at bounding box center [1037, 365] width 26 height 15
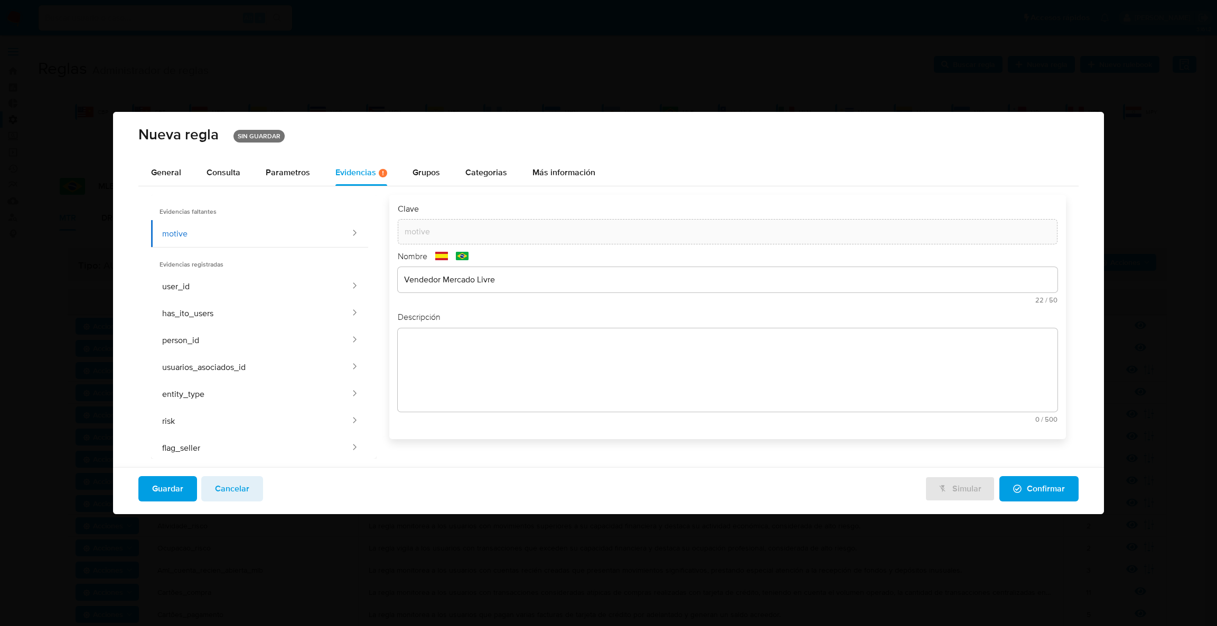
click at [568, 364] on div "text-es 0 / 500 500 caracteres restantes" at bounding box center [728, 376] width 660 height 95
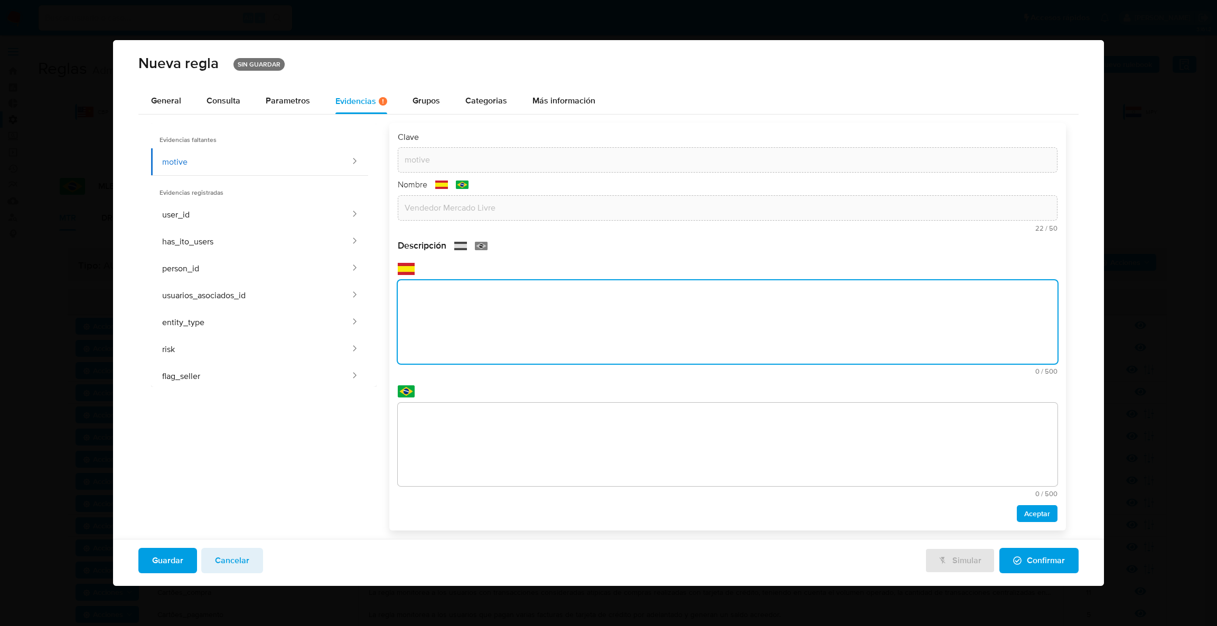
paste textarea "É um indicador (S/N ou Y/N) que aponta se a pessoa ou entidade analisada está c…"
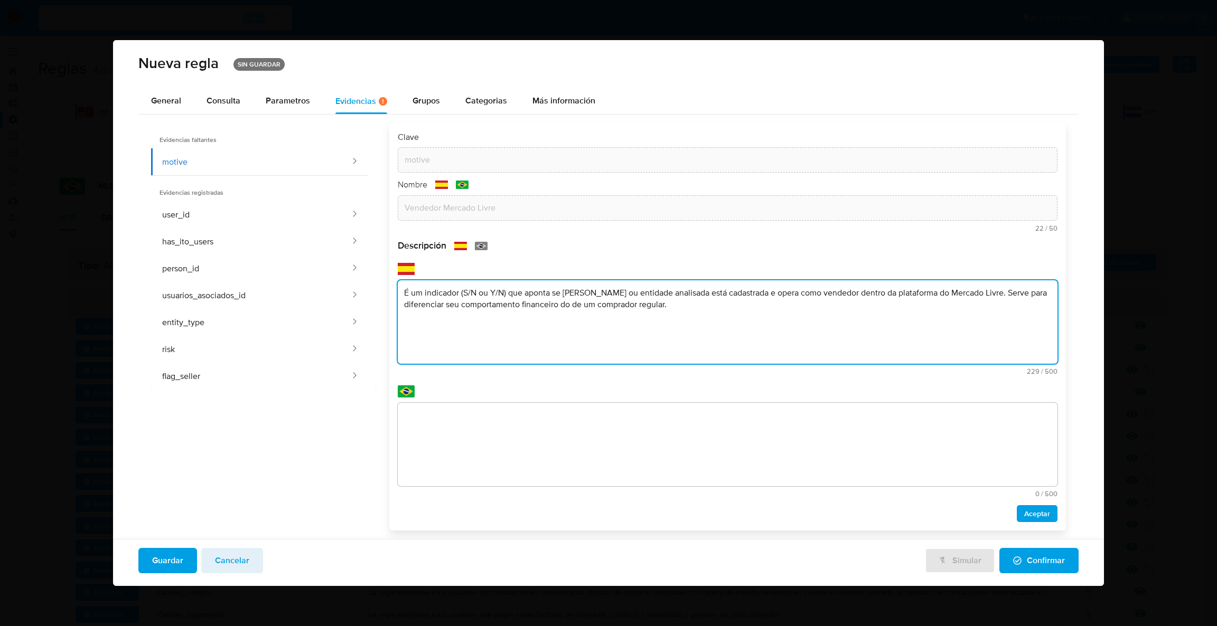
type textarea "É um indicador (S/N ou Y/N) que aponta se a pessoa ou entidade analisada está c…"
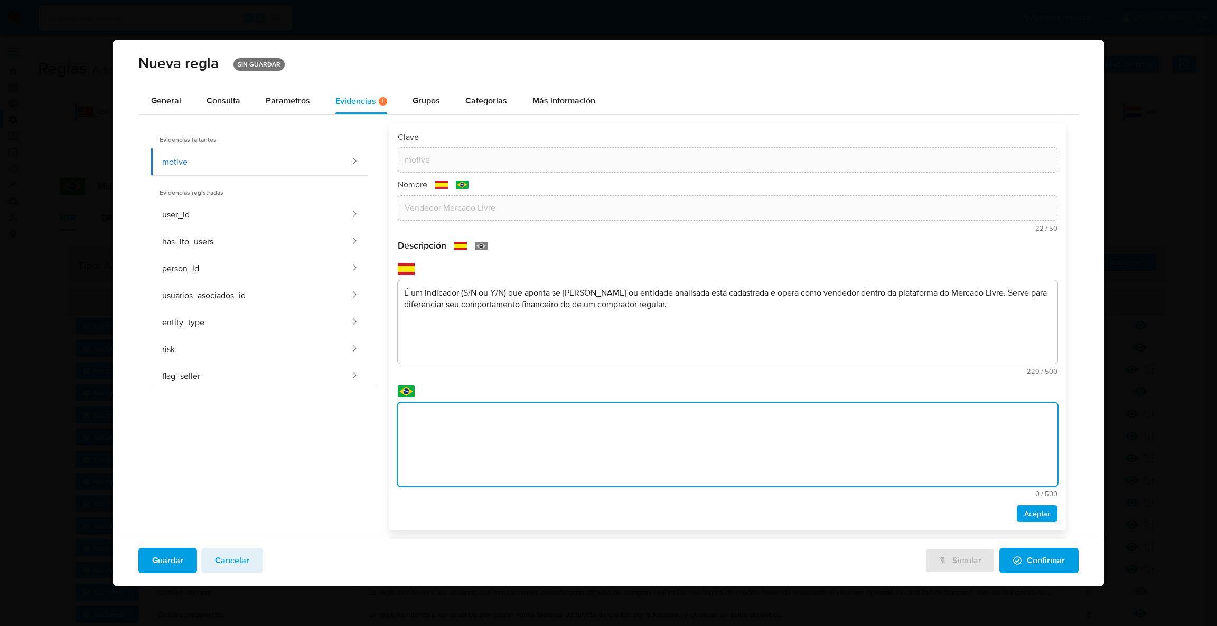
click at [581, 446] on textarea at bounding box center [728, 444] width 660 height 83
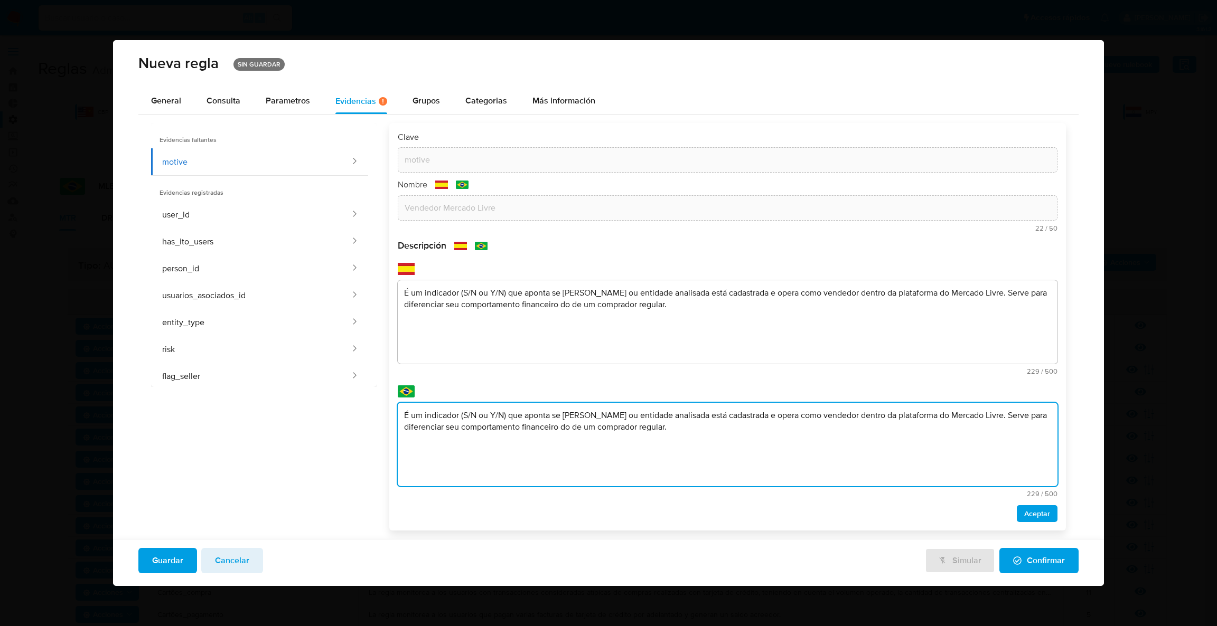
type textarea "É um indicador (S/N ou Y/N) que aponta se a pessoa ou entidade analisada está c…"
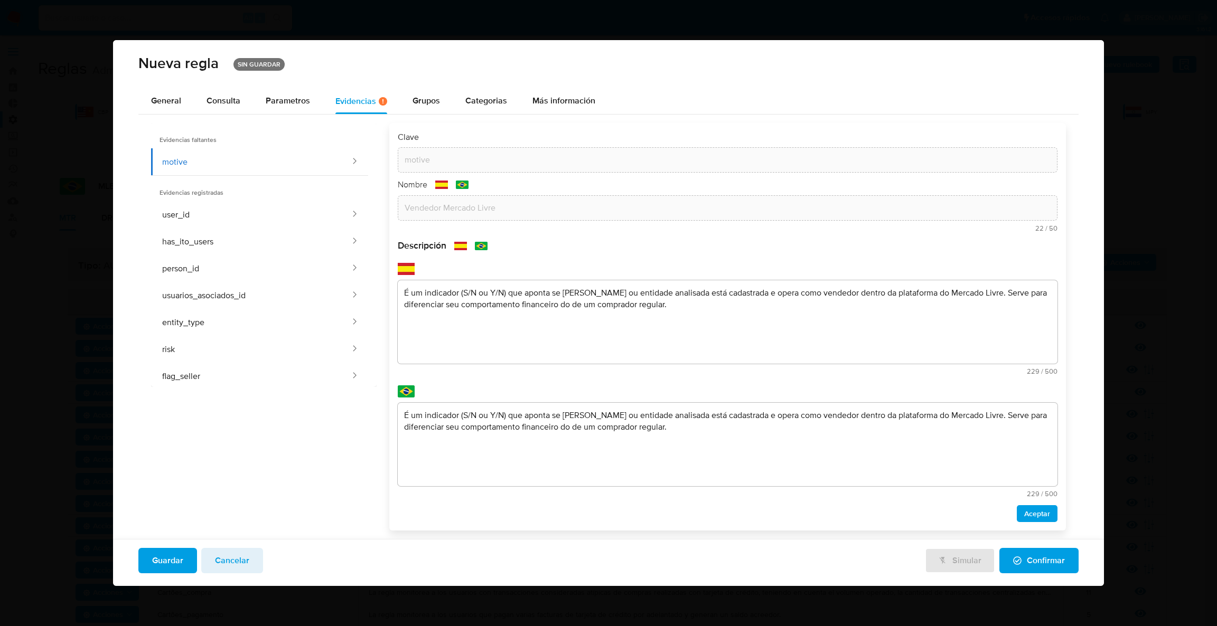
click at [1041, 501] on div "Descripción text-es É um indicador (S/N ou Y/N) que aponta se a pessoa ou entid…" at bounding box center [728, 381] width 660 height 282
click at [1036, 515] on span "Aceptar" at bounding box center [1037, 514] width 26 height 15
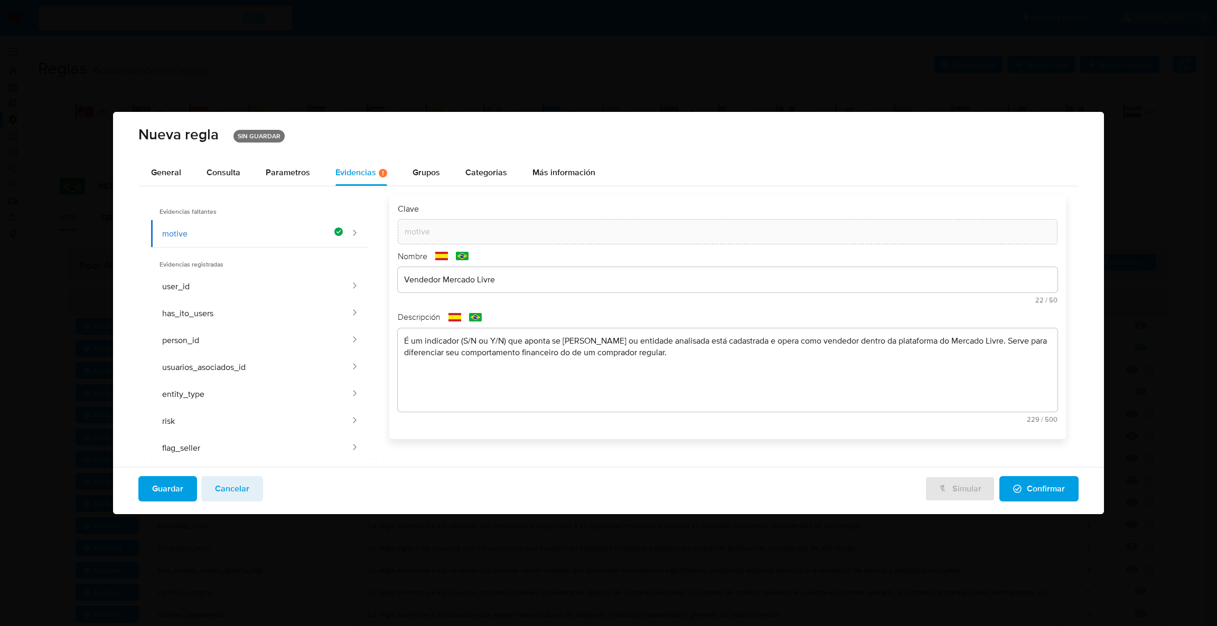
click at [172, 495] on span "Guardar" at bounding box center [167, 488] width 31 height 23
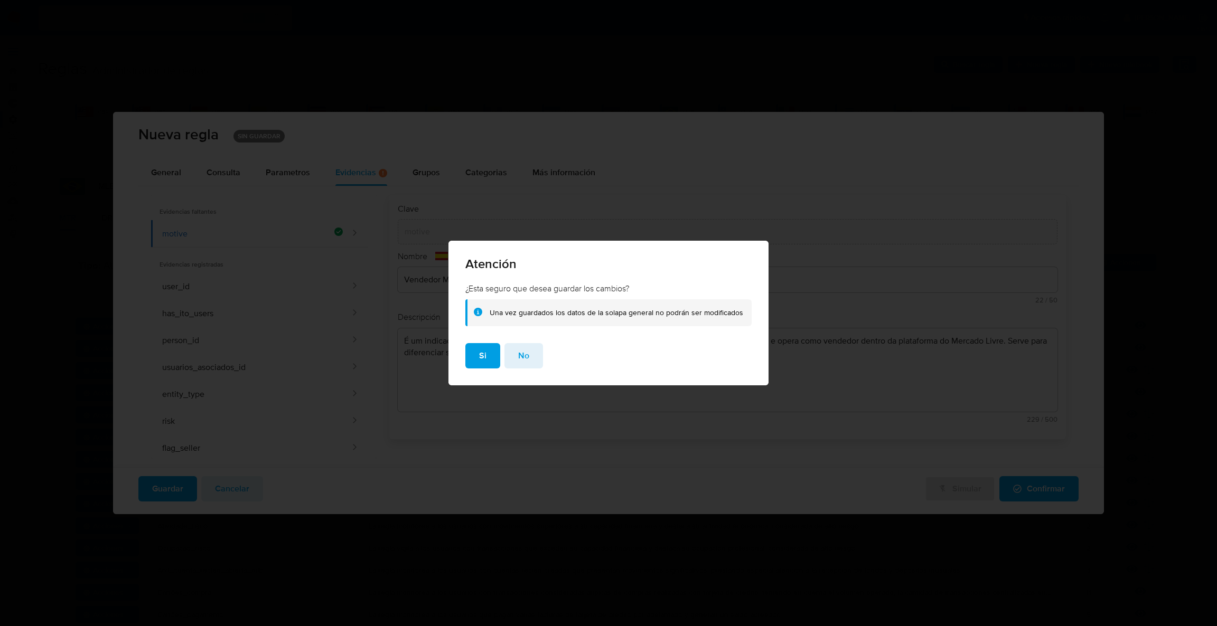
click at [458, 381] on div "Si No" at bounding box center [608, 364] width 320 height 42
click at [480, 366] on span "Si" at bounding box center [482, 355] width 7 height 23
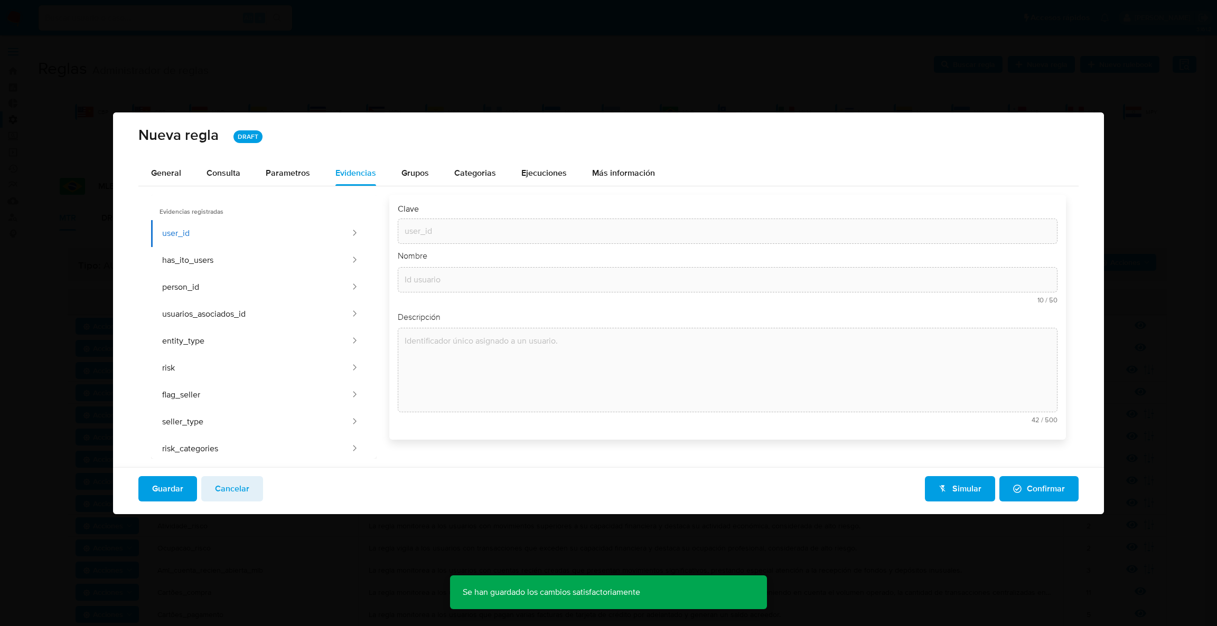
click at [183, 480] on button "Guardar" at bounding box center [167, 488] width 59 height 25
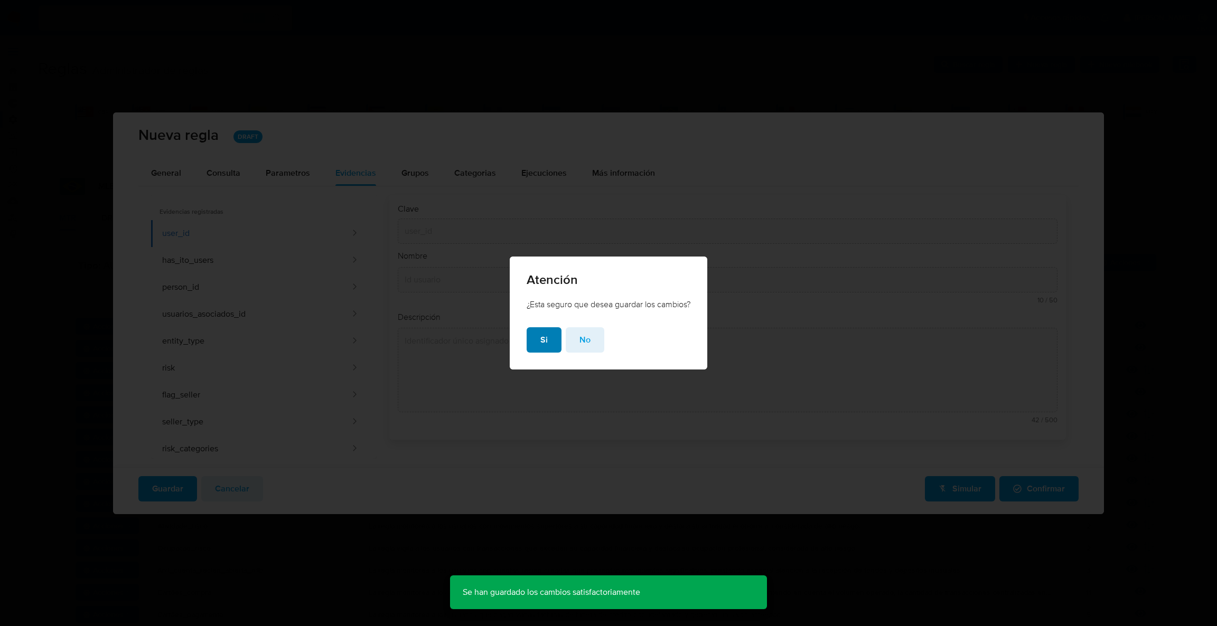
click at [534, 340] on button "Si" at bounding box center [544, 339] width 35 height 25
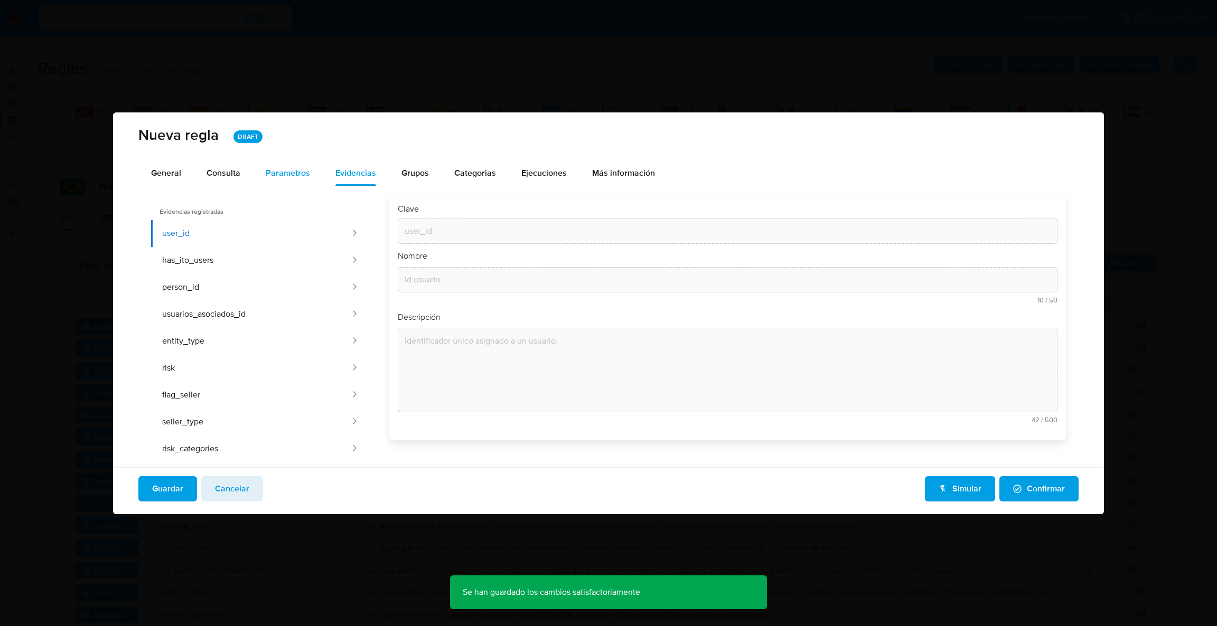
click at [290, 174] on span "Parametros" at bounding box center [288, 173] width 44 height 12
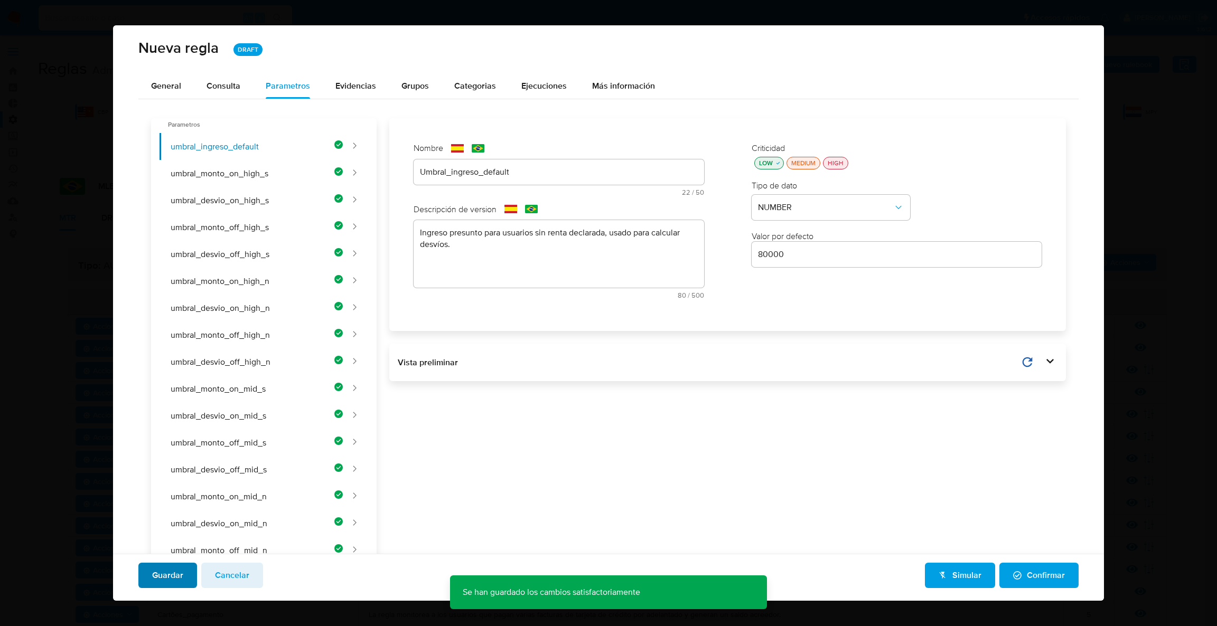
click at [158, 575] on span "Guardar" at bounding box center [167, 575] width 31 height 23
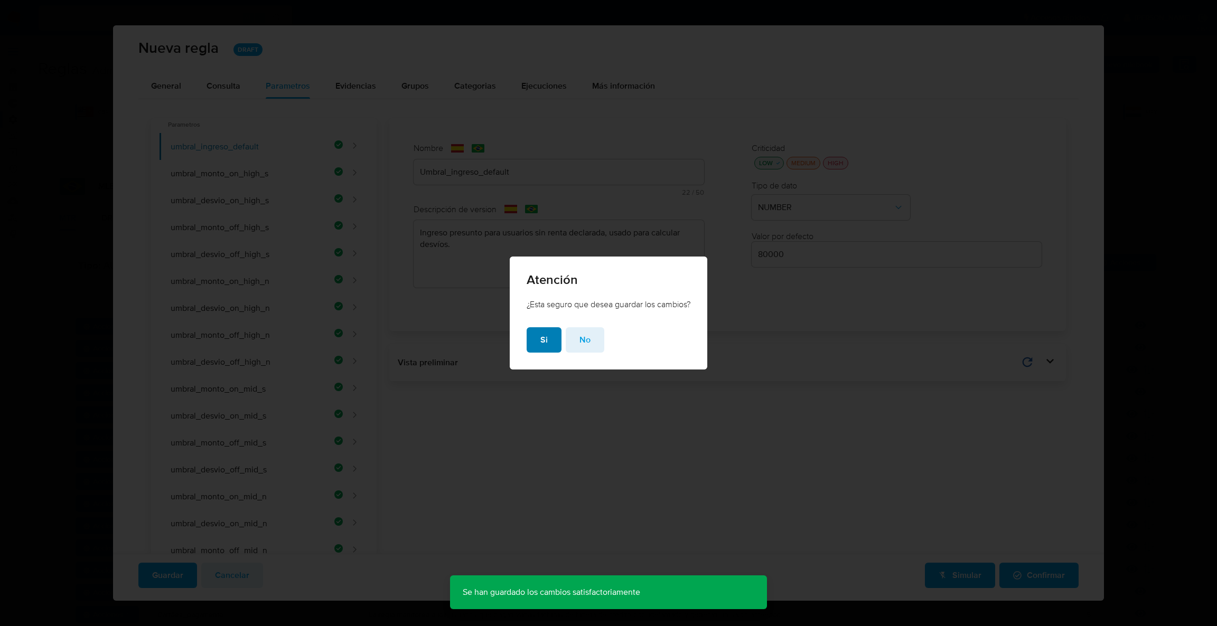
click at [542, 336] on span "Si" at bounding box center [543, 340] width 7 height 23
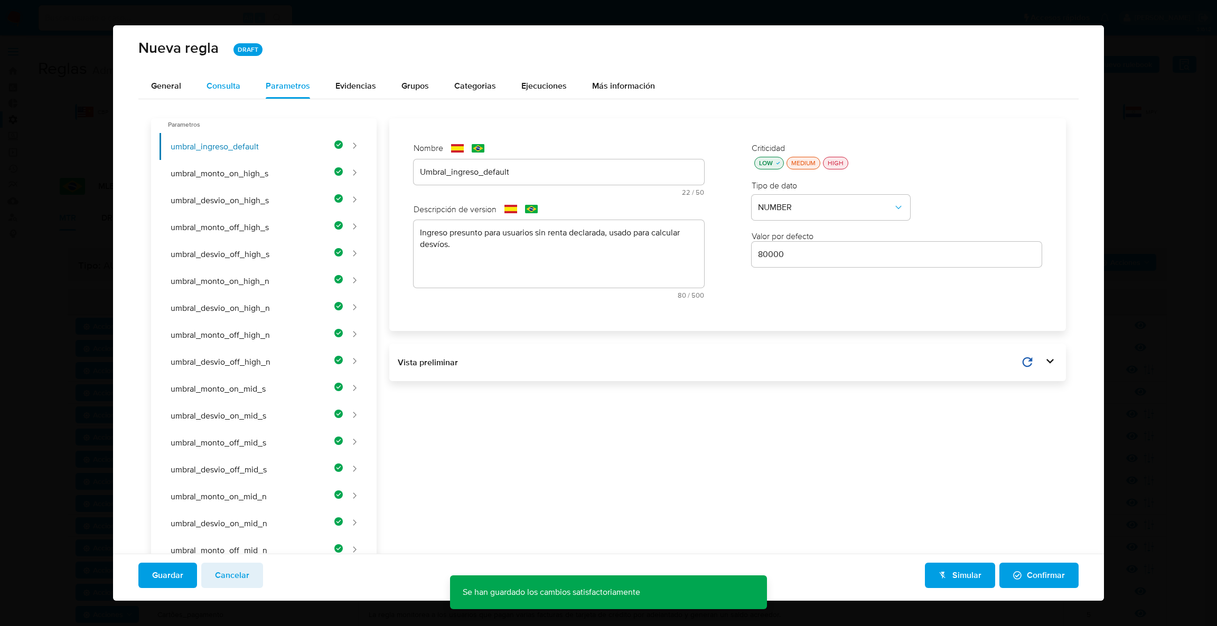
click at [231, 75] on div "Consulta" at bounding box center [224, 85] width 34 height 25
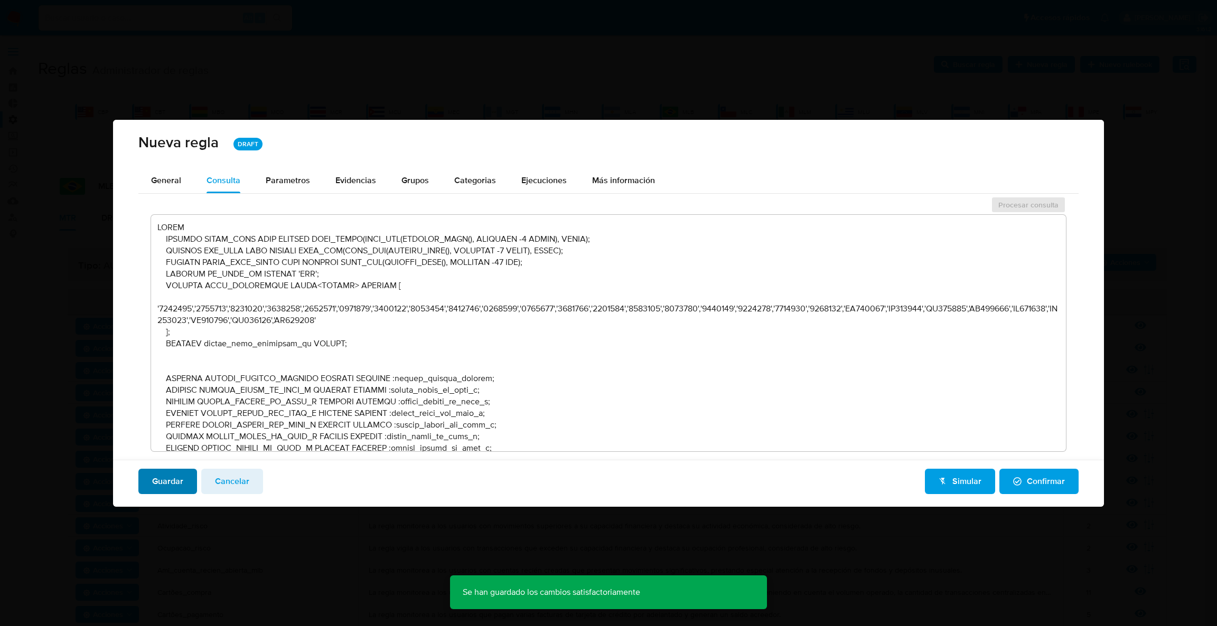
click at [160, 486] on span "Guardar" at bounding box center [167, 481] width 31 height 23
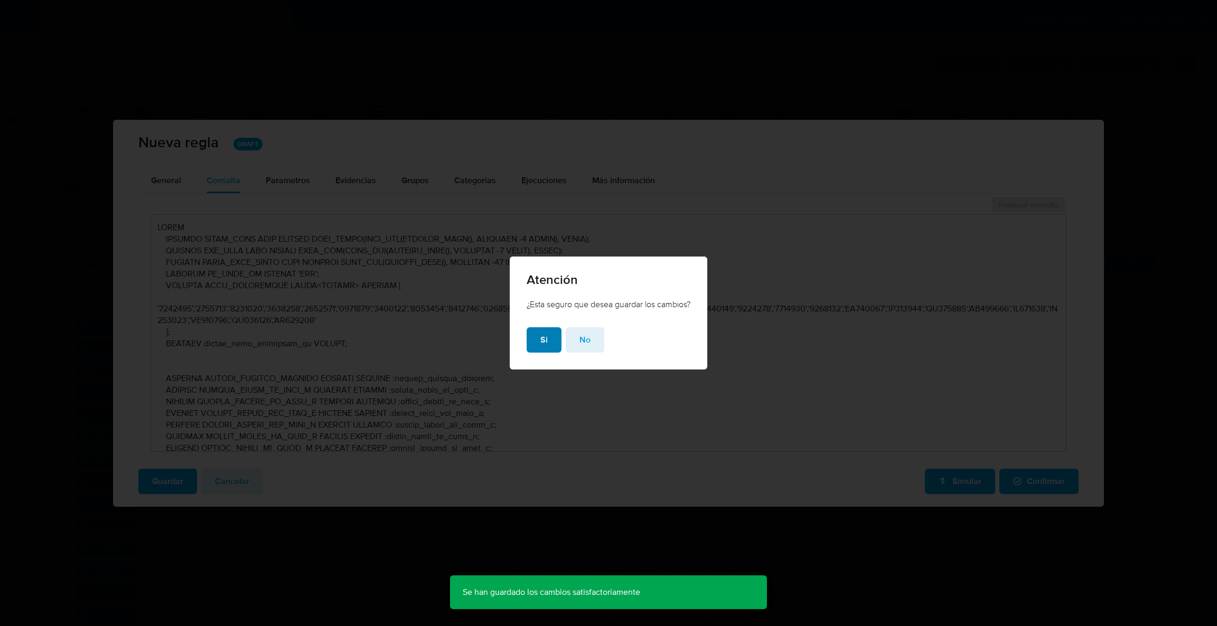
click at [540, 335] on span "Si" at bounding box center [543, 340] width 7 height 23
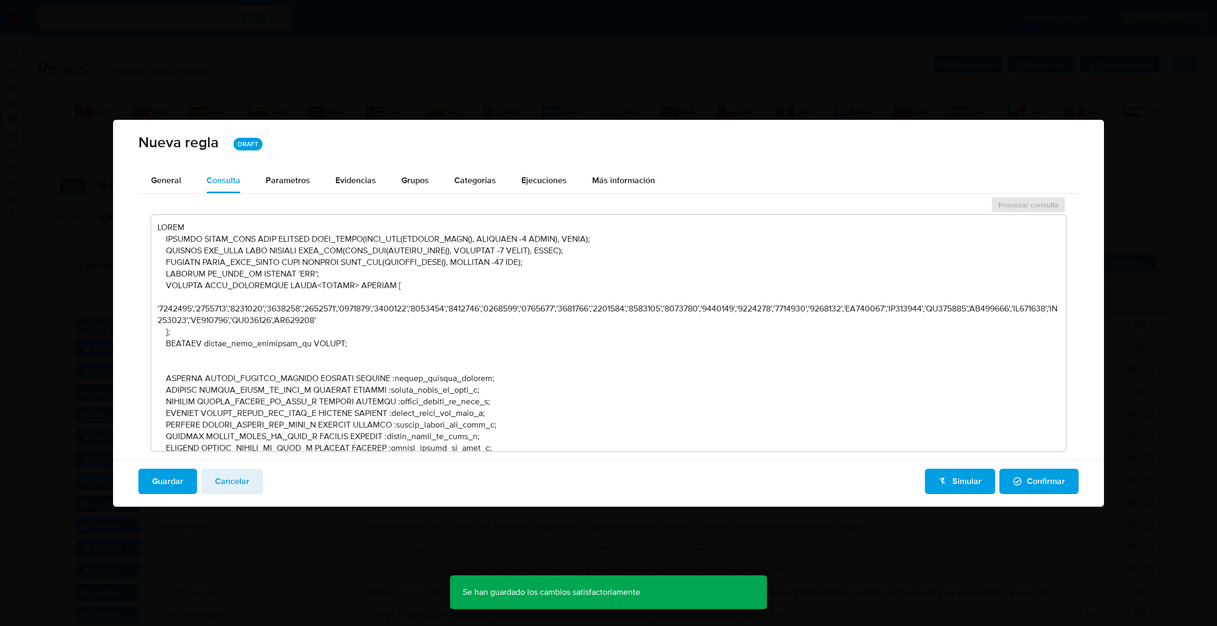
click at [1051, 474] on span "Confirmar" at bounding box center [1039, 481] width 52 height 23
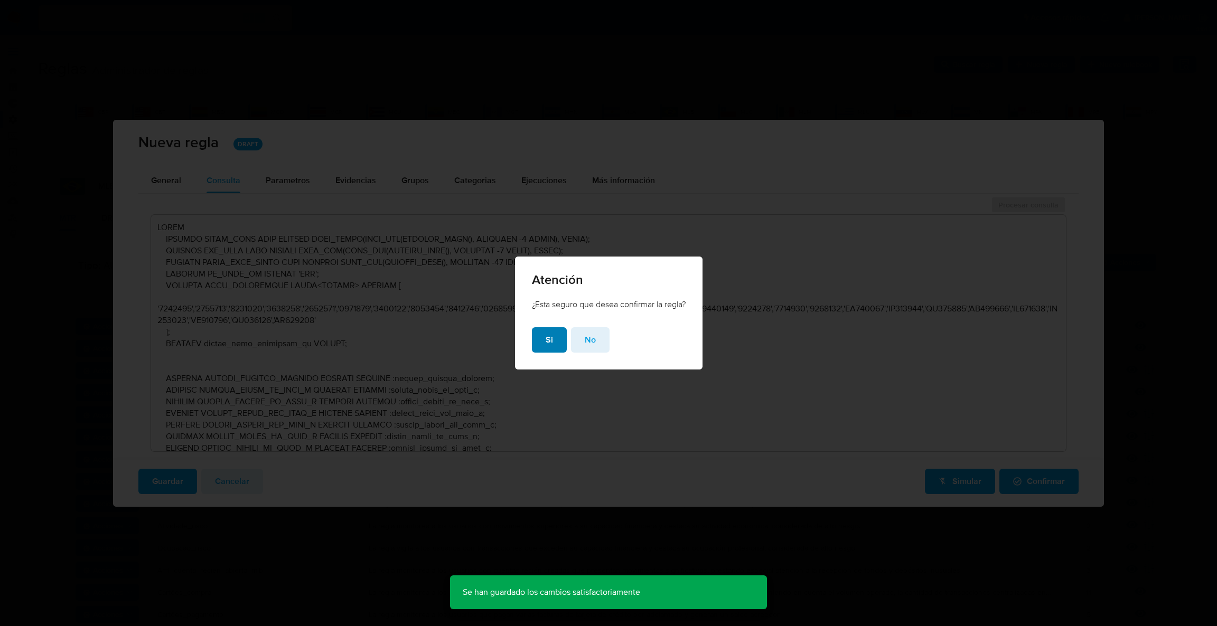
click at [550, 342] on span "Si" at bounding box center [549, 340] width 7 height 23
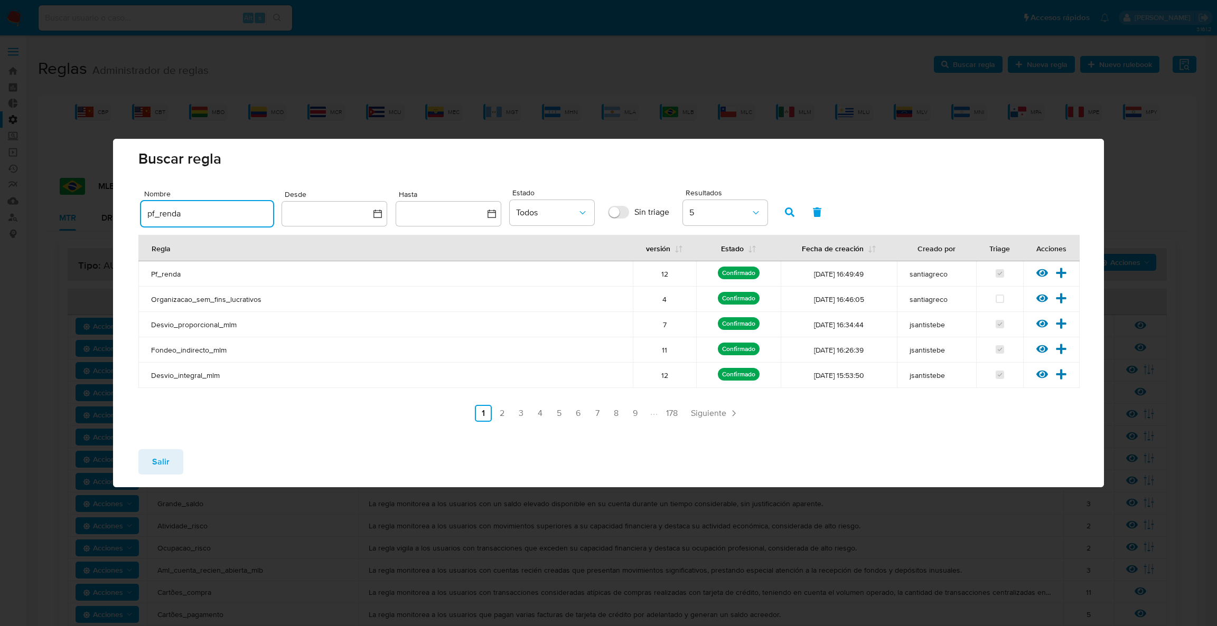
drag, startPoint x: 227, startPoint y: 215, endPoint x: 0, endPoint y: 196, distance: 227.9
click at [0, 196] on div "Buscar regla Nombre pf_renda Desde Hasta Estado Todos Sin triage Resultados 5 R…" at bounding box center [608, 313] width 1217 height 626
type input "pj_fat"
click at [785, 211] on icon "button" at bounding box center [790, 213] width 10 height 10
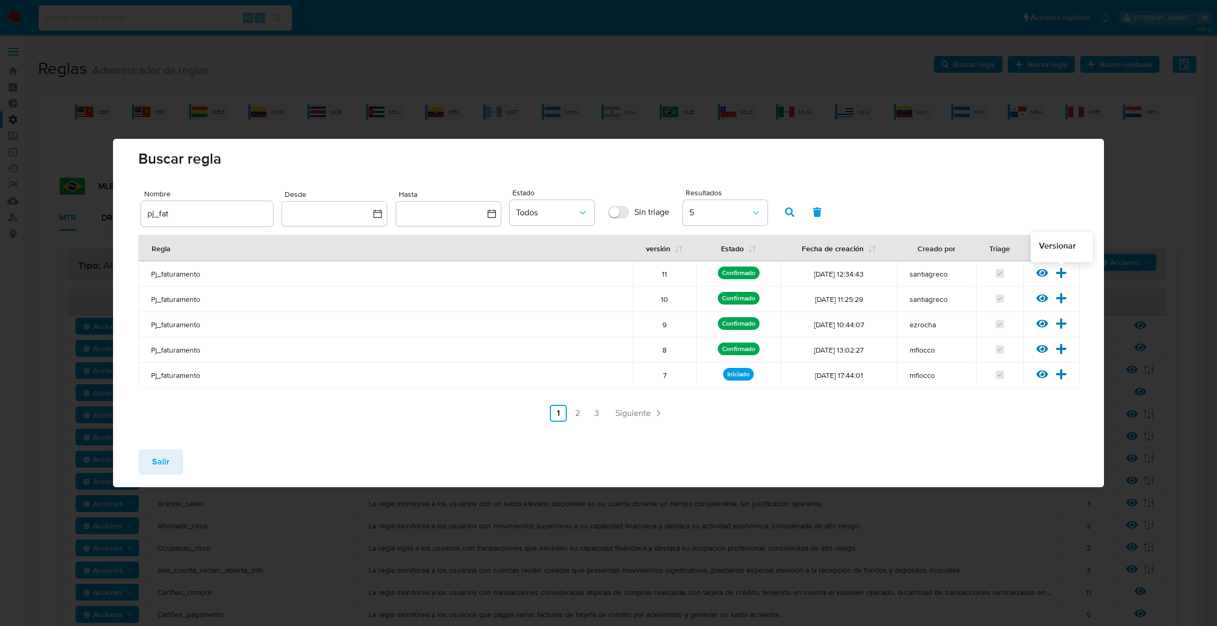
click at [1061, 270] on icon at bounding box center [1061, 273] width 12 height 12
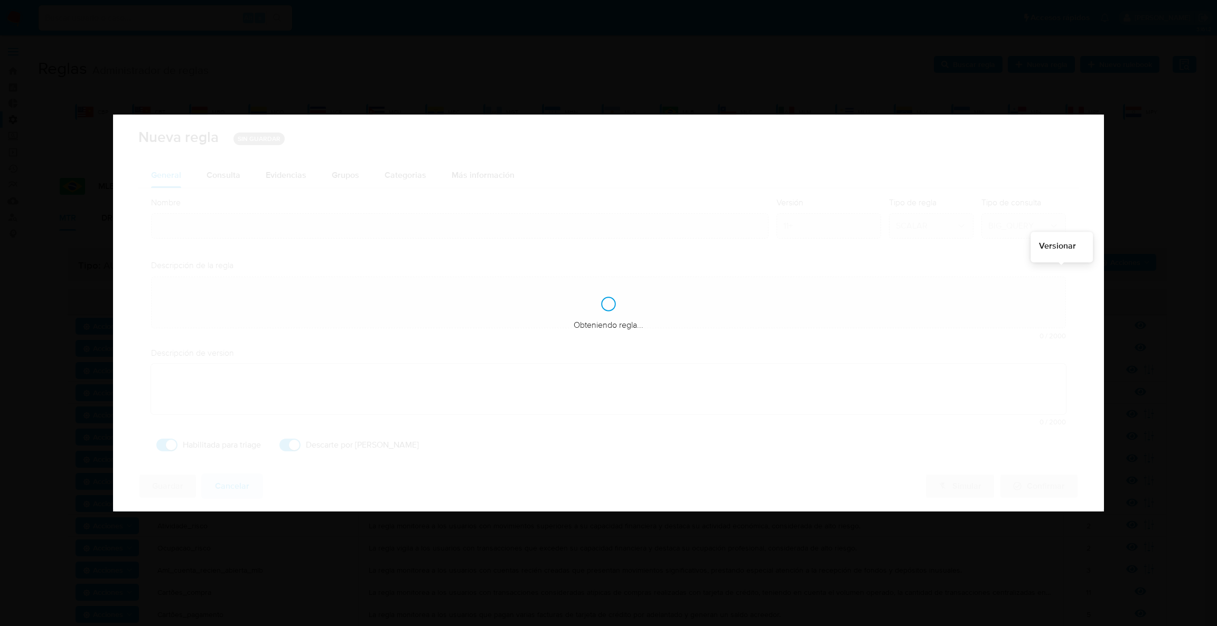
type input "Pj_faturamento"
type textarea "La regla monitorea los movimientos de fondos incompatibles con la capacidad fin…"
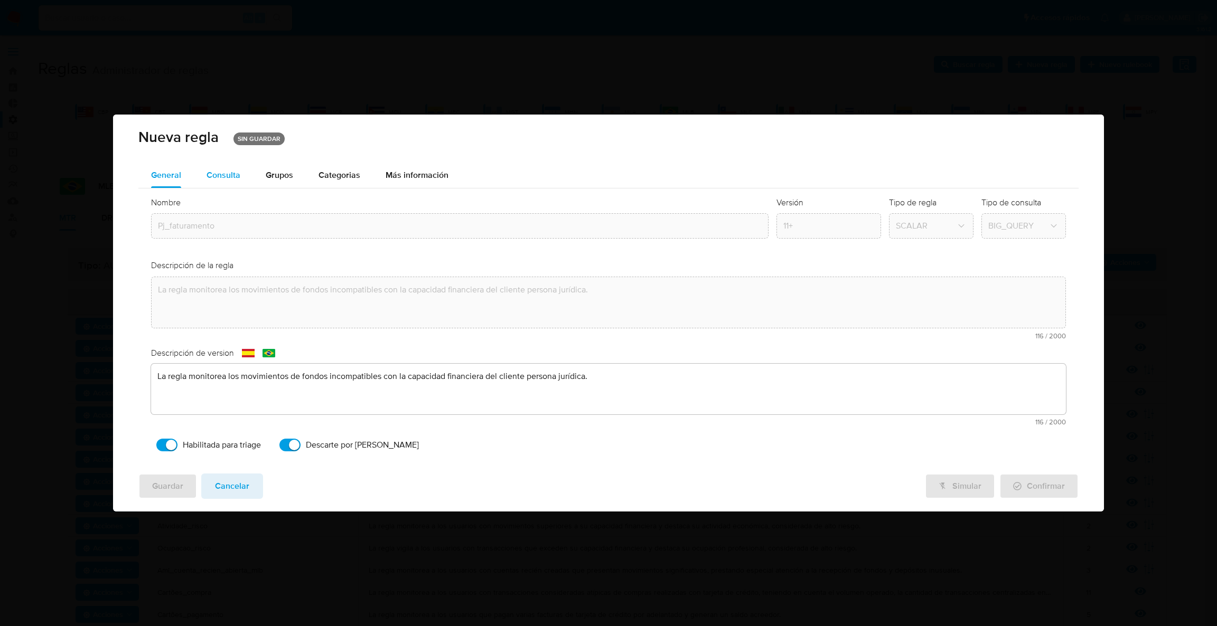
click at [223, 175] on div "Consulta" at bounding box center [224, 175] width 34 height 8
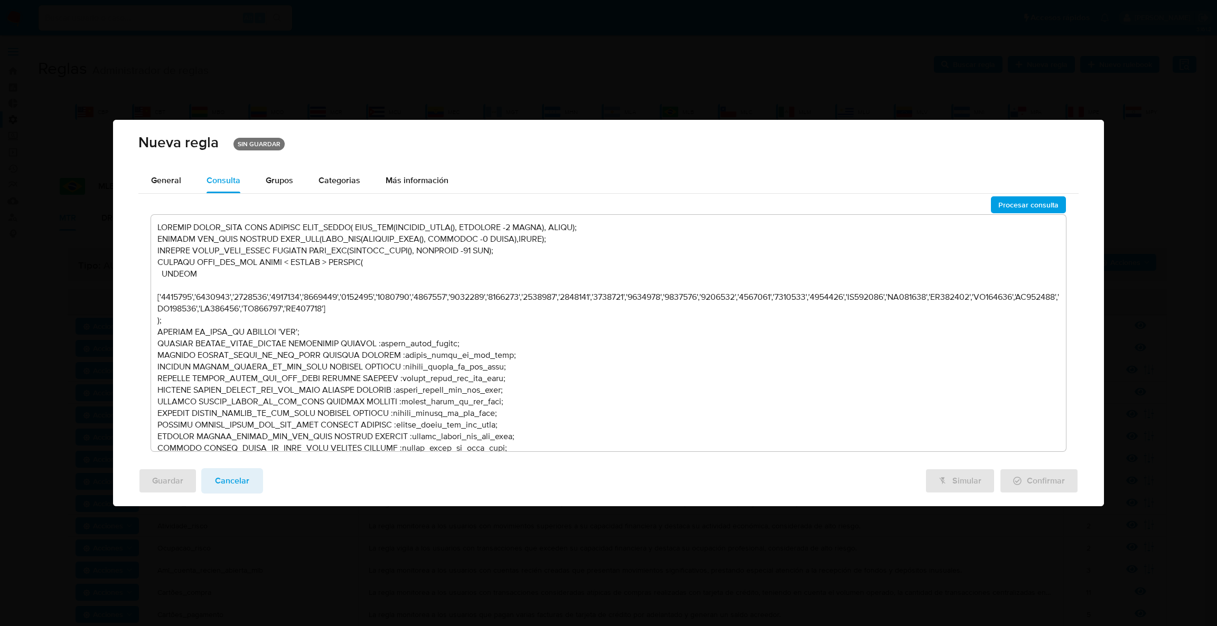
drag, startPoint x: 397, startPoint y: 382, endPoint x: 420, endPoint y: 374, distance: 24.2
click at [397, 381] on textarea at bounding box center [608, 333] width 915 height 237
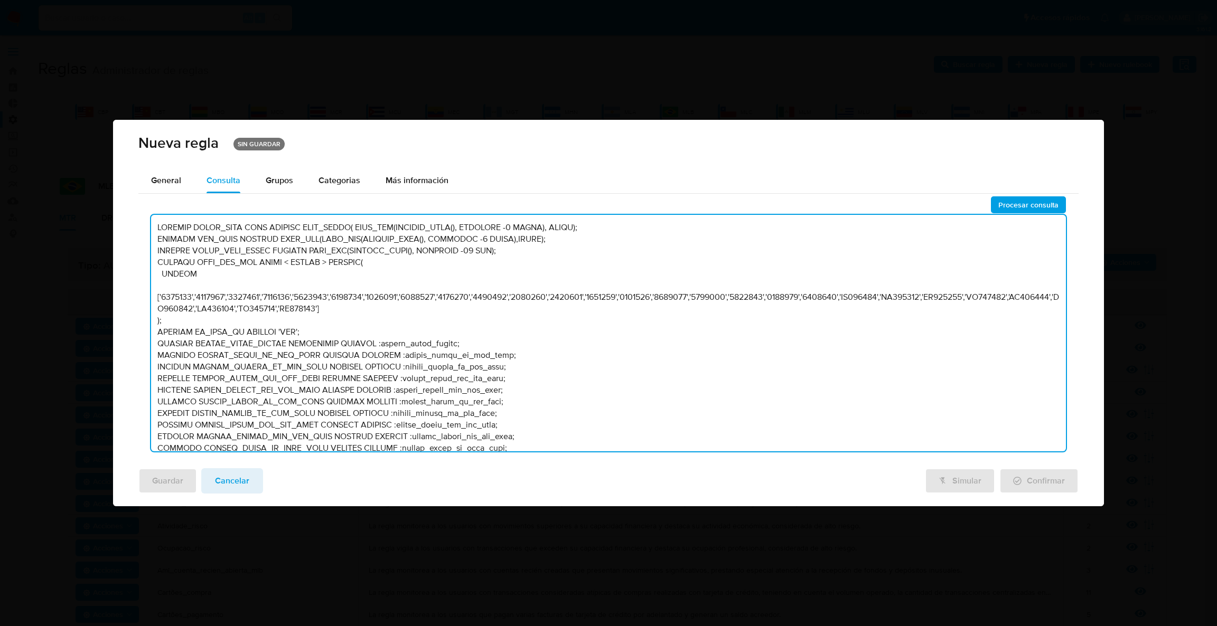
scroll to position [4730, 0]
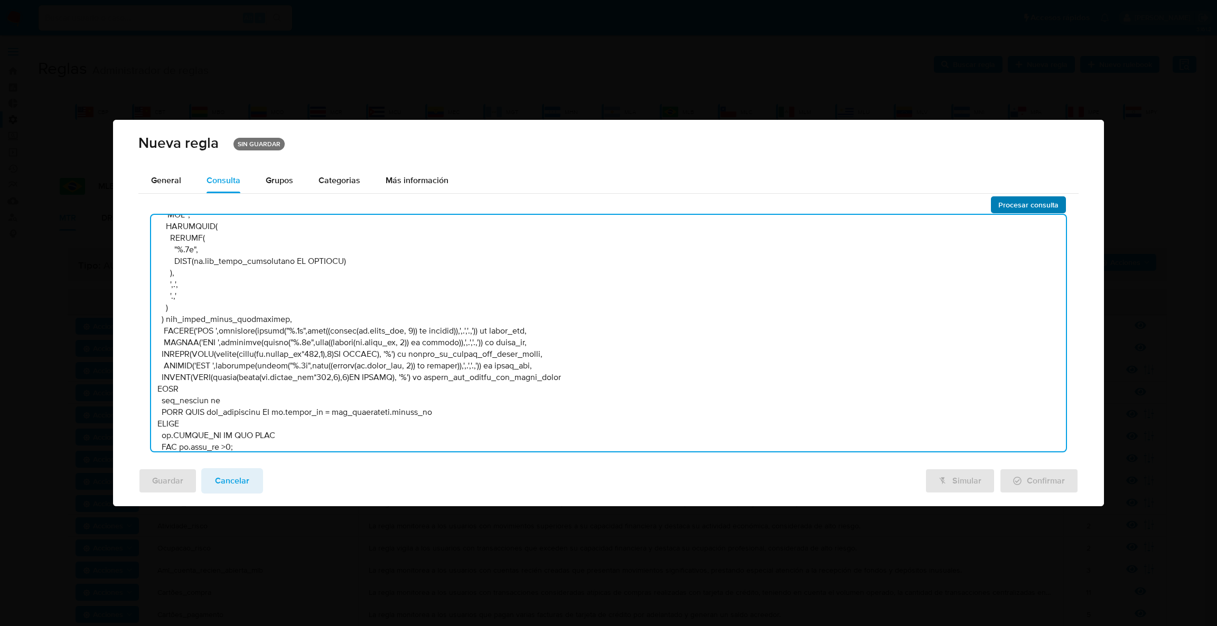
type textarea "DECLARE START_DATE DATE DEFAULT DATE_TRUNC( DATE_ADD(CURRENT_DATE(), INTERVAL -…"
click at [1041, 205] on span "Procesar consulta" at bounding box center [1028, 205] width 60 height 15
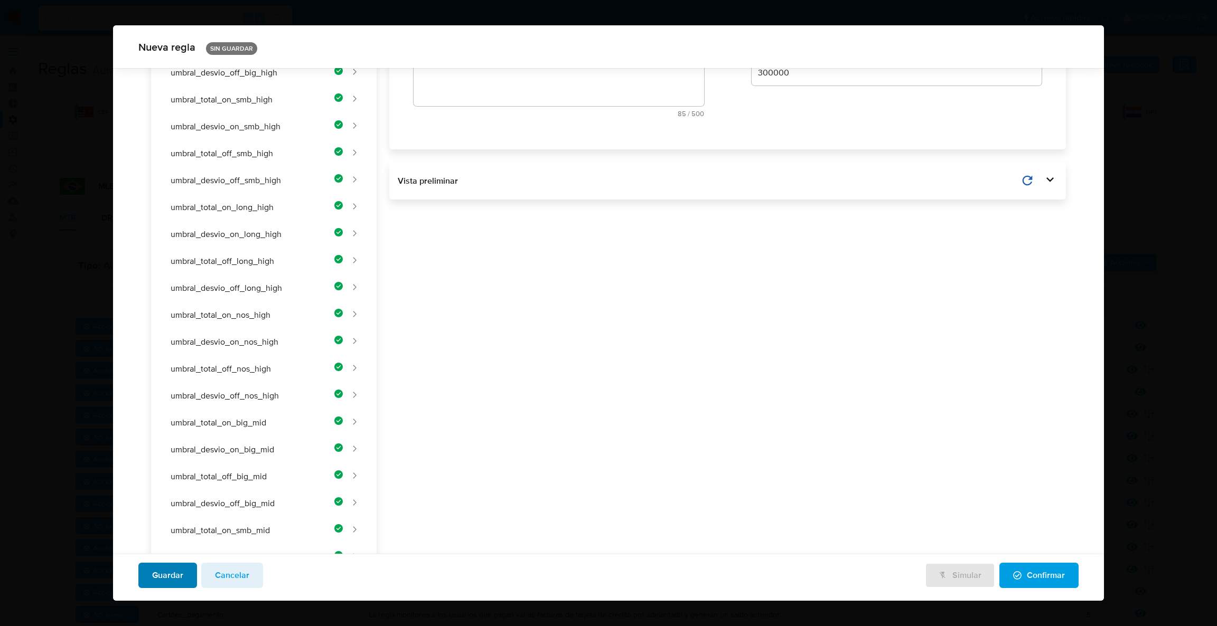
scroll to position [153, 0]
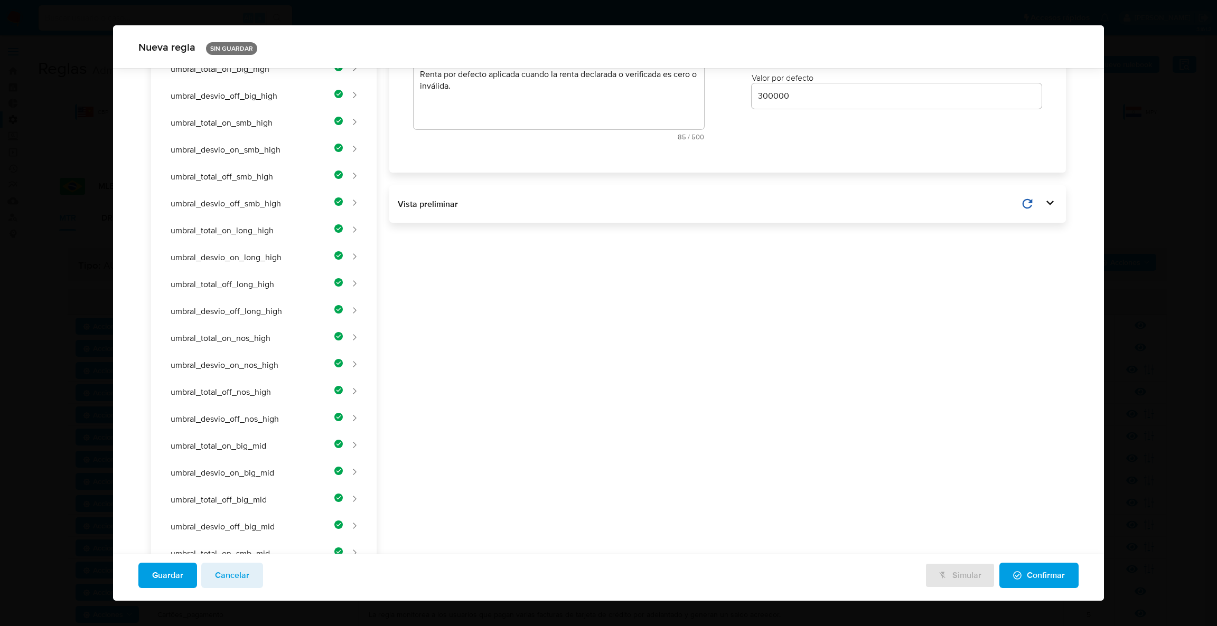
click at [161, 579] on span "Guardar" at bounding box center [167, 575] width 31 height 23
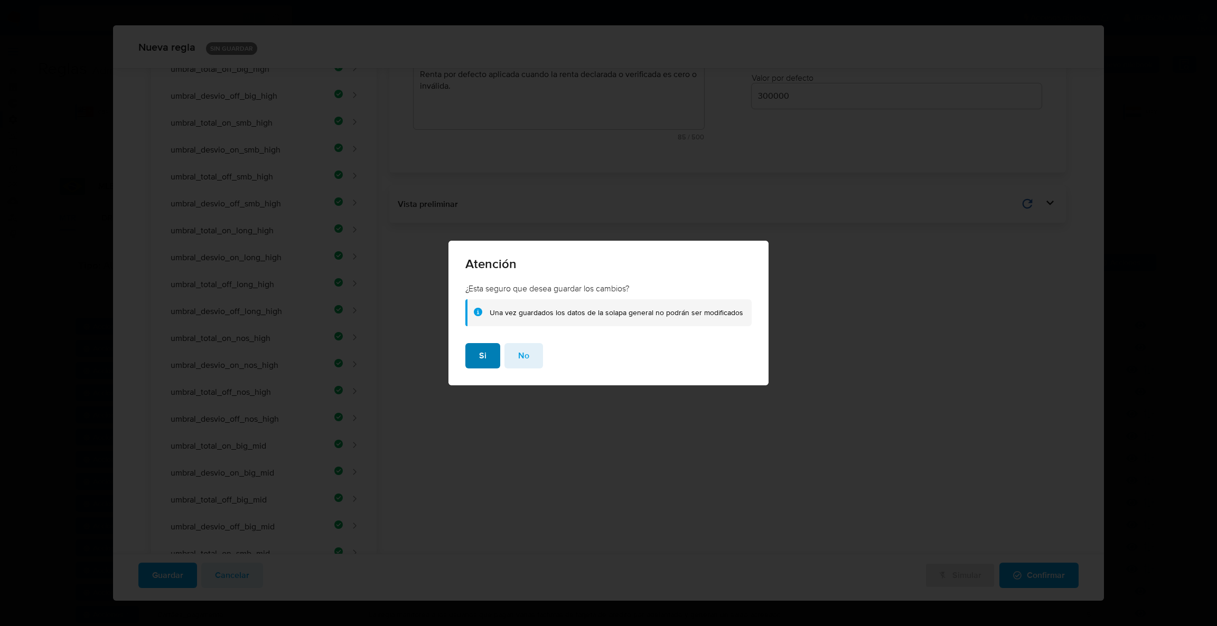
click at [488, 361] on button "Si" at bounding box center [482, 355] width 35 height 25
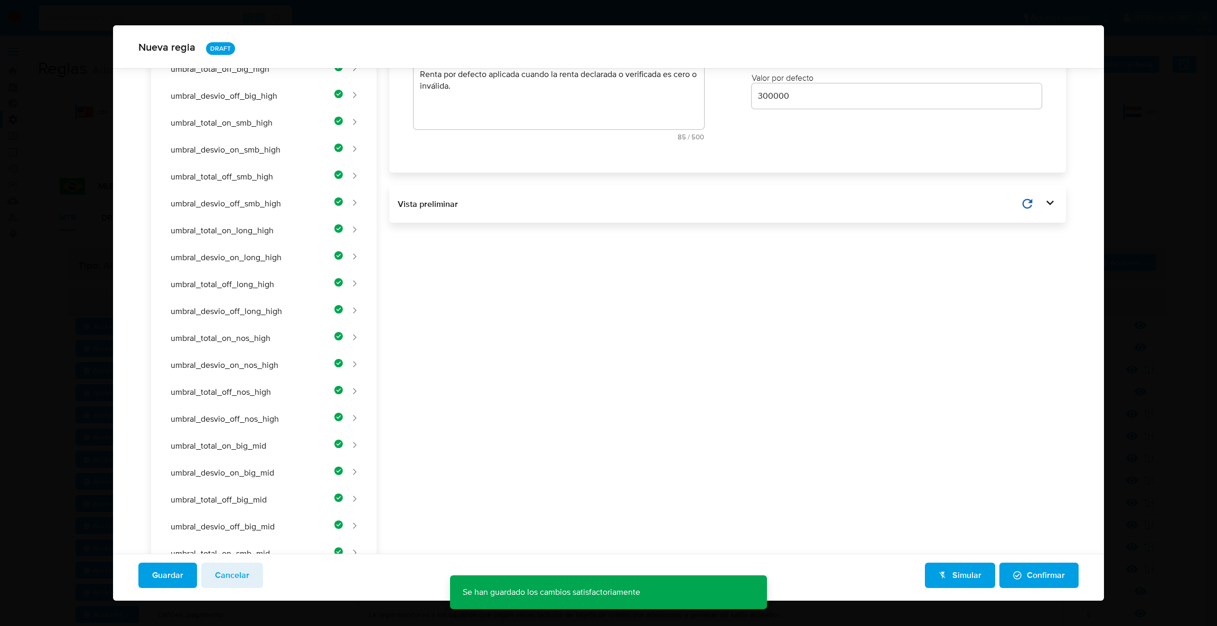
scroll to position [0, 0]
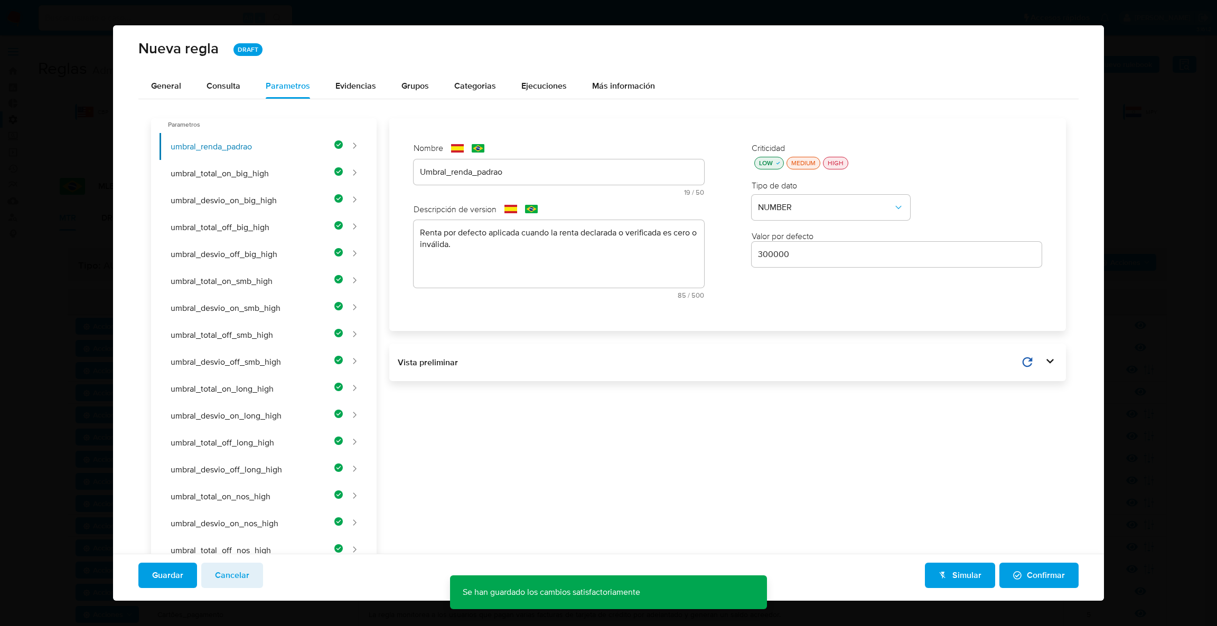
click at [1042, 574] on span "Confirmar" at bounding box center [1039, 575] width 52 height 23
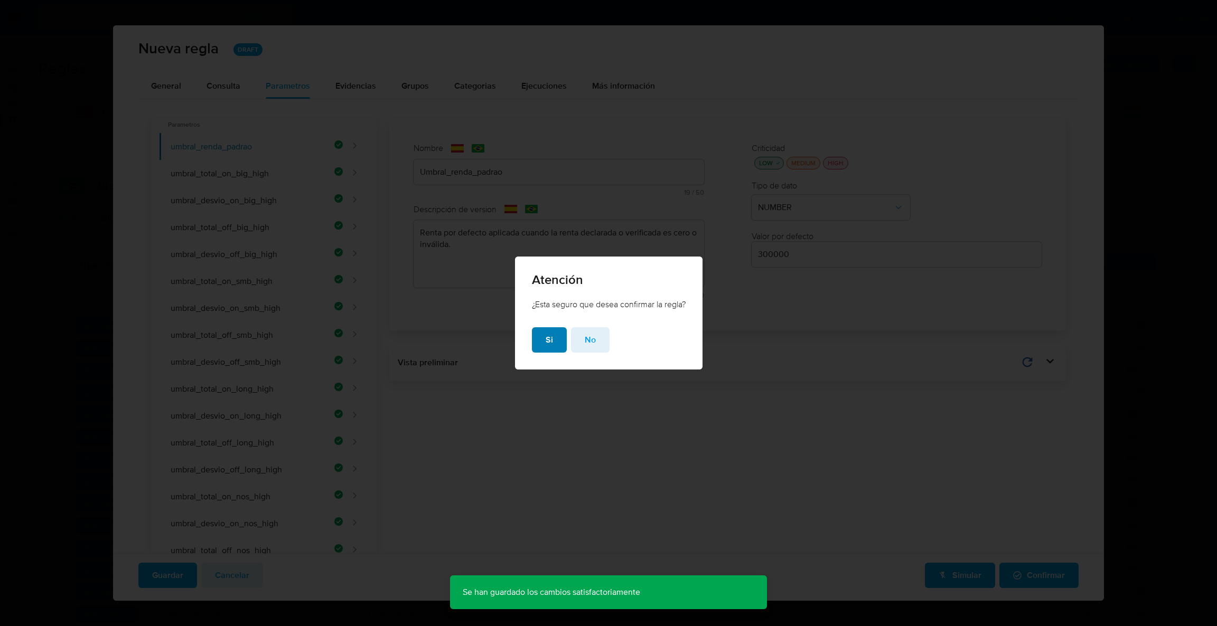
click at [552, 344] on button "Si" at bounding box center [549, 339] width 35 height 25
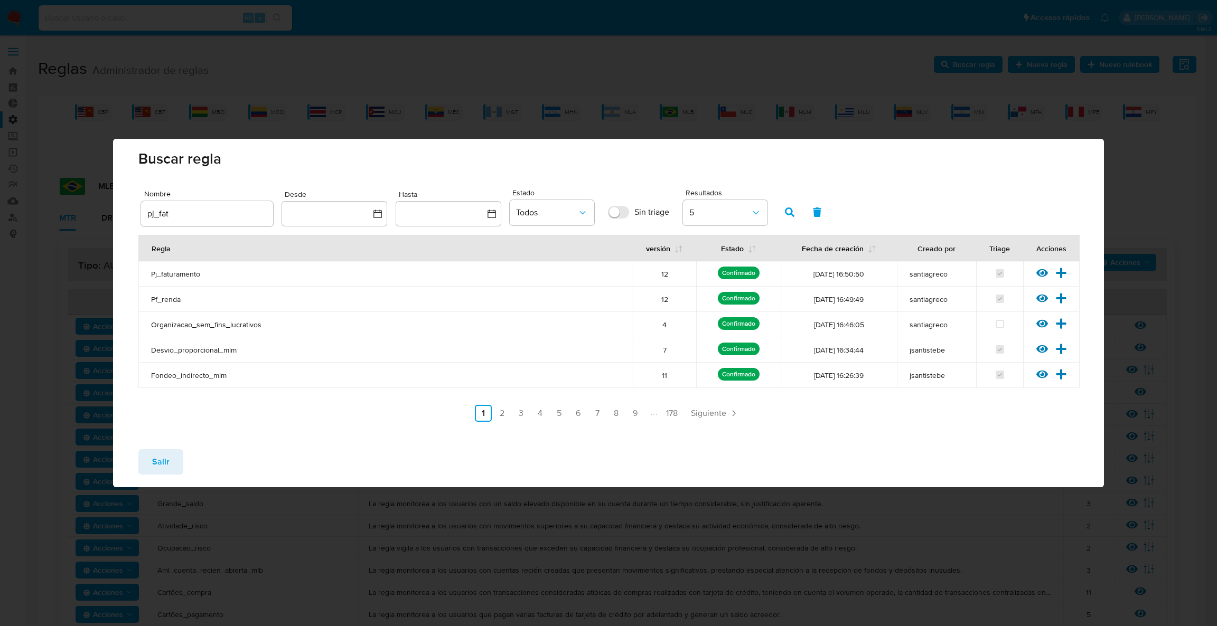
drag, startPoint x: 239, startPoint y: 209, endPoint x: 23, endPoint y: 162, distance: 220.6
click at [18, 170] on div "Buscar regla Nombre pj_fat Desde Hasta Estado Todos Sin triage Resultados 5 Reg…" at bounding box center [608, 313] width 1217 height 626
type input "point_ch"
click at [784, 217] on button "button" at bounding box center [789, 212] width 27 height 25
click at [1063, 273] on icon at bounding box center [1061, 273] width 10 height 10
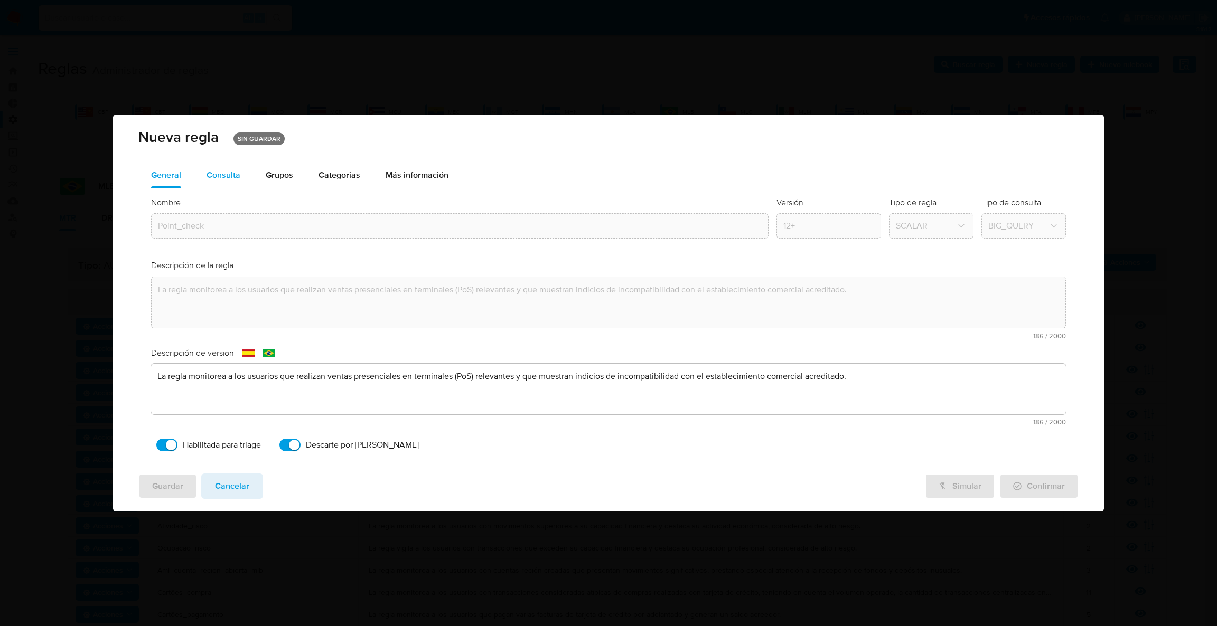
click at [242, 177] on button "Consulta" at bounding box center [223, 175] width 59 height 25
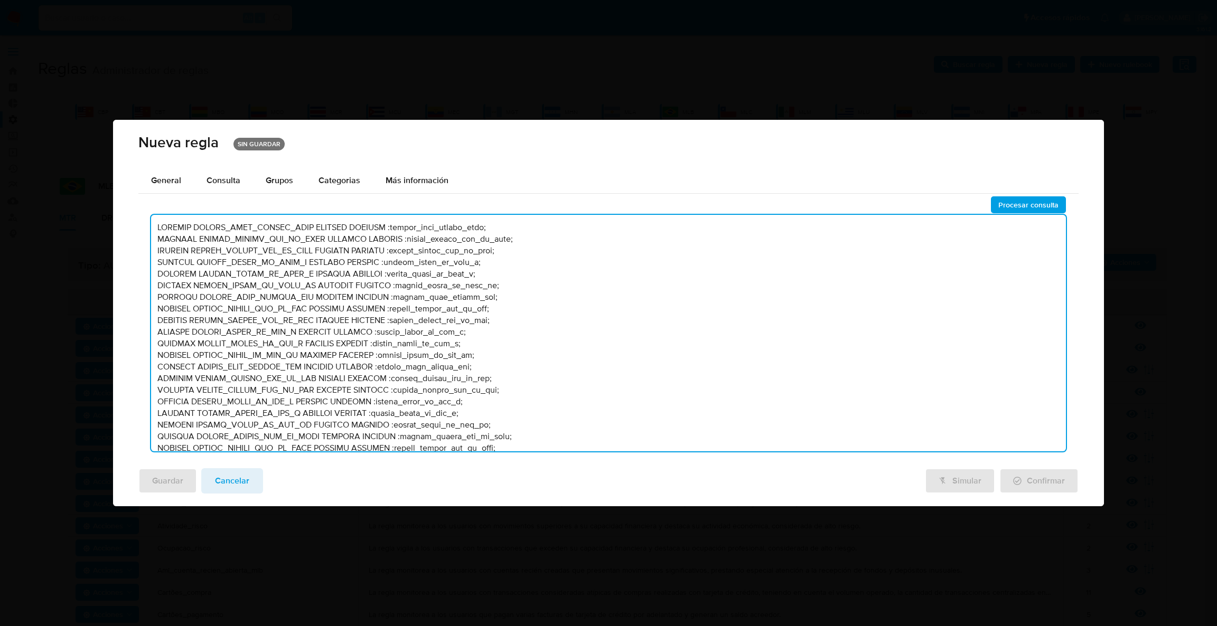
click at [294, 354] on textarea at bounding box center [608, 333] width 915 height 237
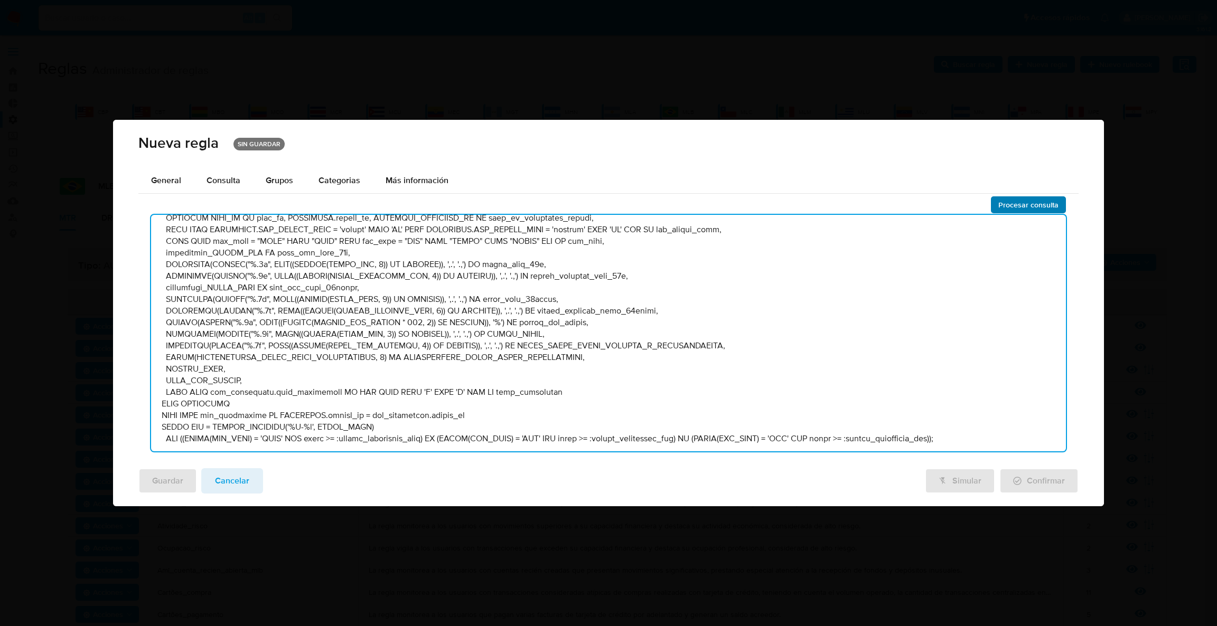
type textarea "DECLARE UMBRAL_CONC_SALIDA_HIGH NUMERIC DEFAULT :umbral_conc_salida_high; DECLA…"
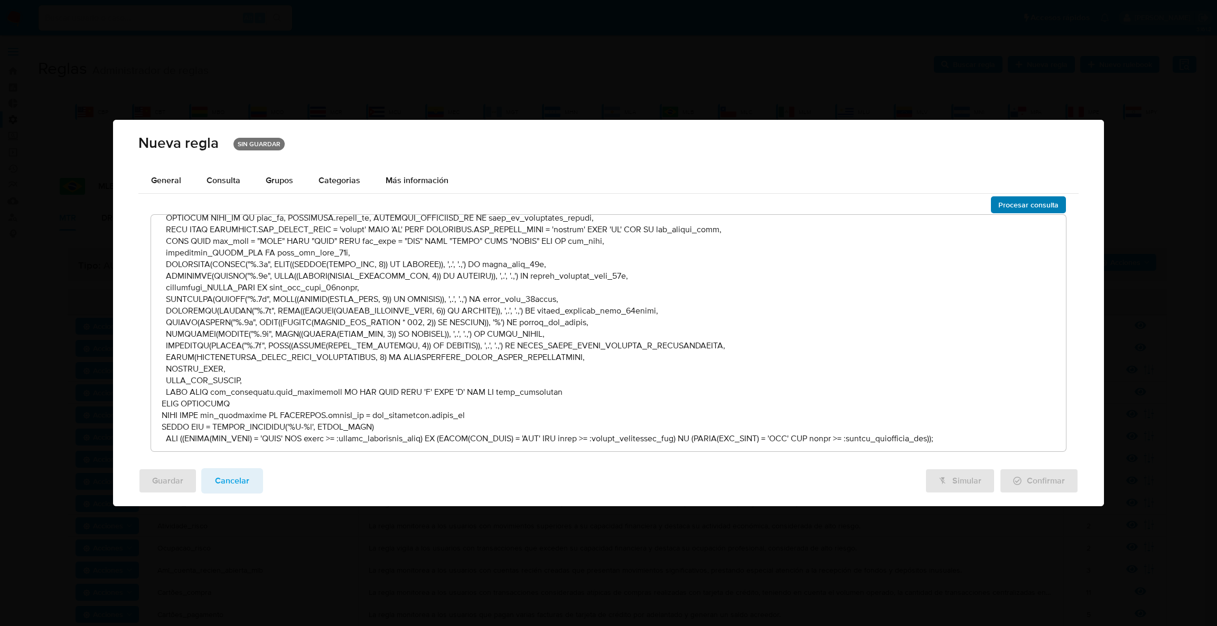
click at [1023, 205] on span "Procesar consulta" at bounding box center [1028, 205] width 60 height 15
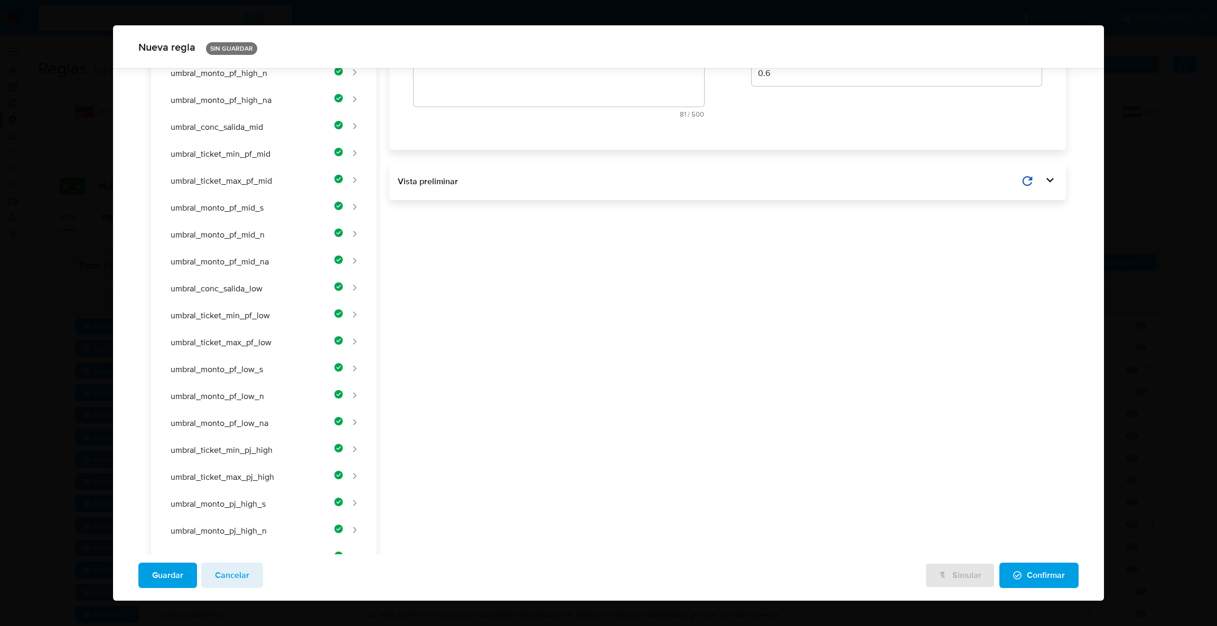
scroll to position [0, 0]
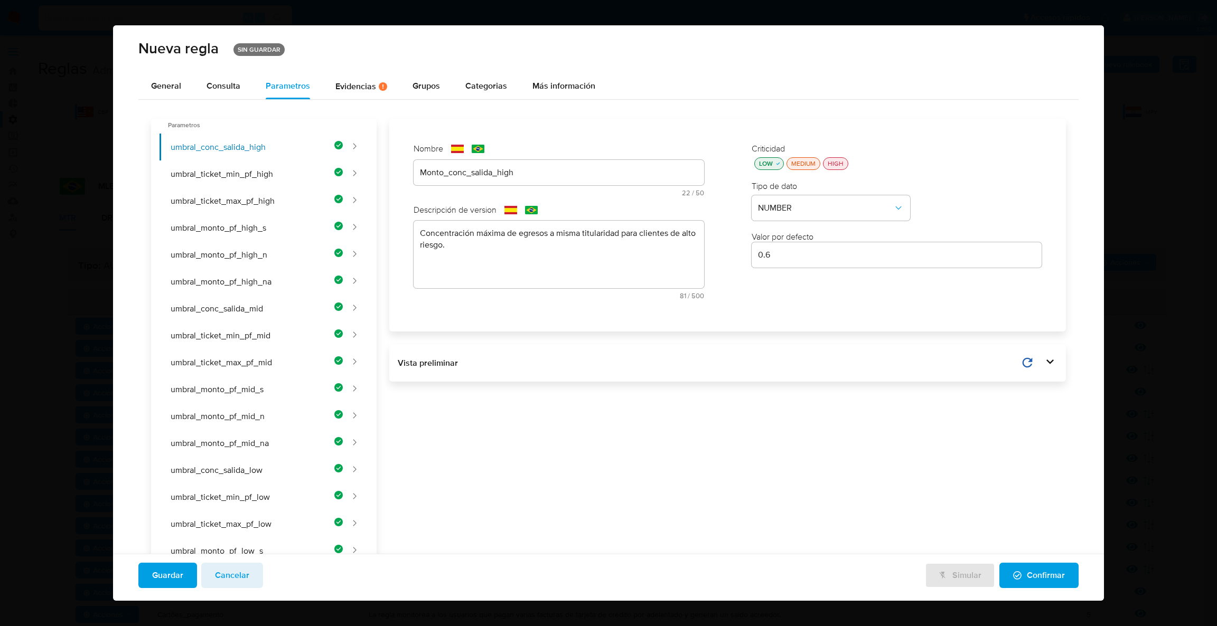
click at [364, 85] on div "Evidencias Hay evidencias faltantes ( 2 )" at bounding box center [361, 86] width 52 height 9
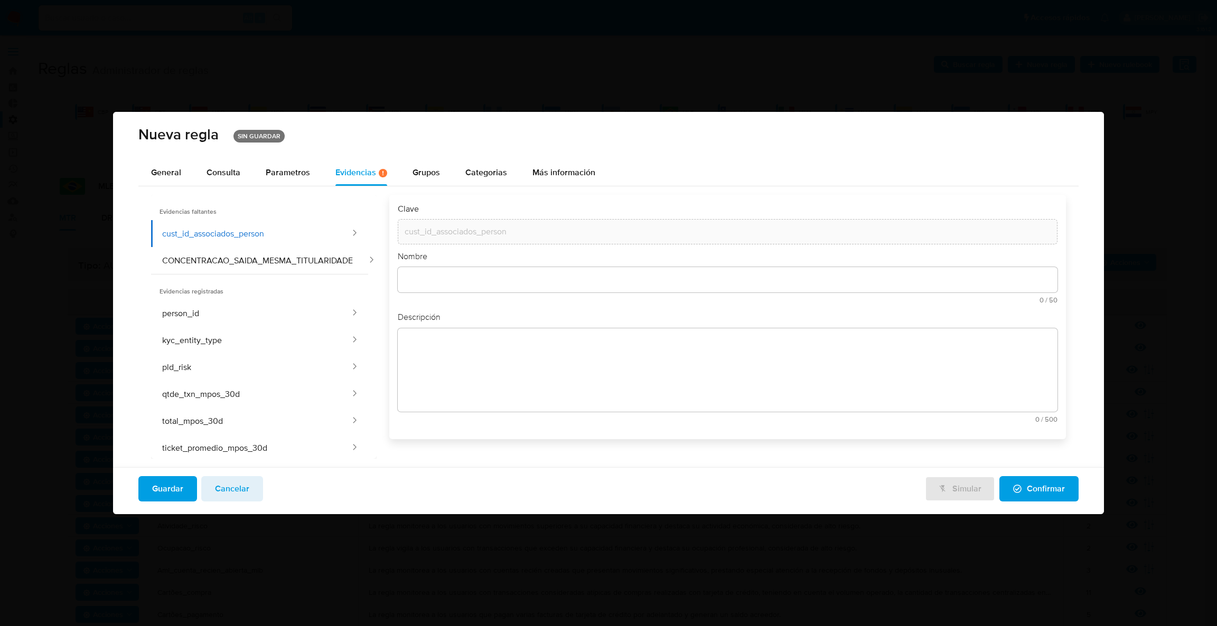
click at [438, 274] on div "text-es 0 / 50 50 caracteres restantes" at bounding box center [728, 285] width 660 height 36
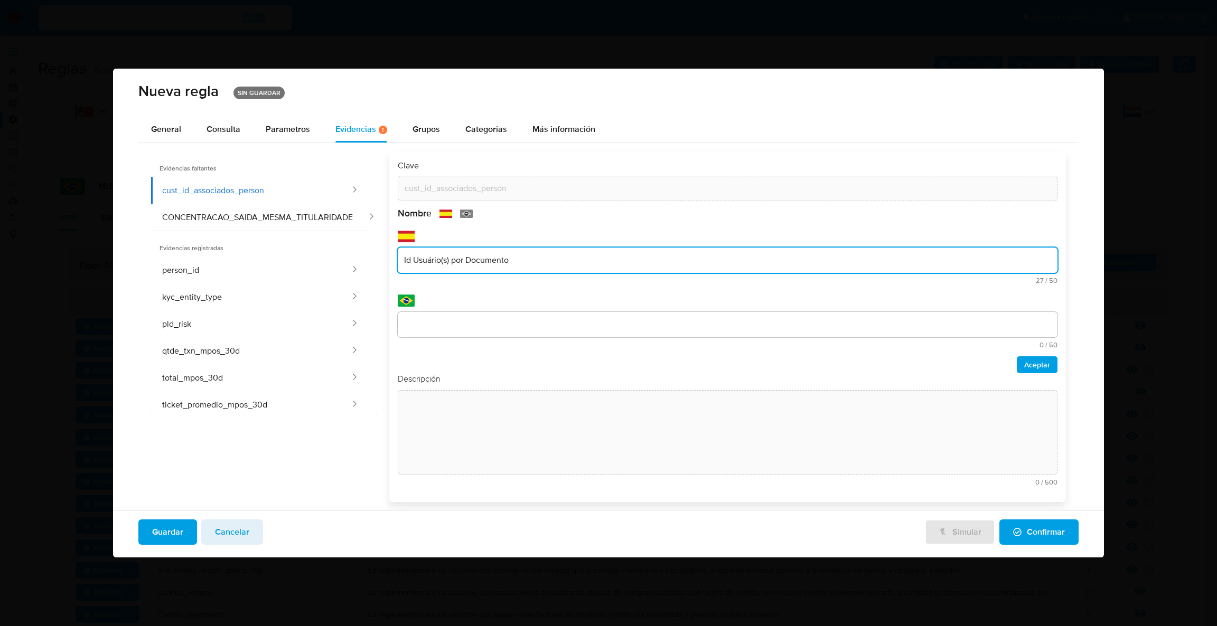
type input "Id Usuário(s) por Documento"
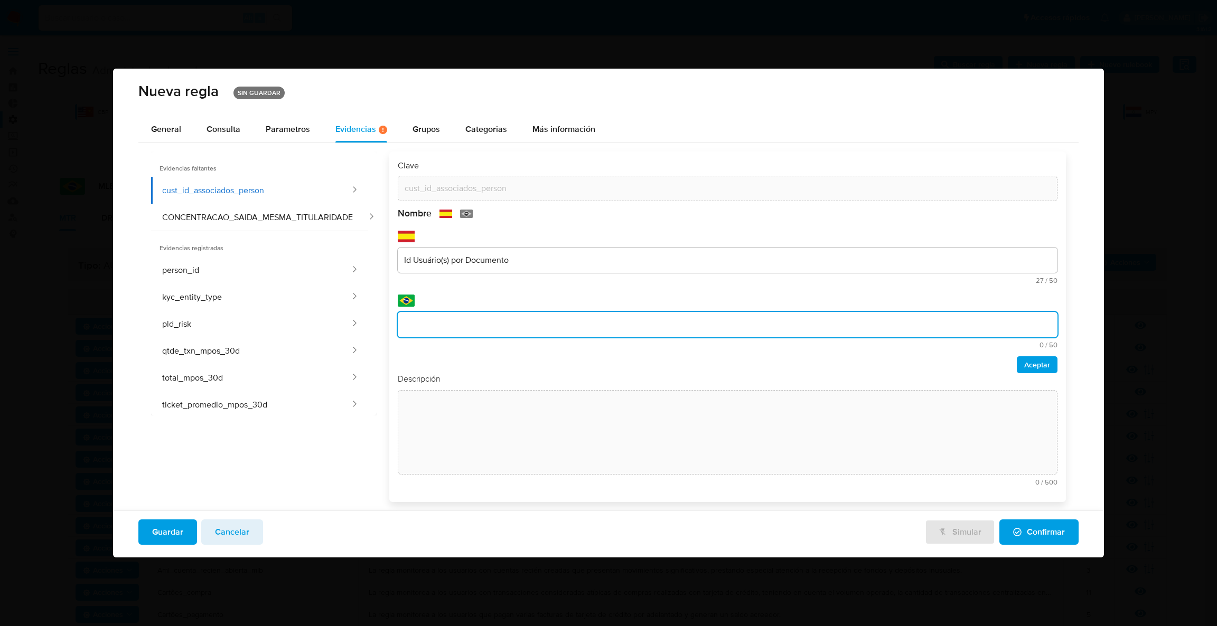
click at [442, 323] on input "text" at bounding box center [728, 325] width 660 height 14
type input "Id Usuário(s) por Documento"
click at [1035, 366] on span "Aceptar" at bounding box center [1037, 365] width 26 height 15
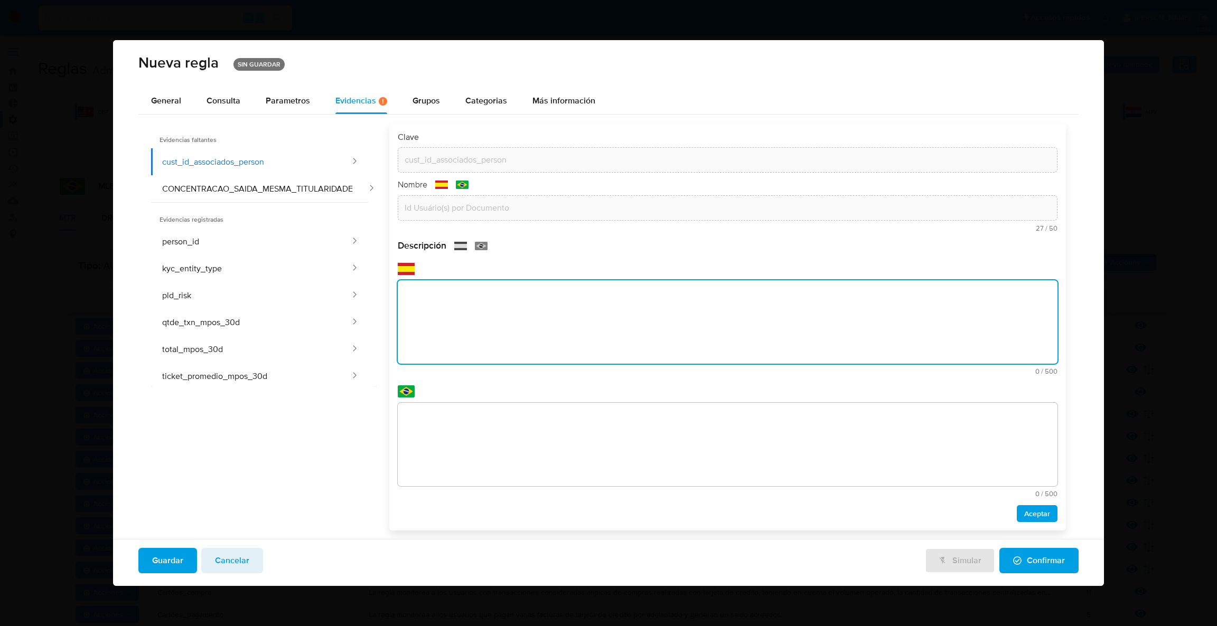
click at [673, 388] on div "Descripción text-es 0 / 500 500 caracteres restantes text-pt 0 / 500 500 caract…" at bounding box center [728, 381] width 660 height 282
paste textarea "IDs de cliente associados à pessoa"
type textarea "IDs de cliente associados à pessoa"
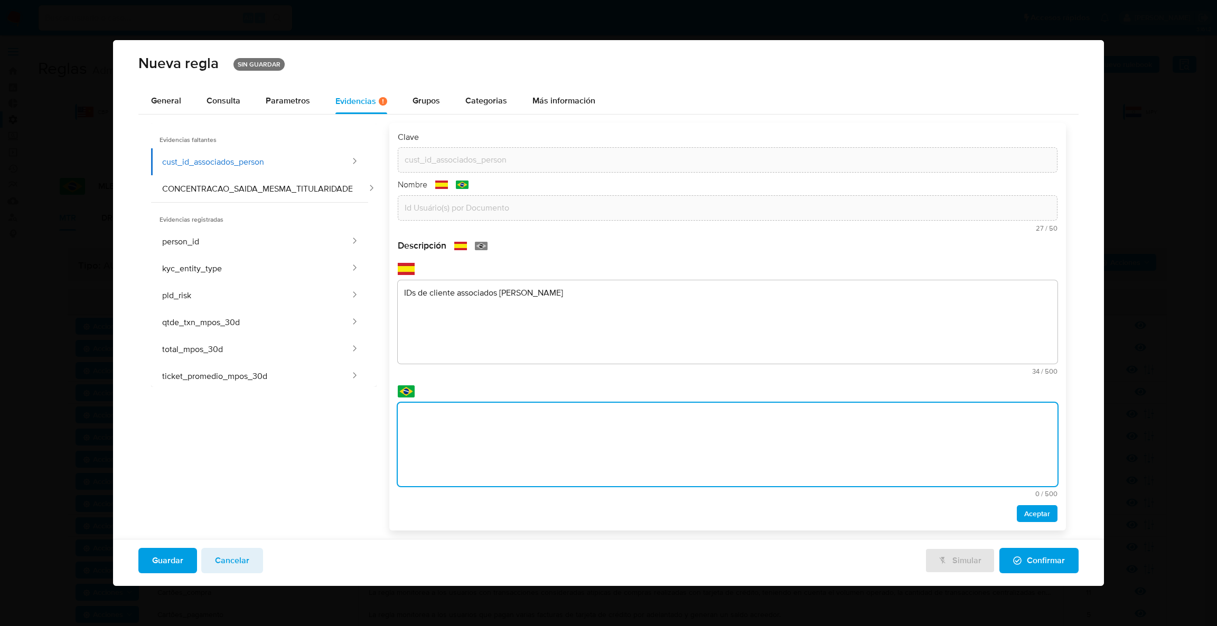
click at [598, 458] on textarea at bounding box center [728, 444] width 660 height 83
type textarea "IDs de cliente associados à pessoa"
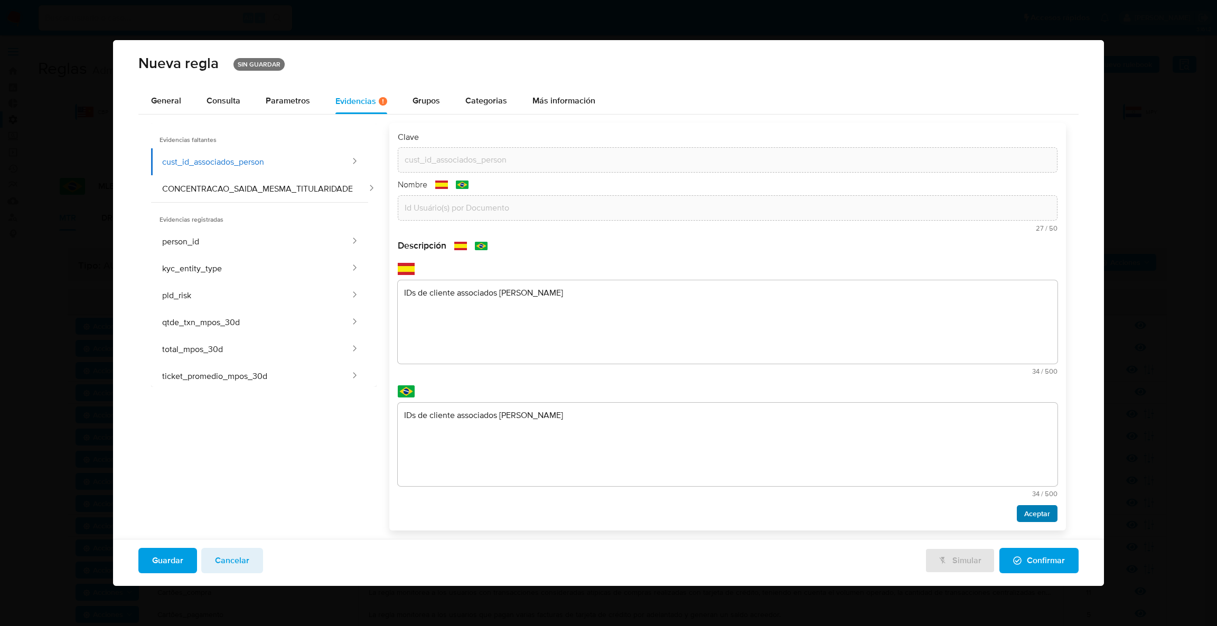
click at [1038, 513] on span "Aceptar" at bounding box center [1037, 514] width 26 height 15
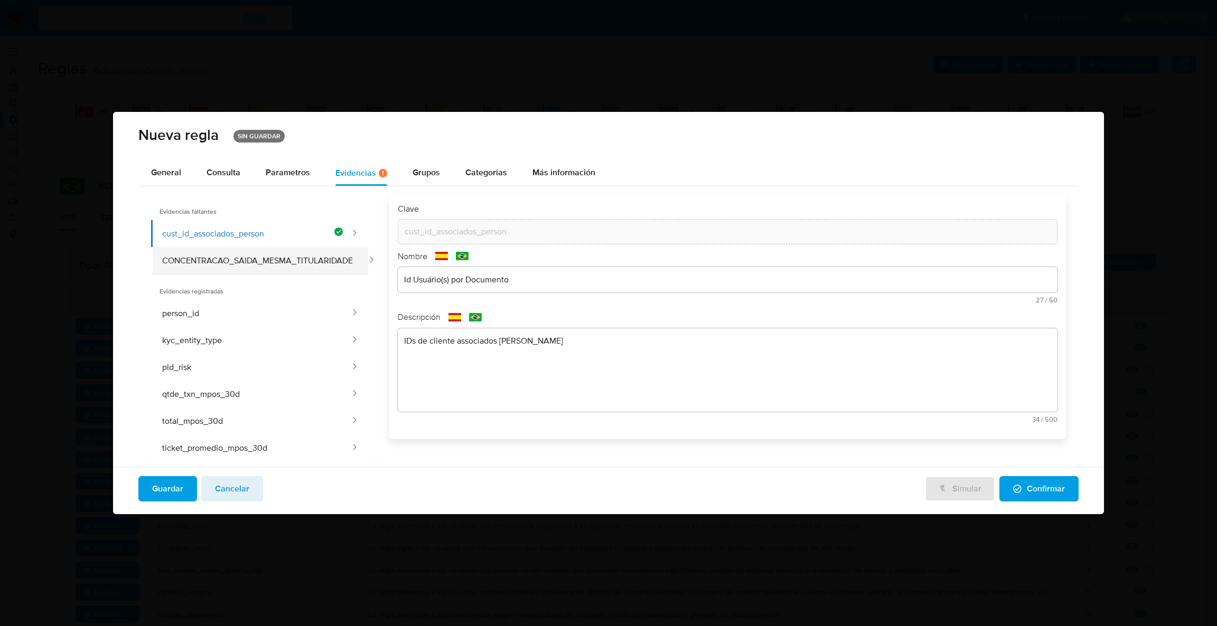
click at [219, 252] on button "CONCENTRACAO_SAIDA_MESMA_TITULARIDADE" at bounding box center [259, 260] width 217 height 27
type input "CONCENTRACAO_SAIDA_MESMA_TITULARIDADE"
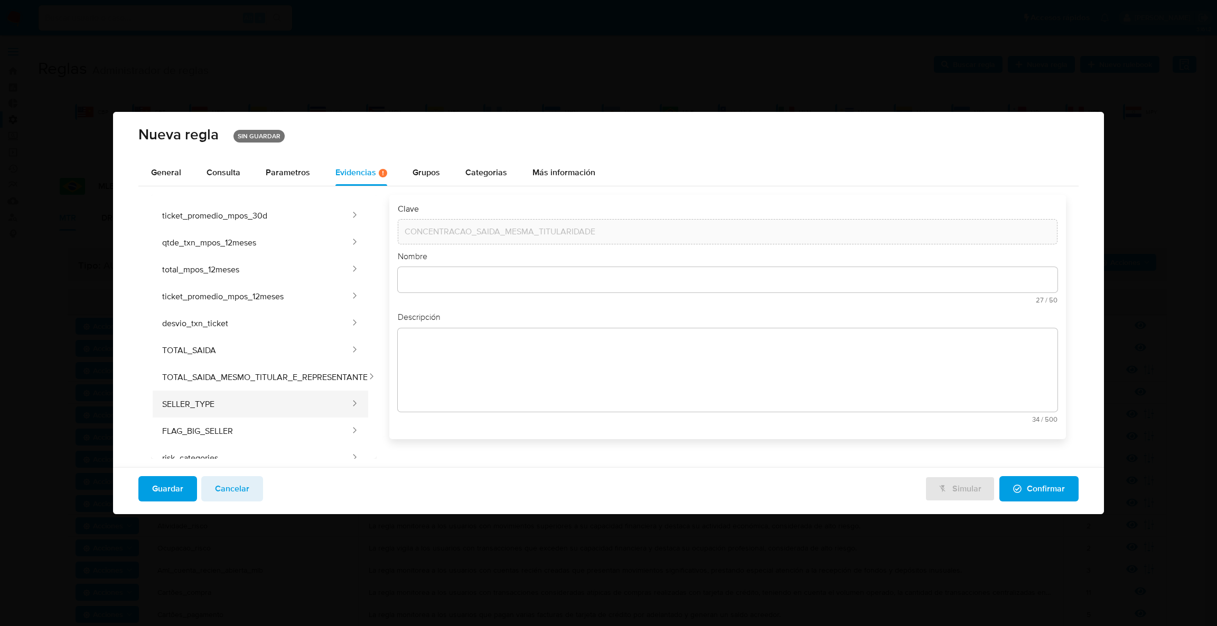
scroll to position [259, 0]
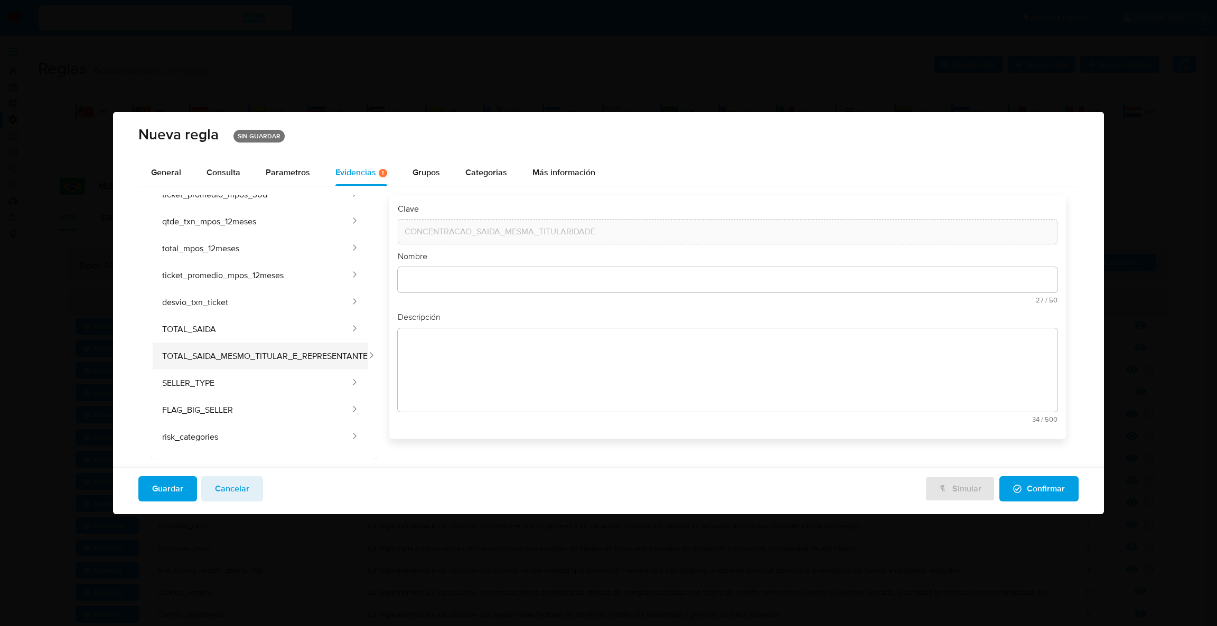
click at [279, 344] on button "TOTAL_SAIDA_MESMO_TITULAR_E_REPRESENTANTE" at bounding box center [259, 356] width 217 height 27
type input "TOTAL_SAIDA_MESMO_TITULAR_E_REPRESENTANTE"
type input "Salida total a mismo titular y representante"
type textarea "Suma de transferencias enviadas a cuentas del mismo titular o de su representan…"
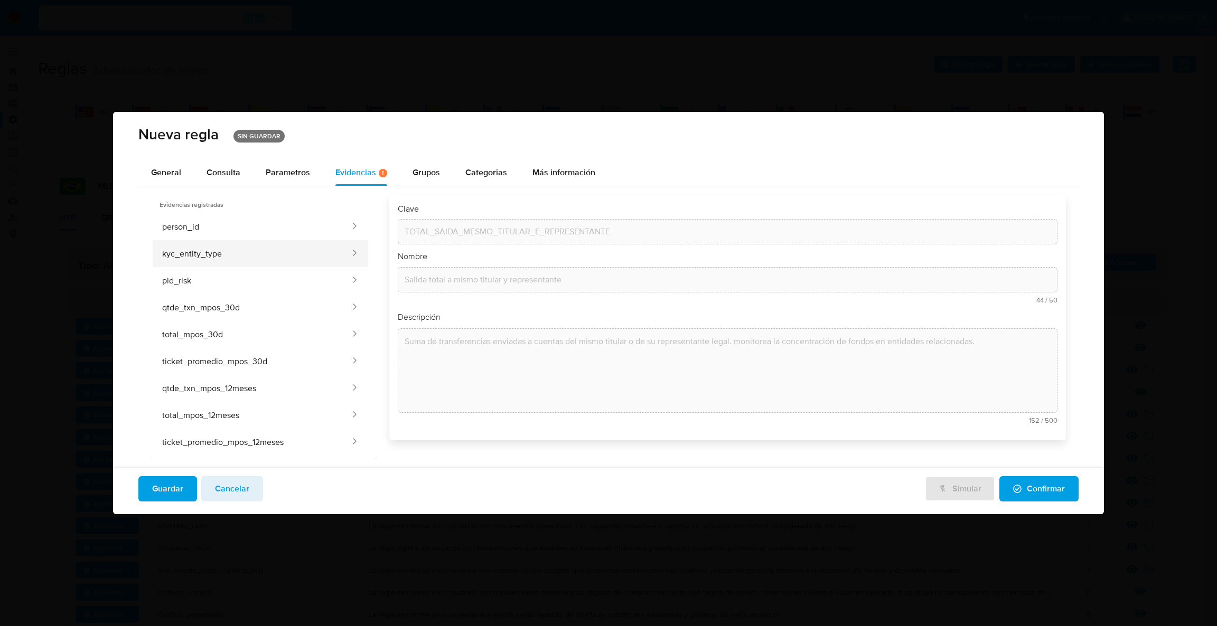
scroll to position [0, 0]
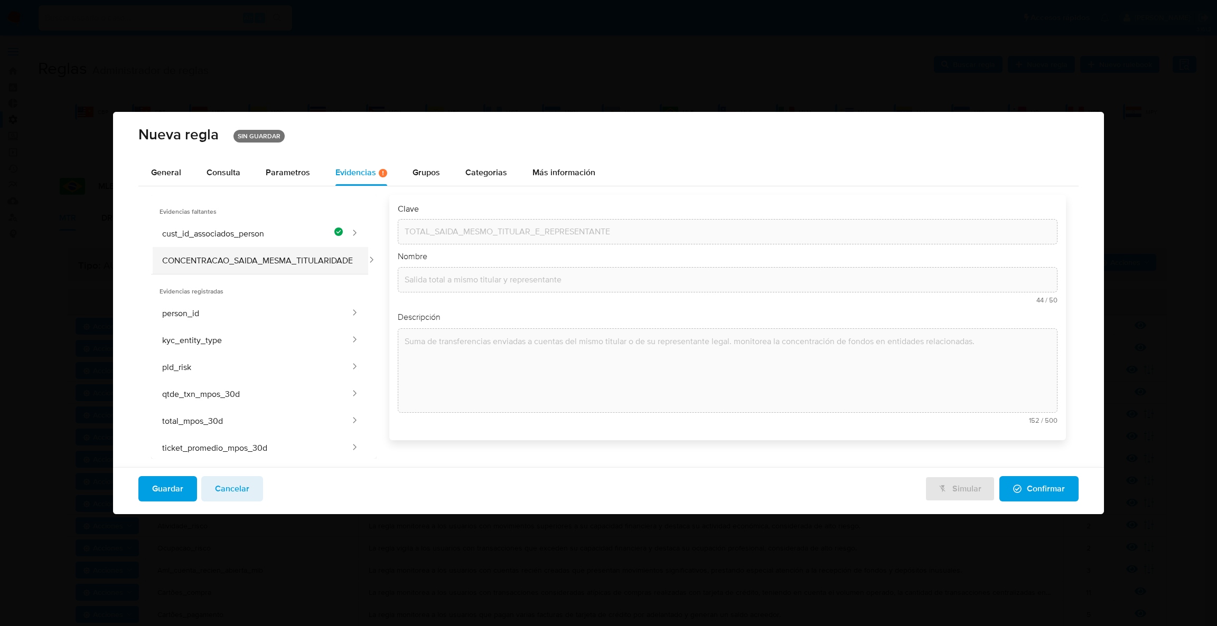
click at [242, 265] on button "CONCENTRACAO_SAIDA_MESMA_TITULARIDADE" at bounding box center [259, 260] width 217 height 27
type input "CONCENTRACAO_SAIDA_MESMA_TITULARIDADE"
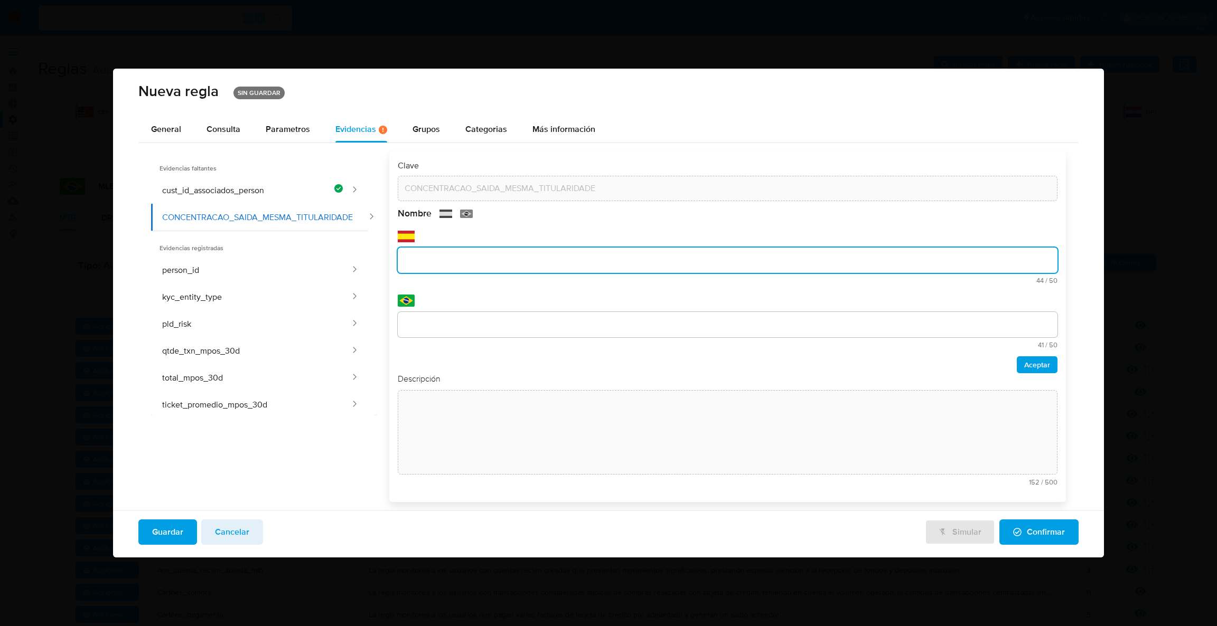
click at [477, 283] on div "text-es 44 / 50 6 caracteres restantes" at bounding box center [728, 266] width 660 height 36
click at [411, 260] on input "Total saida mesmo titular e representante" at bounding box center [728, 261] width 660 height 14
drag, startPoint x: 533, startPoint y: 261, endPoint x: 800, endPoint y: 189, distance: 277.0
click at [812, 236] on div "text-es Concenracao saida mesmo titular e representante 48 / 50 2 caracteres re…" at bounding box center [728, 258] width 660 height 54
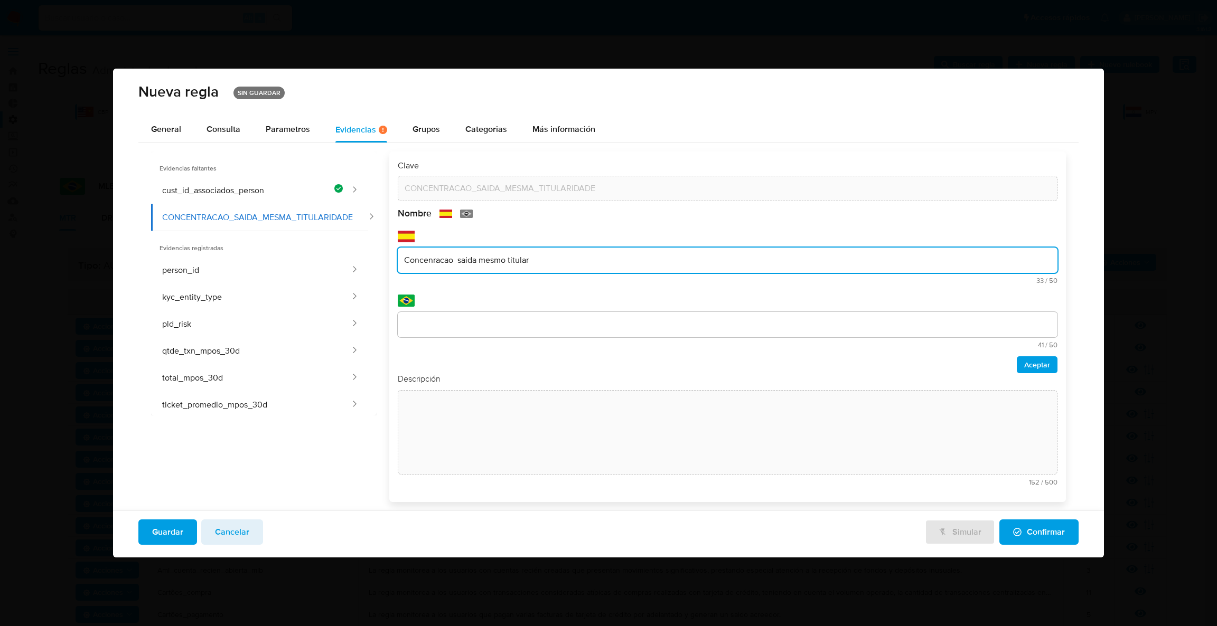
type input "Concenracao saida mesmo titular"
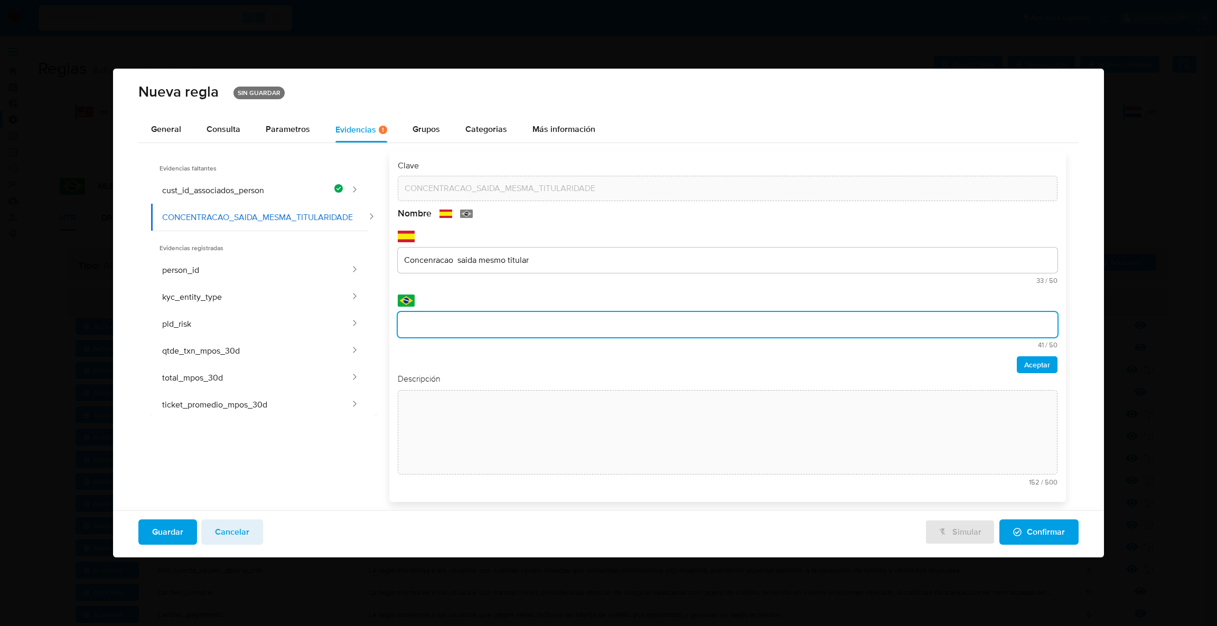
click at [710, 331] on input "text" at bounding box center [728, 325] width 660 height 14
type input "Concenracao saida mesmo titular"
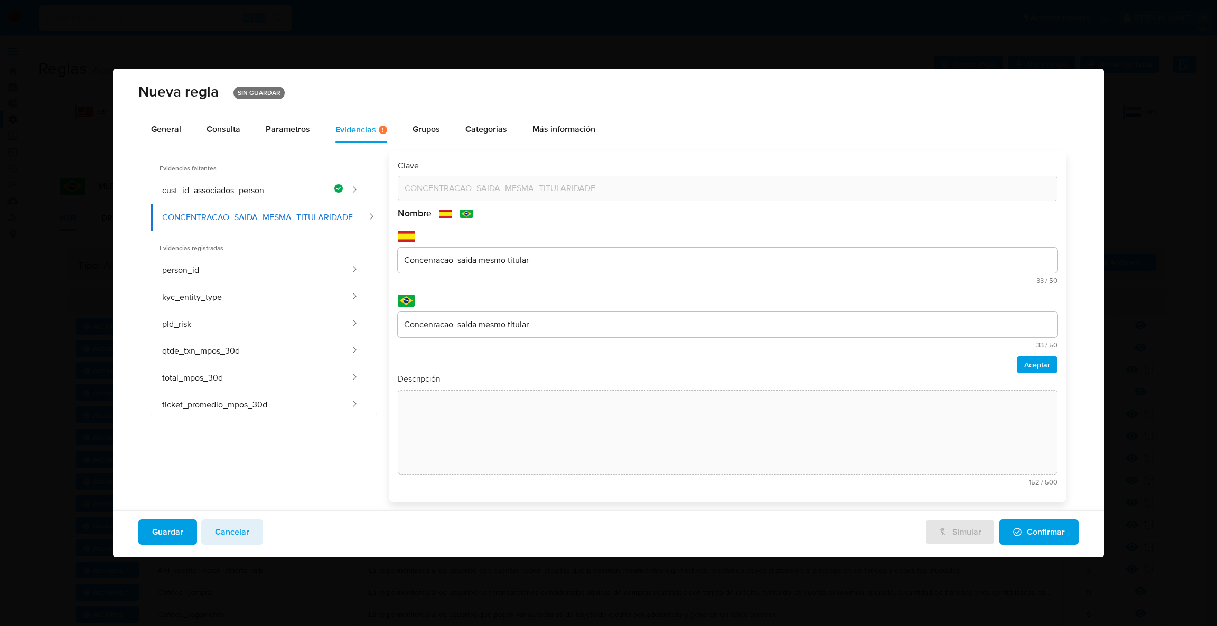
click at [1045, 363] on span "Aceptar" at bounding box center [1037, 365] width 26 height 15
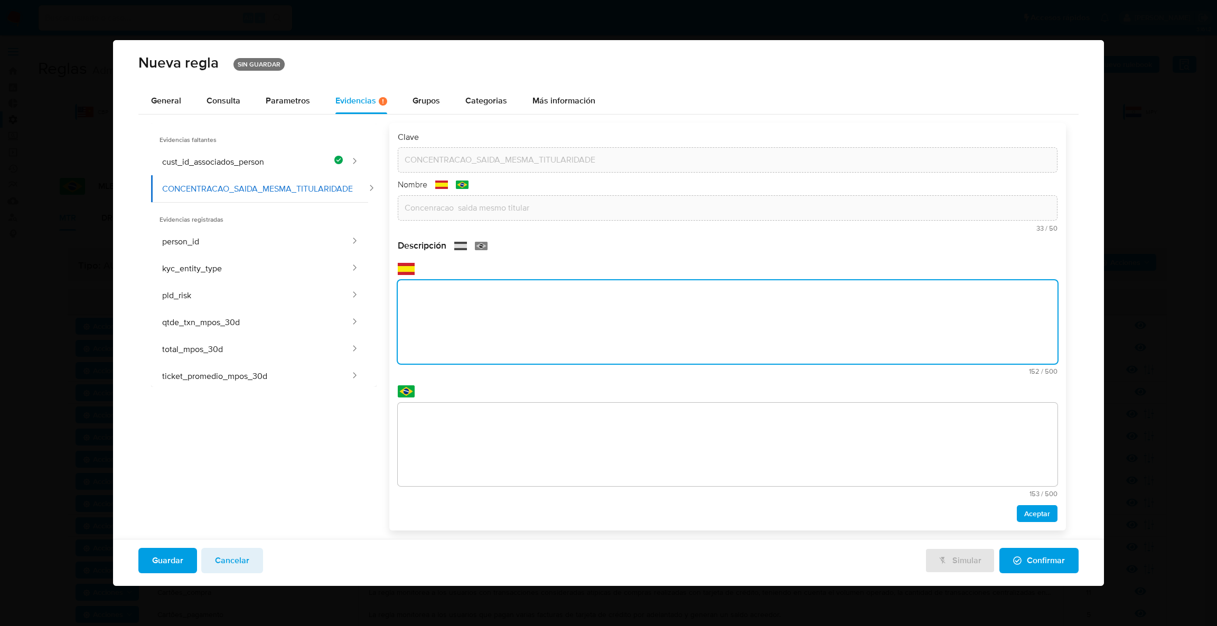
click at [496, 399] on div "Descripción text-es 152 / 500 348 caracteres restantes text-pt 153 / 500 347 ca…" at bounding box center [728, 381] width 660 height 282
paste textarea "Soma das transferências enviadas para contas do mesmo titular ou de seu represe…"
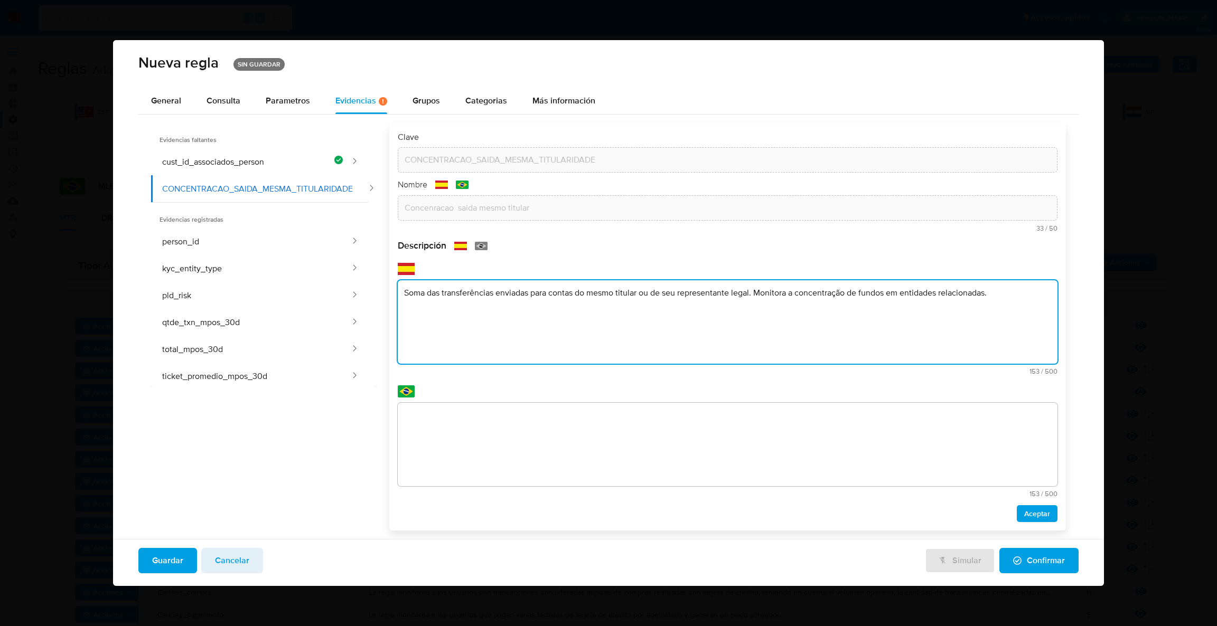
type textarea "Soma das transferências enviadas para contas do mesmo titular ou de seu represe…"
click at [521, 440] on textarea at bounding box center [728, 444] width 660 height 83
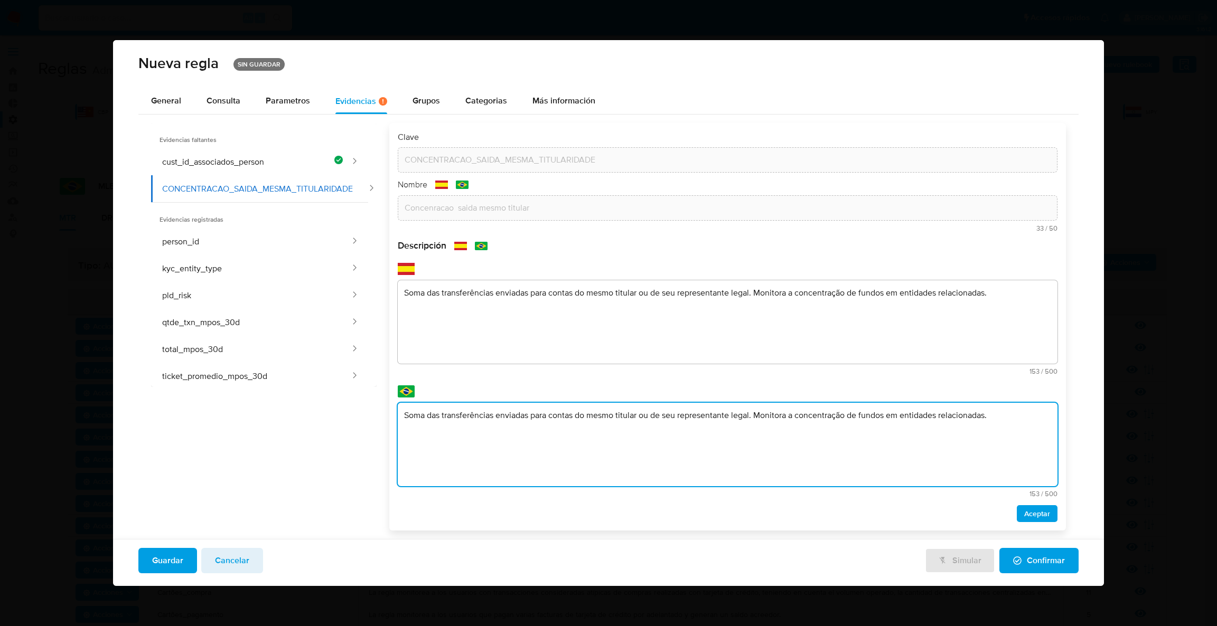
drag, startPoint x: 421, startPoint y: 413, endPoint x: 304, endPoint y: 420, distance: 117.5
click at [301, 421] on div "Evidencias faltantes cust_id_associados_person CONCENTRACAO_SAIDA_MESMA_TITULAR…" at bounding box center [608, 327] width 915 height 408
drag, startPoint x: 860, startPoint y: 416, endPoint x: 835, endPoint y: 444, distance: 37.4
click at [873, 420] on textarea "Concentraca das transferências enviadas para contas do mesmo titular ou de seu …" at bounding box center [728, 444] width 660 height 83
drag, startPoint x: 445, startPoint y: 418, endPoint x: 453, endPoint y: 419, distance: 8.1
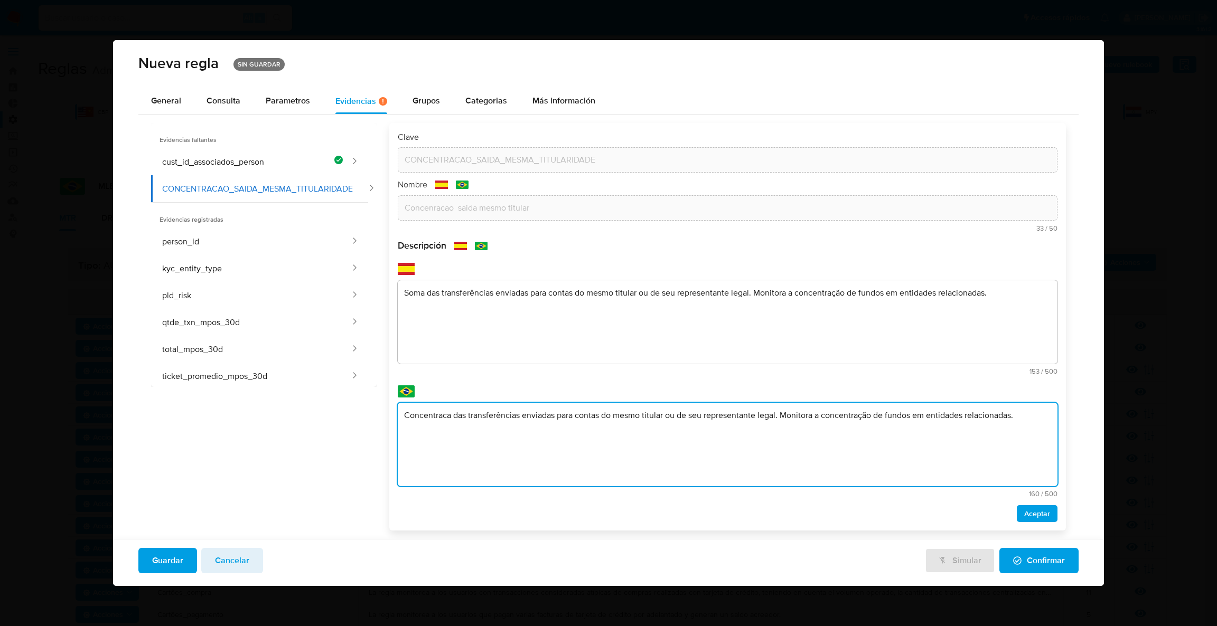
click at [453, 419] on textarea "Concentraca das transferências enviadas para contas do mesmo titular ou de seu …" at bounding box center [728, 444] width 660 height 83
type textarea "Concentração das transferências enviadas para contas do mesmo titular ou de seu…"
drag, startPoint x: 424, startPoint y: 296, endPoint x: 312, endPoint y: 282, distance: 112.9
click at [306, 287] on div "Evidencias faltantes cust_id_associados_person CONCENTRACAO_SAIDA_MESMA_TITULAR…" at bounding box center [608, 327] width 915 height 408
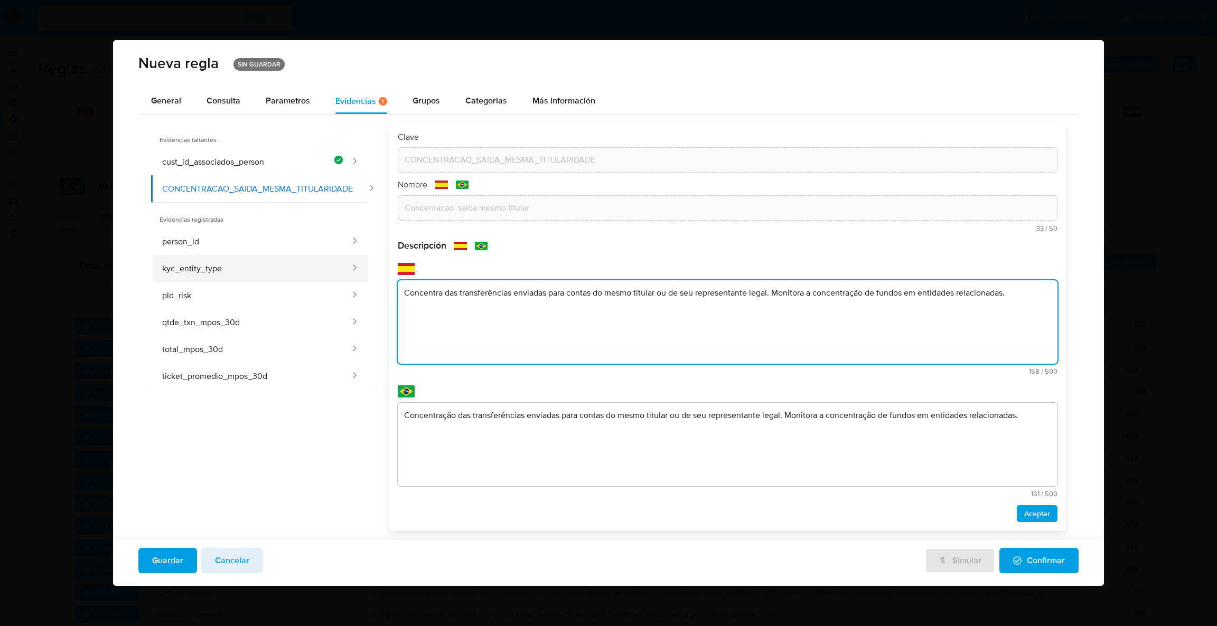
paste textarea "ção"
type textarea "Concentração das transferências enviadas para contas do mesmo titular ou de seu…"
click at [1037, 514] on span "Aceptar" at bounding box center [1037, 514] width 26 height 15
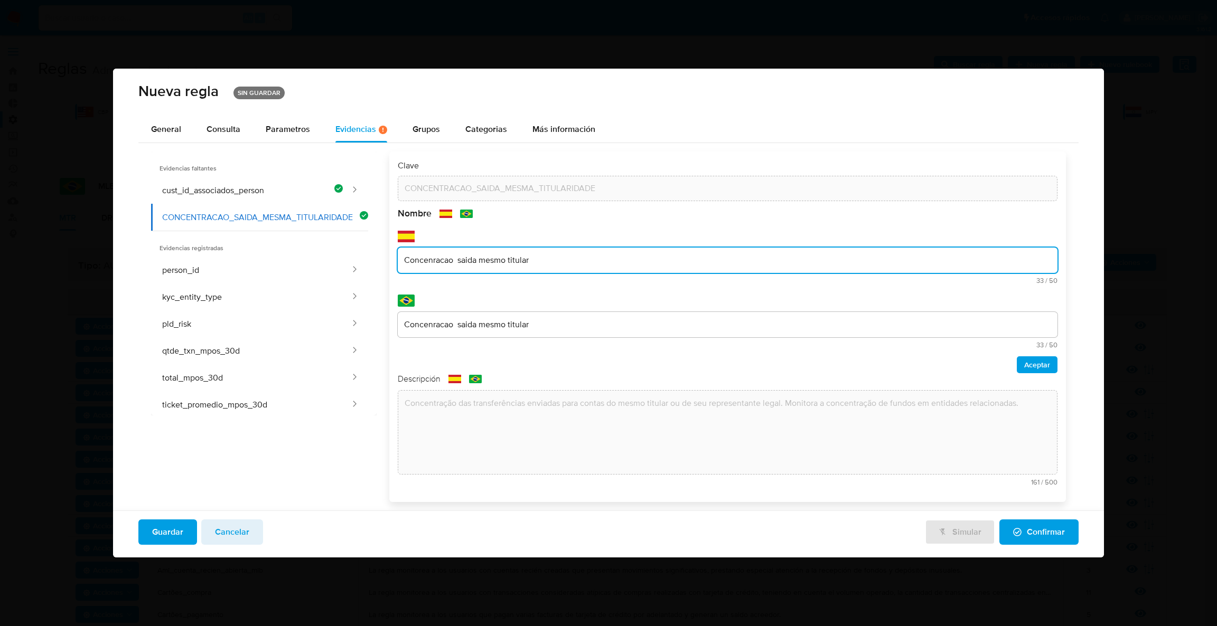
drag, startPoint x: 452, startPoint y: 279, endPoint x: 442, endPoint y: 280, distance: 10.1
click at [442, 280] on div "text-es Concenracao saida mesmo titular 33 / 50 17 caracteres restantes" at bounding box center [728, 266] width 660 height 36
paste input "çã"
type input "Concenração saida mesmo titular"
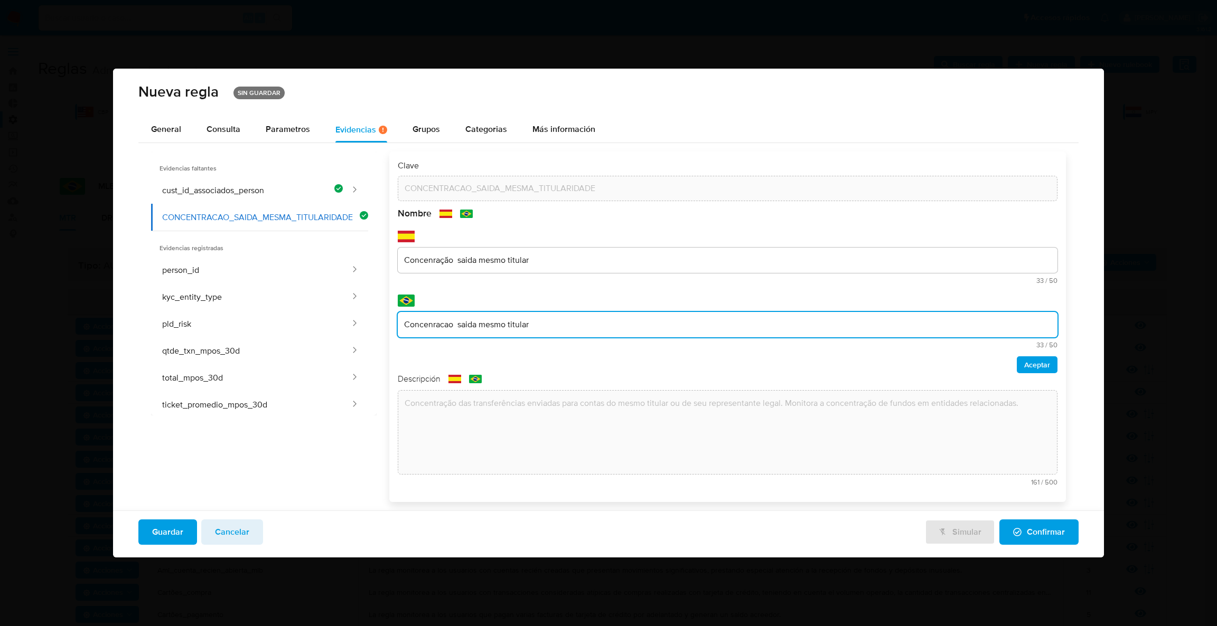
drag, startPoint x: 455, startPoint y: 323, endPoint x: 442, endPoint y: 321, distance: 12.8
click at [442, 321] on input "Concenracao saida mesmo titular" at bounding box center [728, 325] width 660 height 14
type input "Concenração saida mesmo titular"
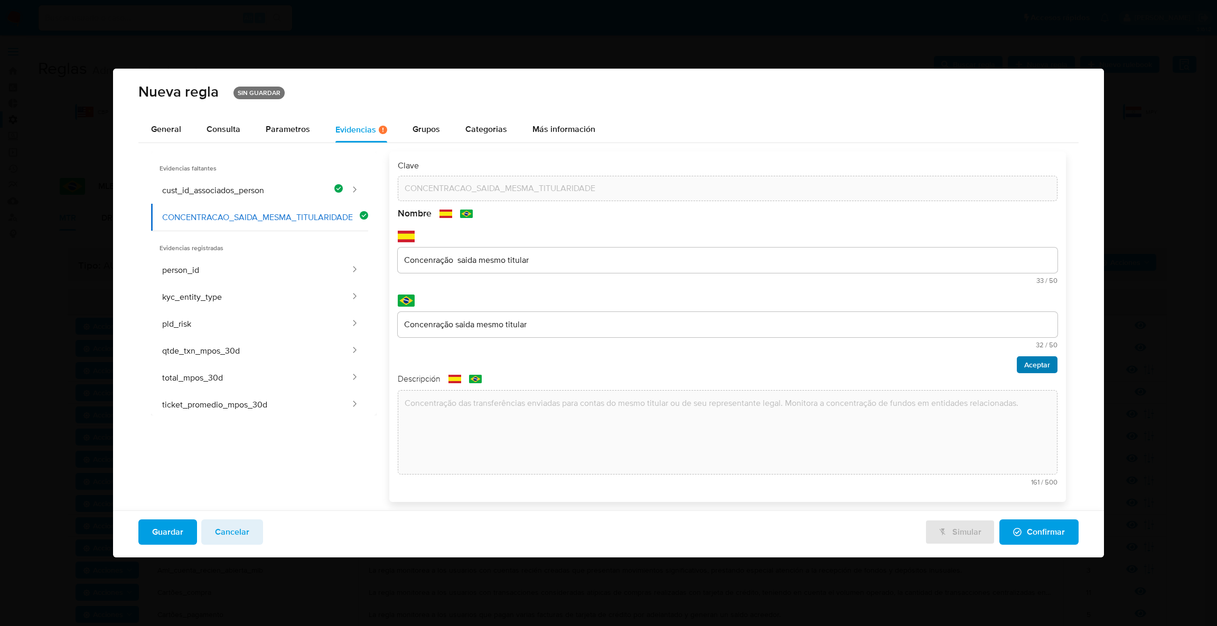
click at [1038, 370] on span "Aceptar" at bounding box center [1037, 365] width 26 height 15
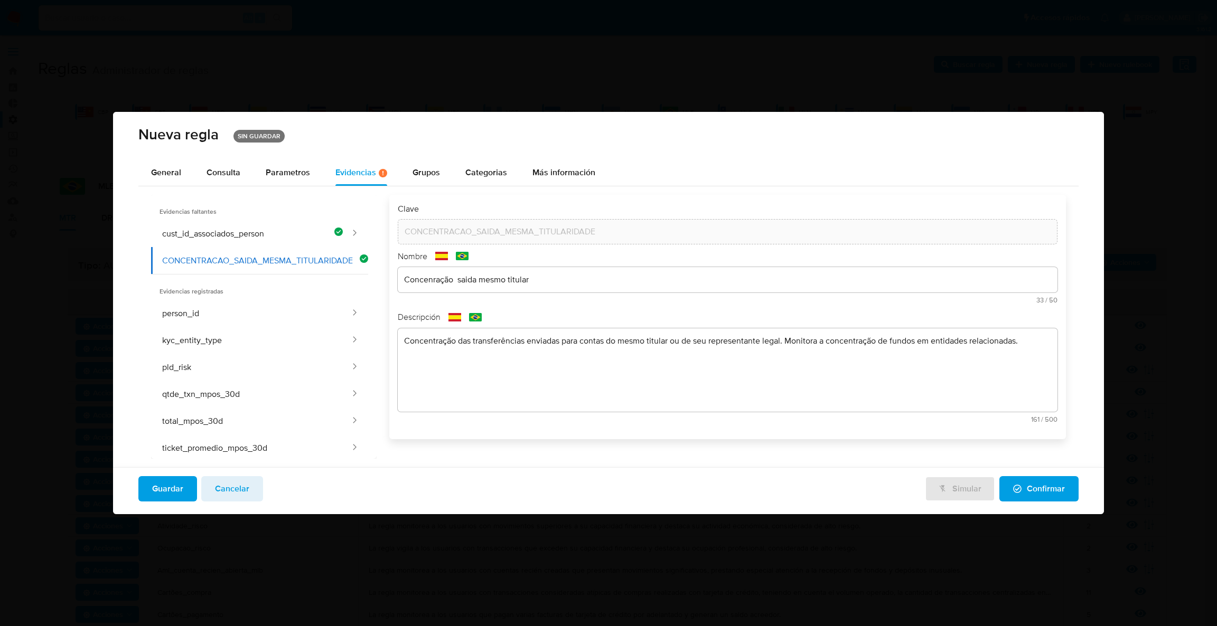
click at [157, 484] on span "Guardar" at bounding box center [167, 488] width 31 height 23
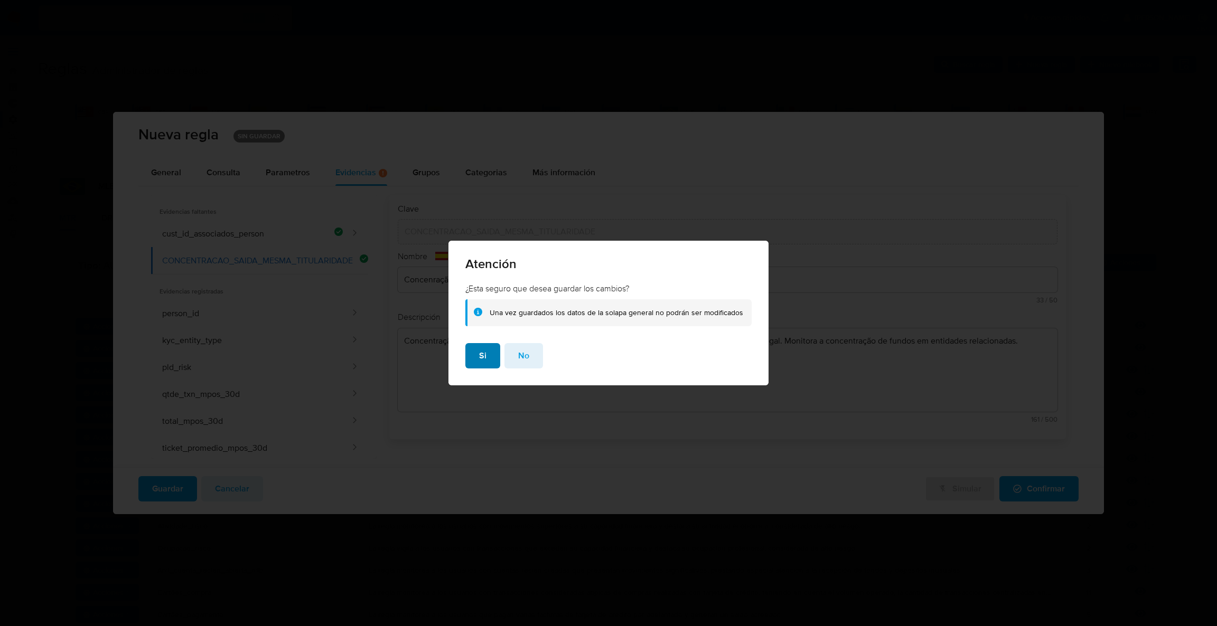
click at [476, 362] on button "Si" at bounding box center [482, 355] width 35 height 25
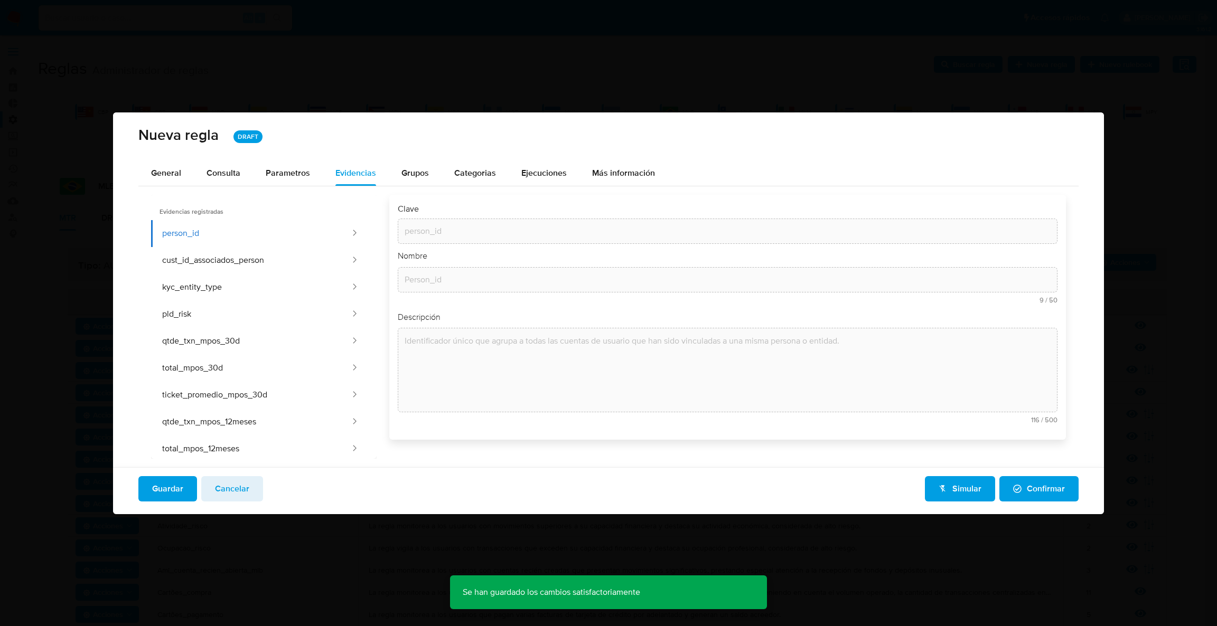
click at [1044, 490] on span "Confirmar" at bounding box center [1039, 488] width 52 height 23
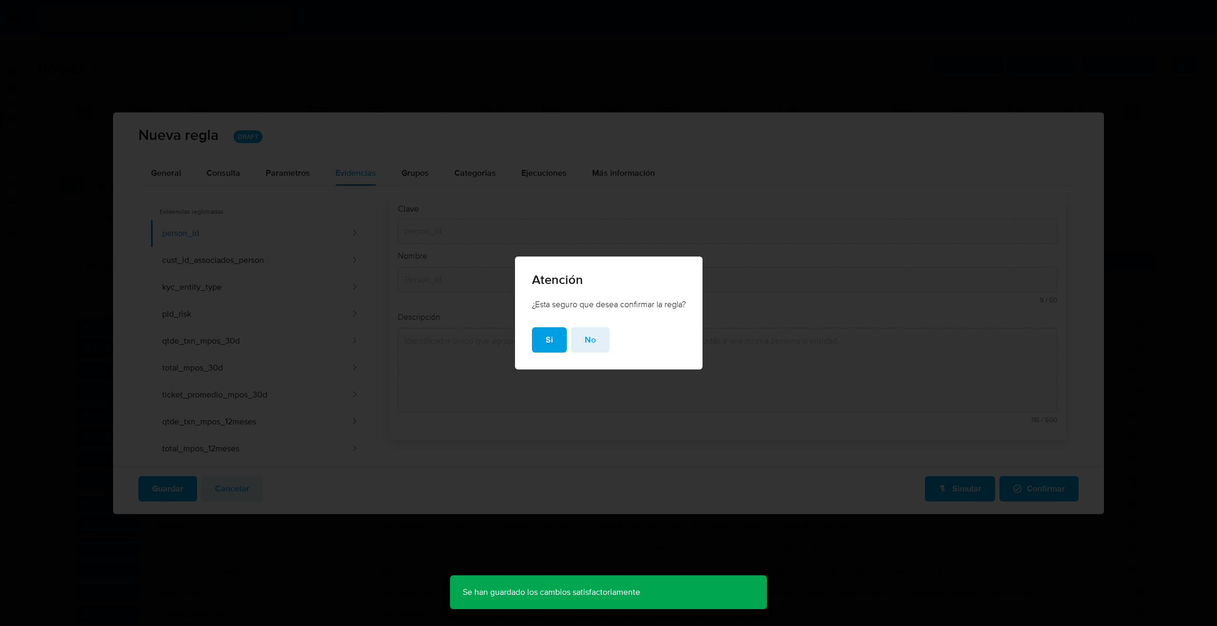
click at [552, 354] on div "Si No" at bounding box center [609, 348] width 188 height 42
click at [554, 339] on button "Si" at bounding box center [549, 339] width 35 height 25
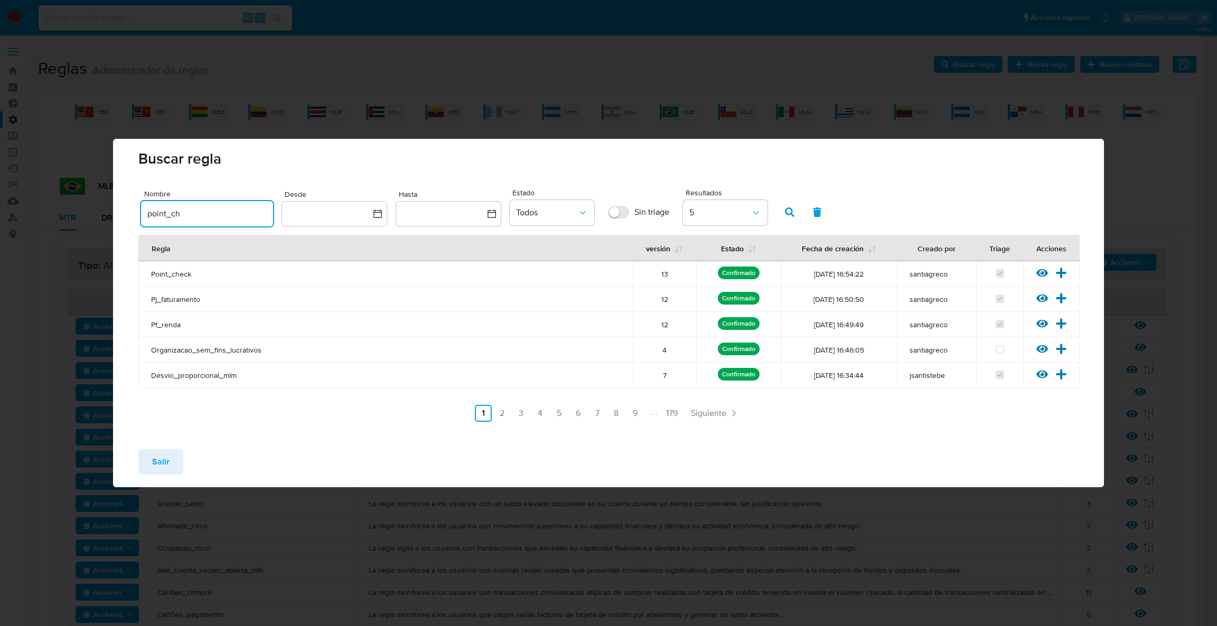
drag, startPoint x: 228, startPoint y: 211, endPoint x: 21, endPoint y: 171, distance: 210.8
click at [22, 177] on div "Buscar regla Nombre point_ch Desde Hasta Estado Todos Sin triage Resultados 5 R…" at bounding box center [608, 313] width 1217 height 626
type input "regi"
click at [787, 214] on icon "button" at bounding box center [790, 213] width 10 height 10
click at [587, 411] on link "2" at bounding box center [586, 413] width 17 height 17
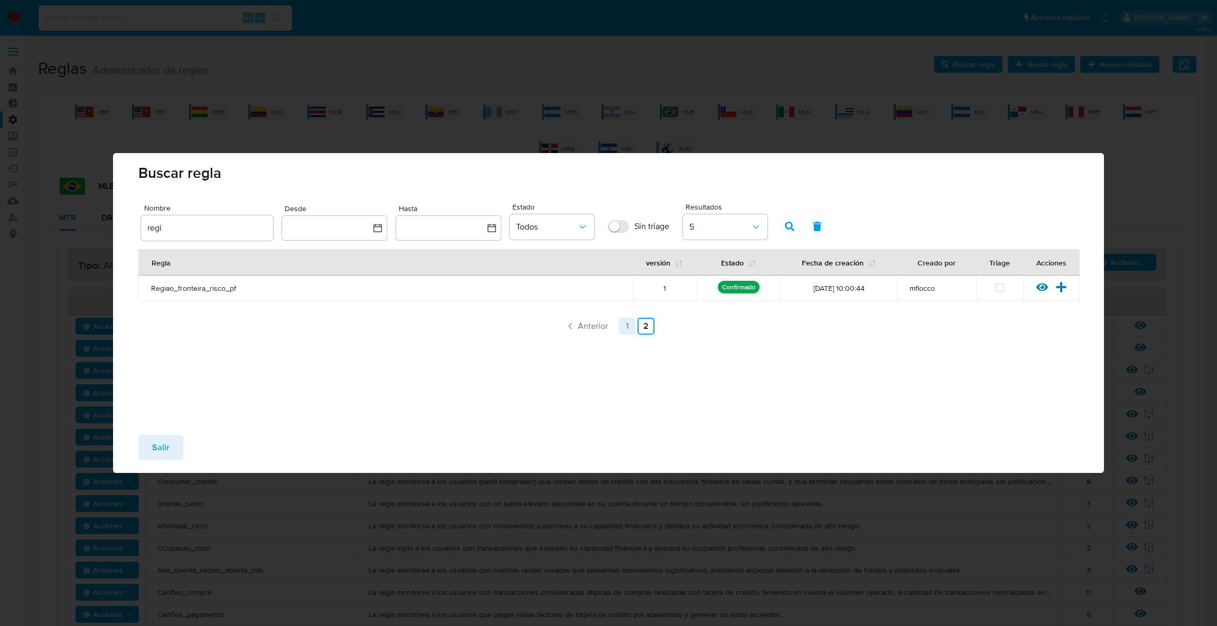
click at [630, 325] on link "1" at bounding box center [626, 326] width 17 height 17
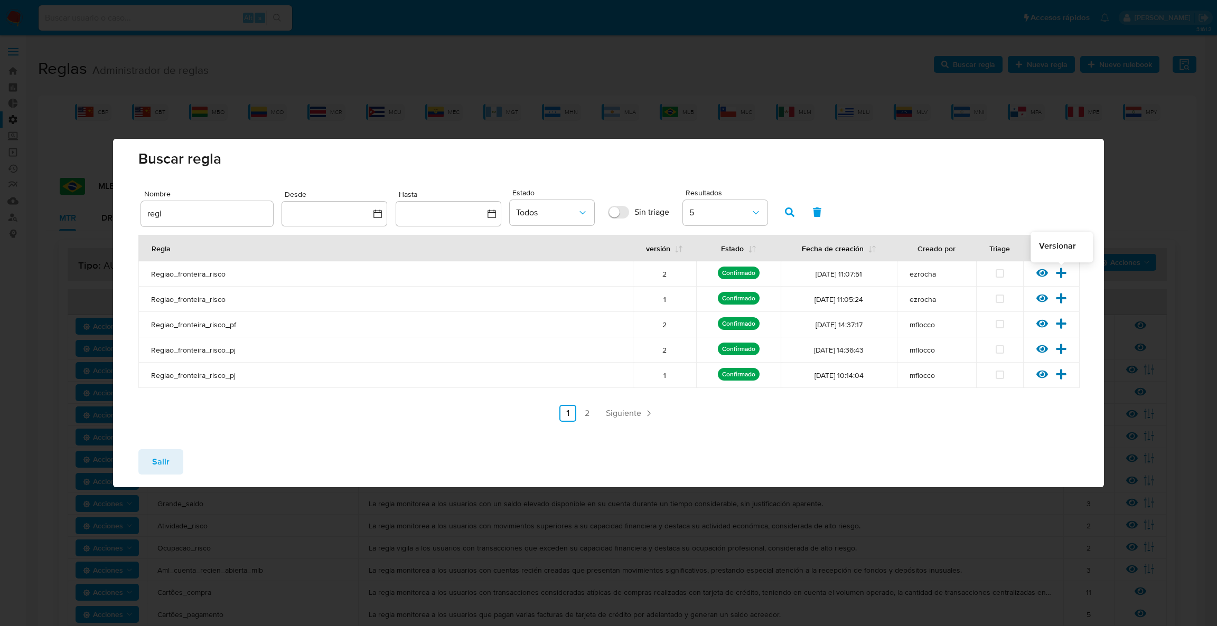
click at [1060, 275] on icon at bounding box center [1061, 273] width 10 height 10
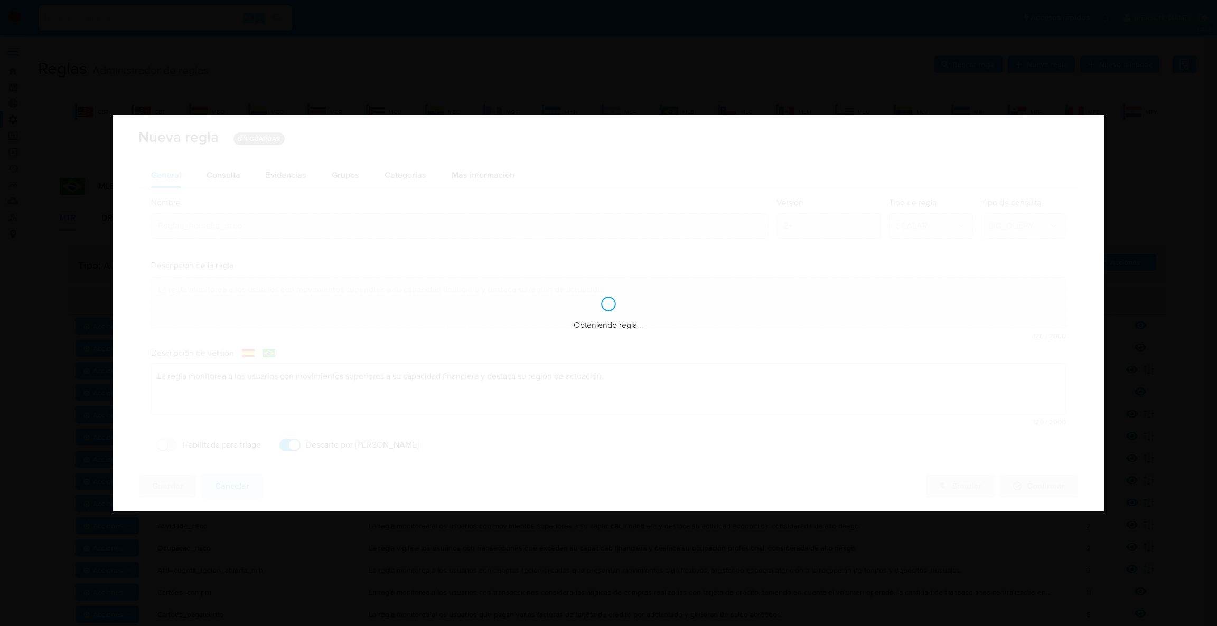
checkbox input "false"
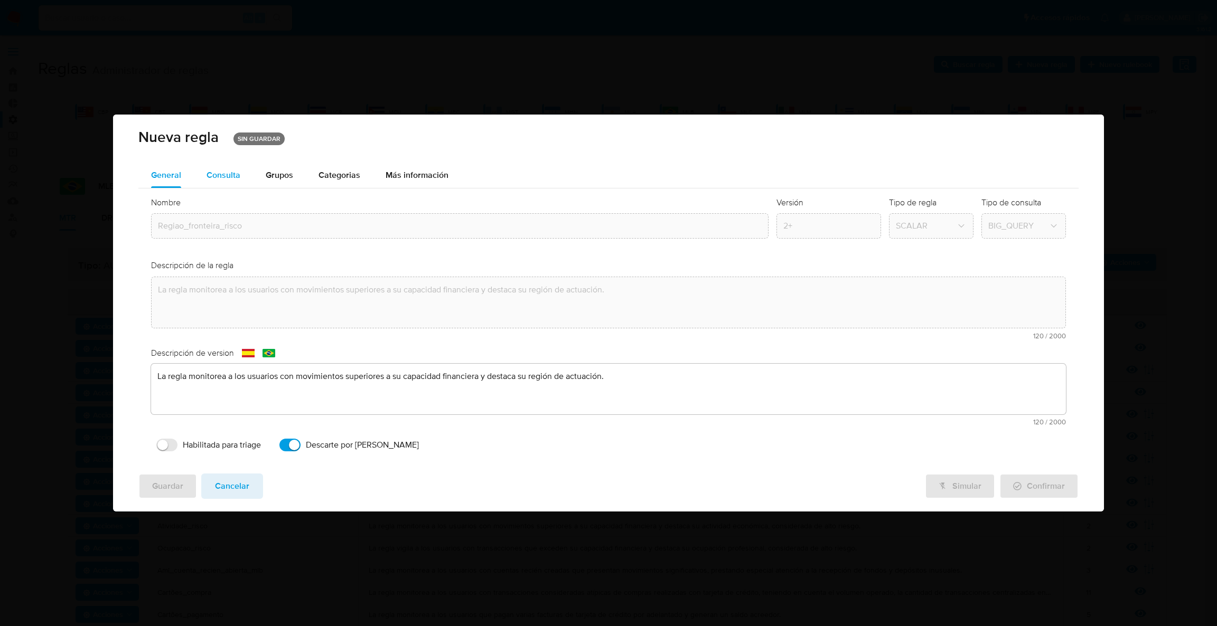
click at [221, 173] on div "Consulta" at bounding box center [224, 175] width 34 height 8
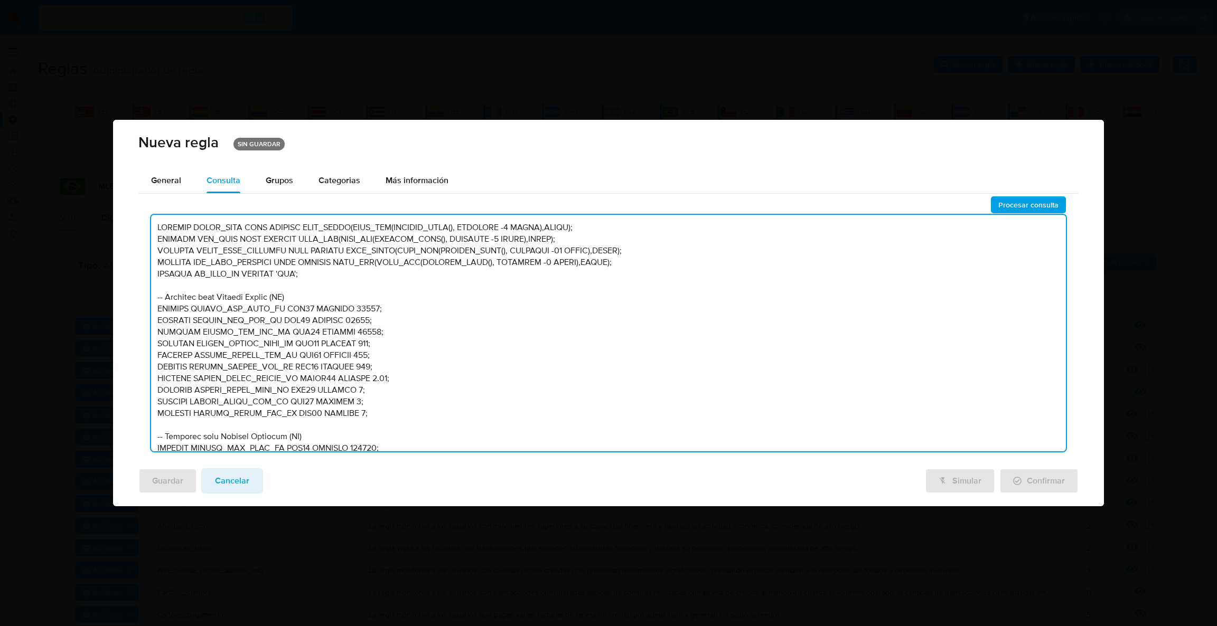
drag, startPoint x: 382, startPoint y: 322, endPoint x: 391, endPoint y: 319, distance: 9.4
click at [382, 321] on textarea at bounding box center [608, 333] width 915 height 237
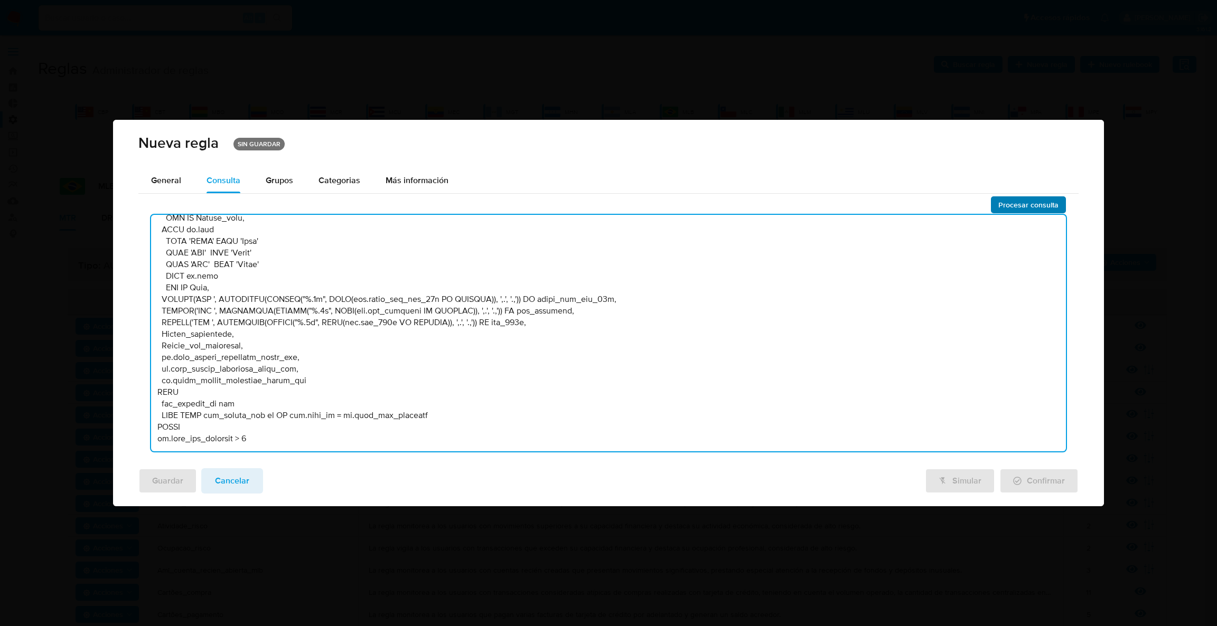
type textarea "DECLARE START_DATE DATE DEFAULT DATE_TRUNC(DATE_ADD(CURRENT_DATE(), INTERVAL -1…"
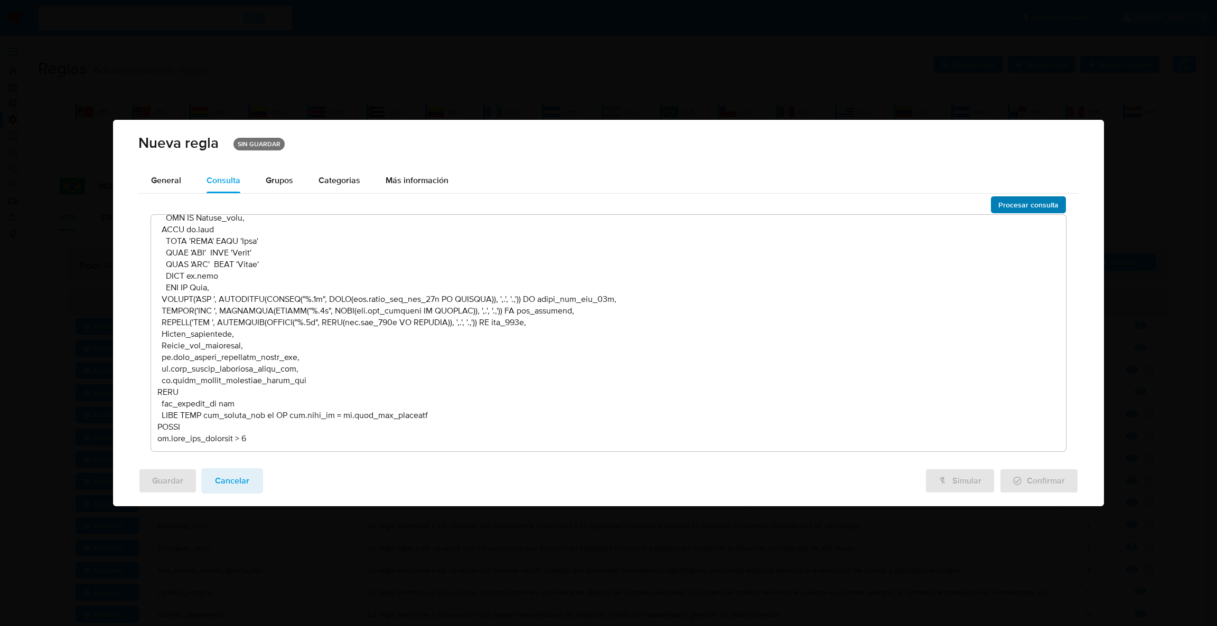
click at [1048, 200] on span "Procesar consulta" at bounding box center [1028, 205] width 60 height 15
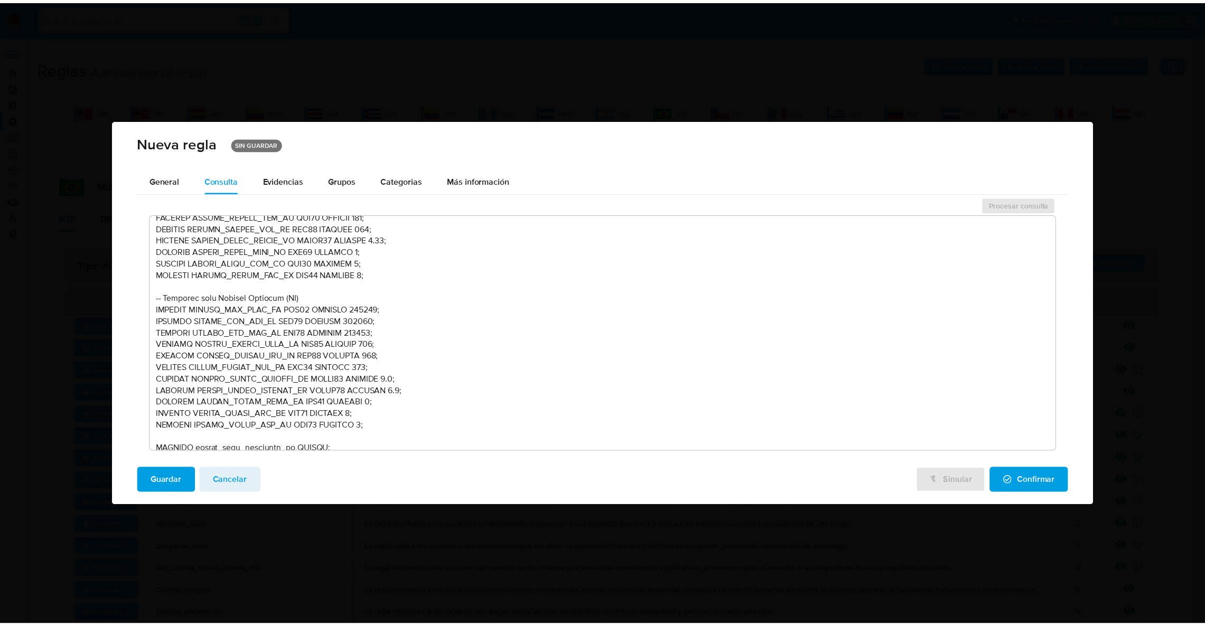
scroll to position [0, 0]
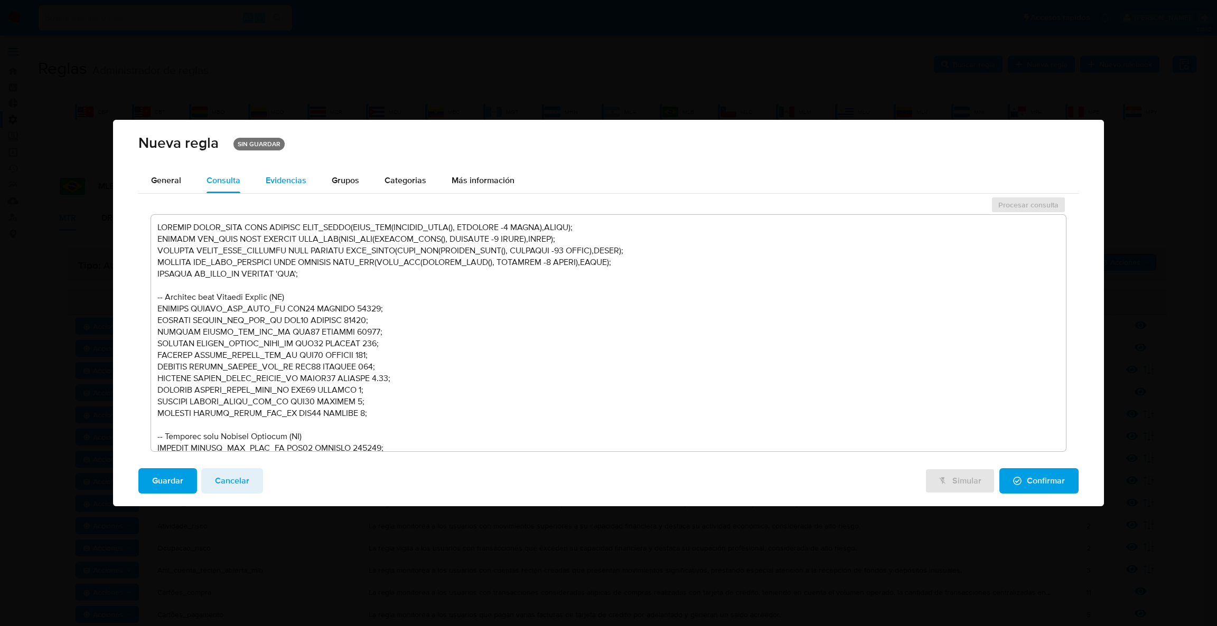
click at [287, 171] on div "Evidencias" at bounding box center [286, 180] width 41 height 25
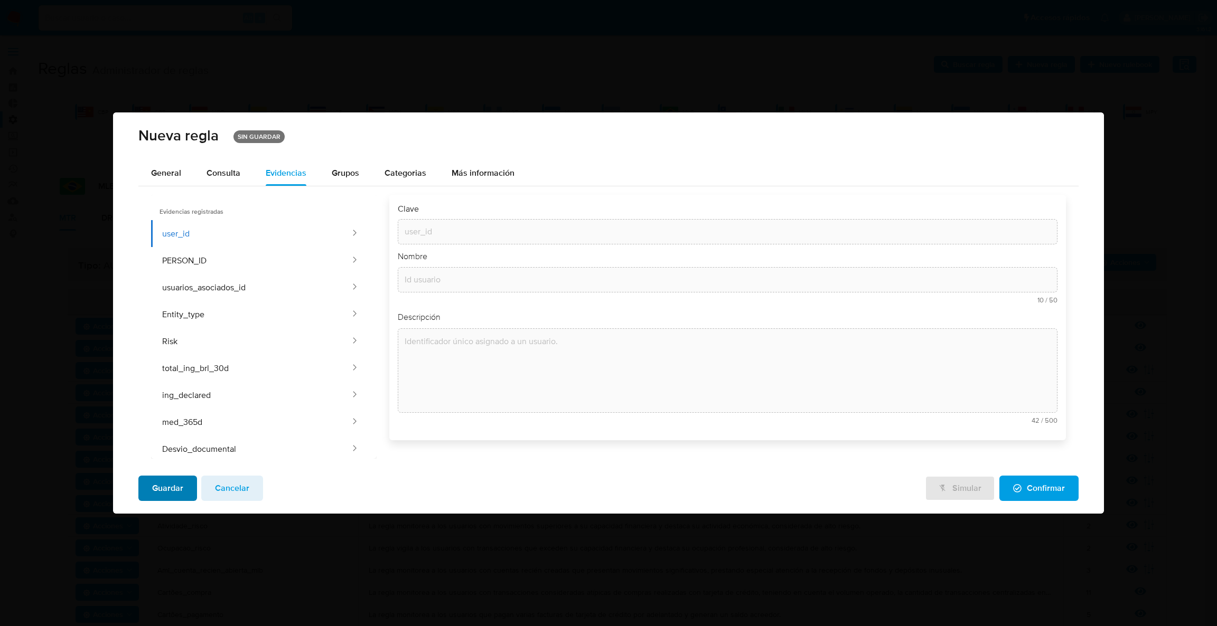
click at [179, 491] on span "Guardar" at bounding box center [167, 488] width 31 height 23
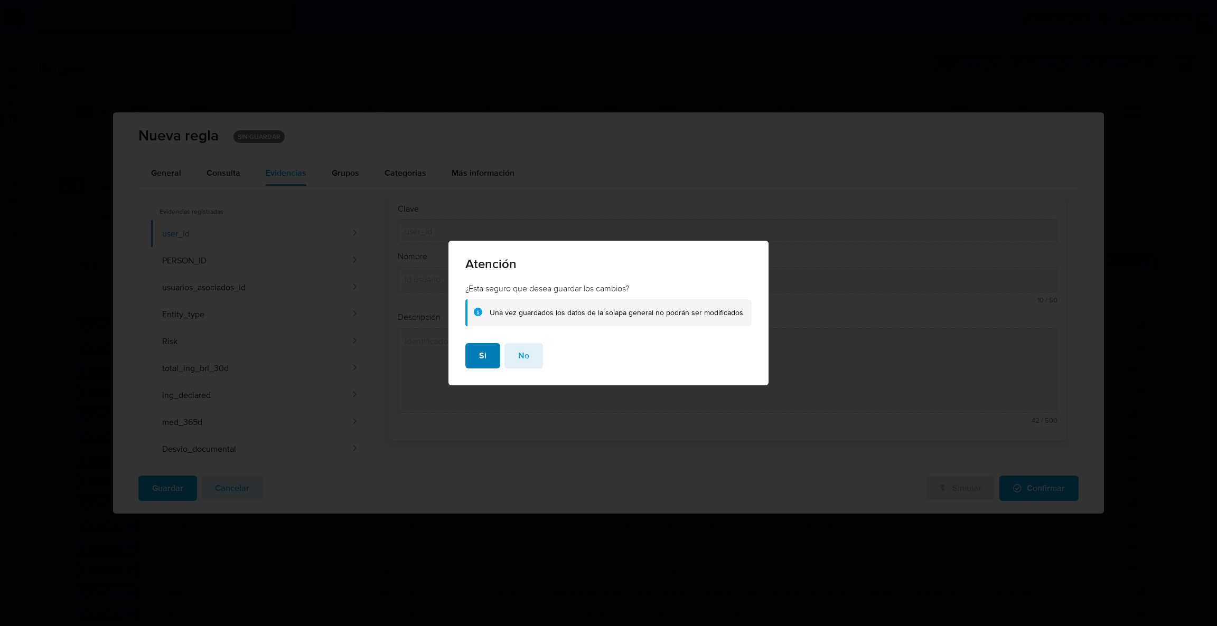
click at [479, 364] on button "Si" at bounding box center [482, 355] width 35 height 25
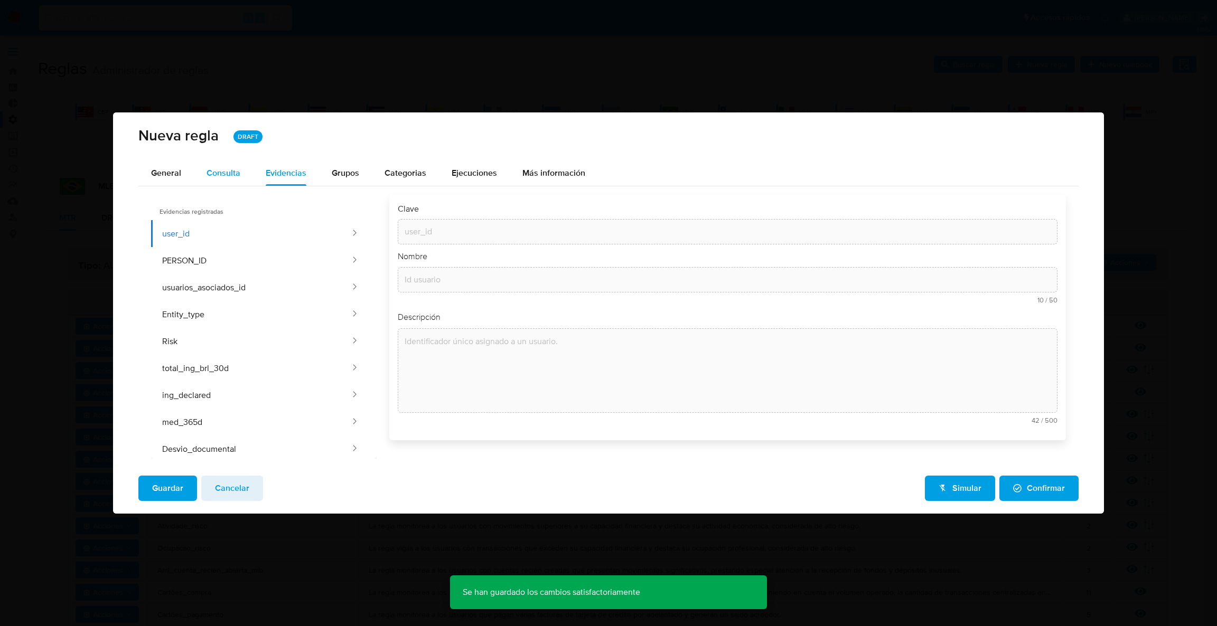
click at [220, 169] on div "Consulta" at bounding box center [224, 173] width 34 height 8
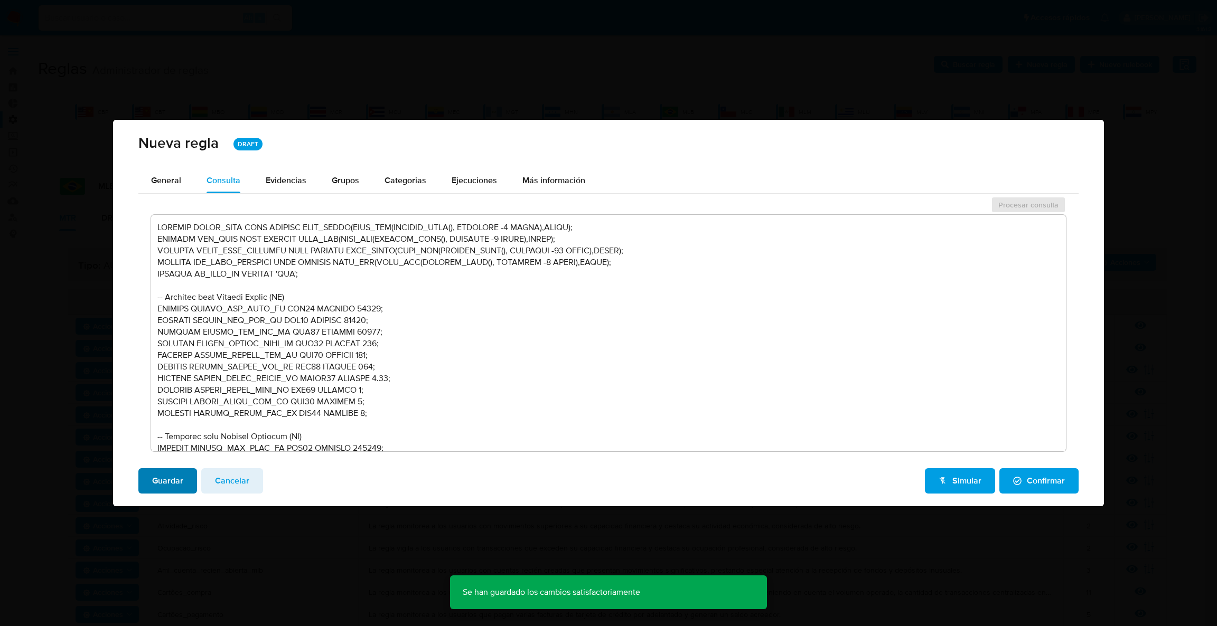
click at [178, 472] on span "Guardar" at bounding box center [167, 481] width 31 height 23
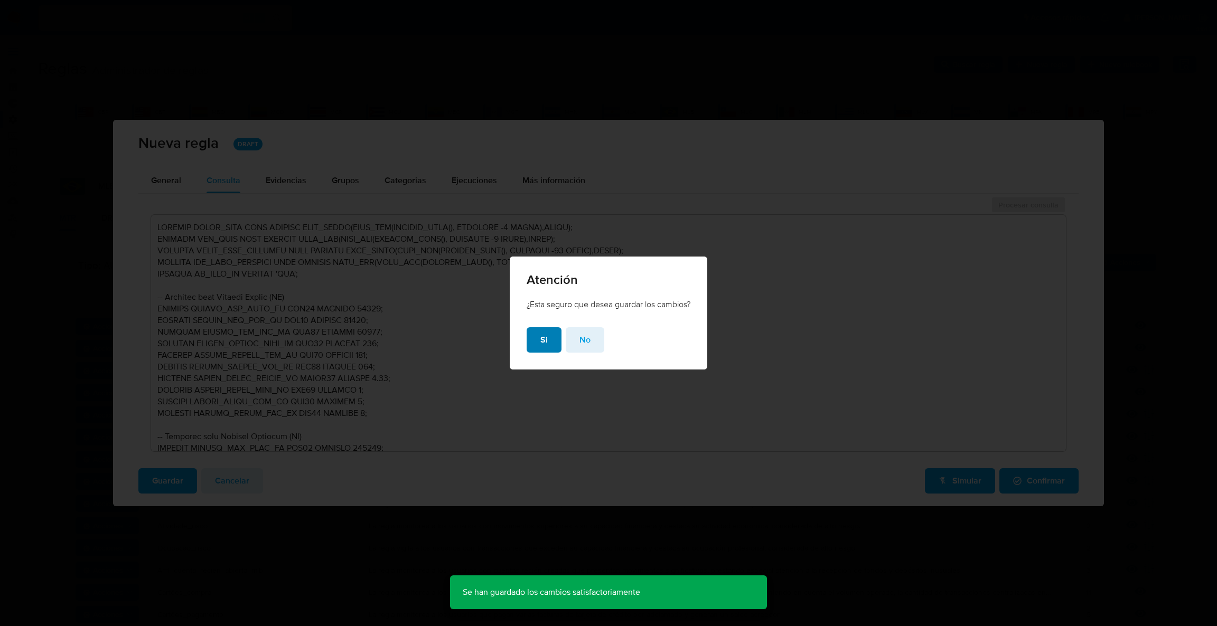
click at [546, 335] on button "Si" at bounding box center [544, 339] width 35 height 25
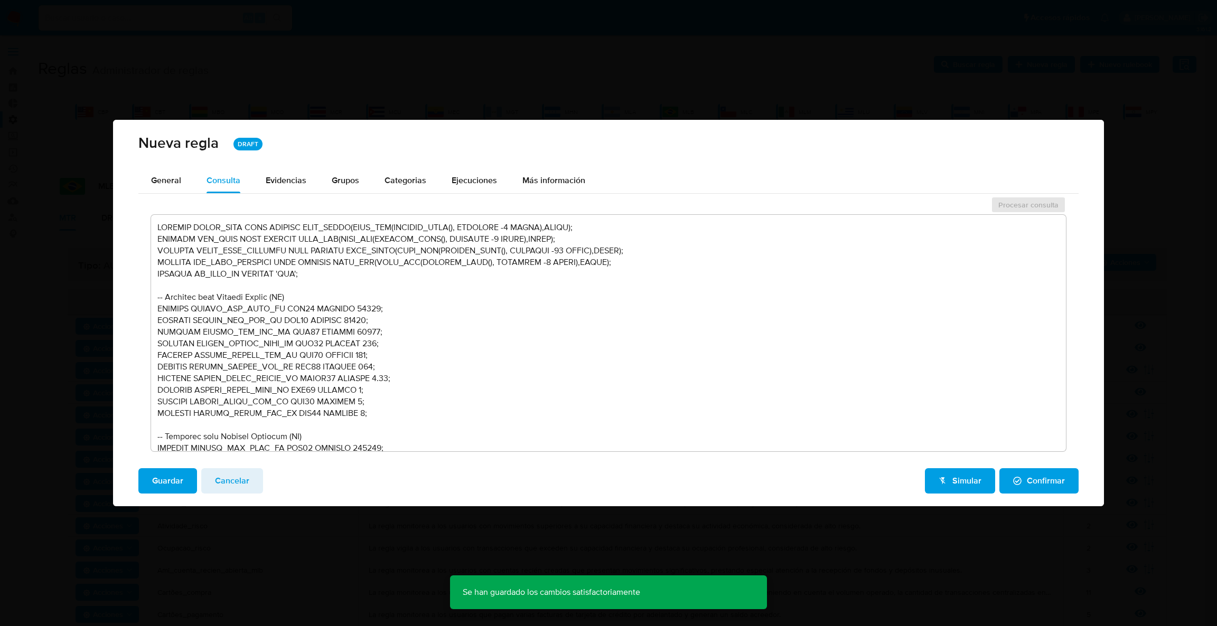
drag, startPoint x: 1038, startPoint y: 482, endPoint x: 924, endPoint y: 465, distance: 115.3
click at [1035, 483] on span "Confirmar" at bounding box center [1039, 481] width 52 height 23
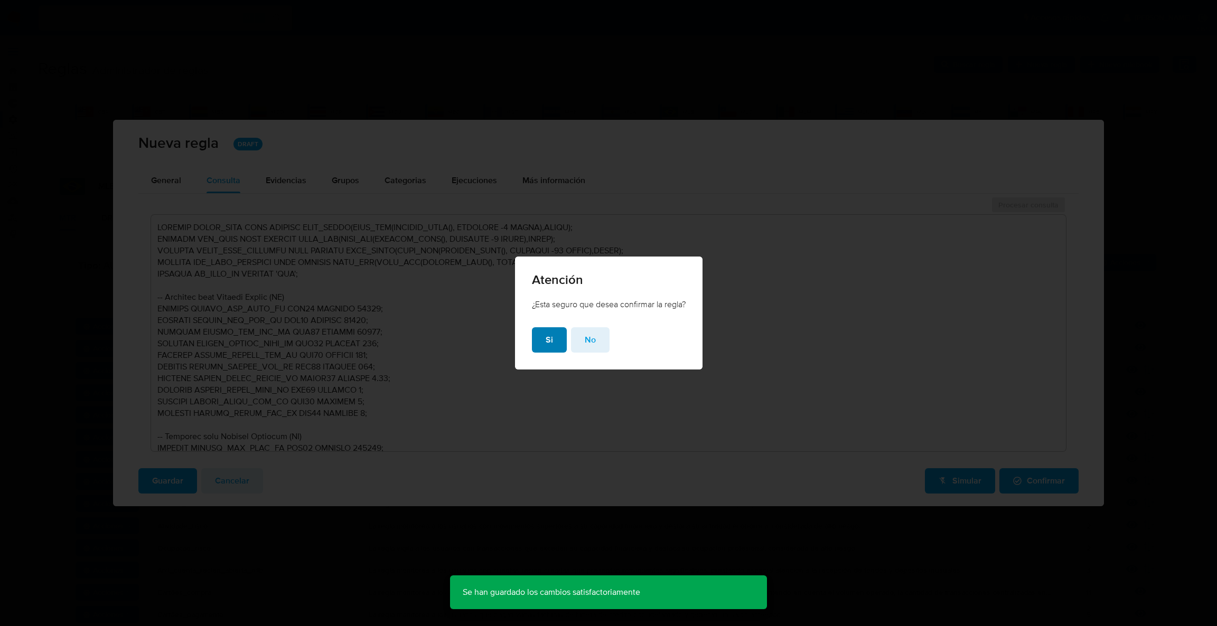
click at [546, 340] on span "Si" at bounding box center [549, 340] width 7 height 23
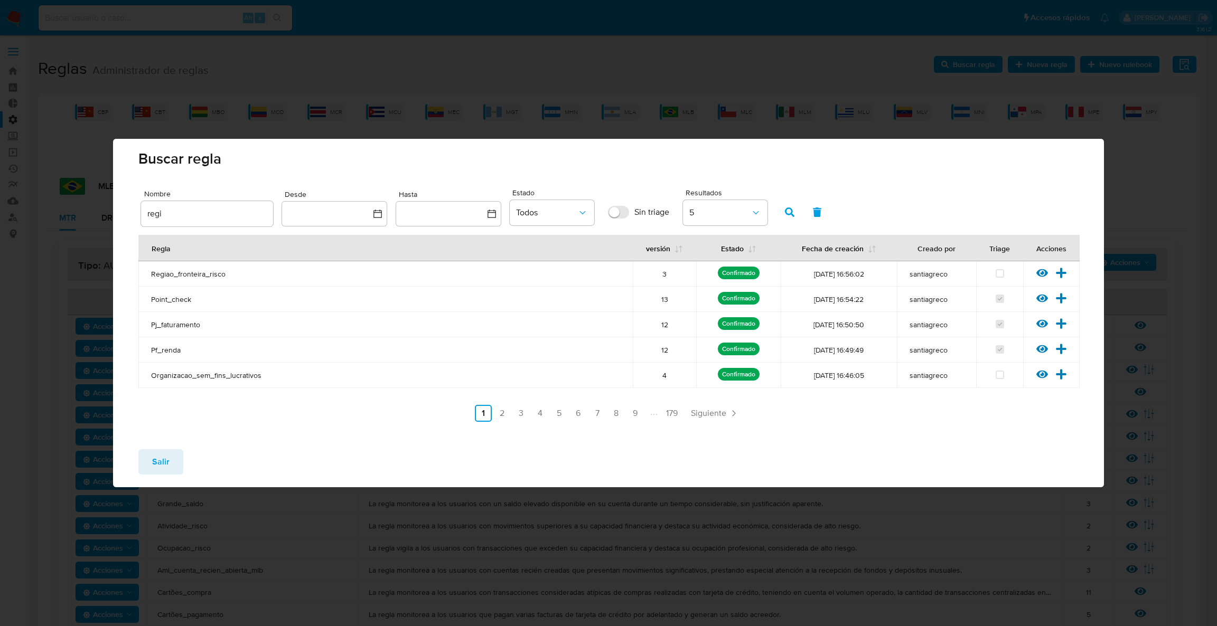
click at [167, 456] on span "Salir" at bounding box center [160, 462] width 17 height 23
